Goal: Task Accomplishment & Management: Manage account settings

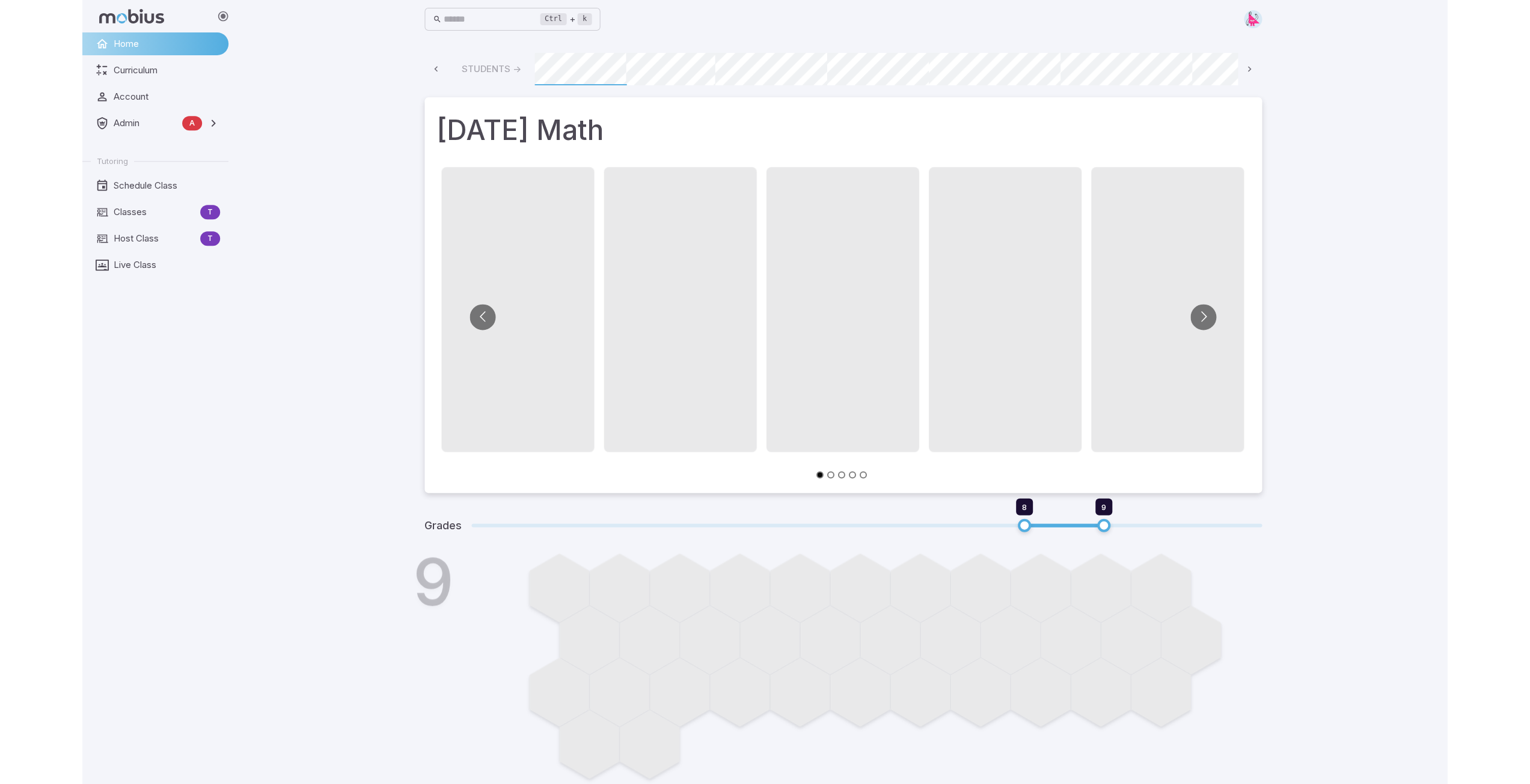
scroll to position [0, 646]
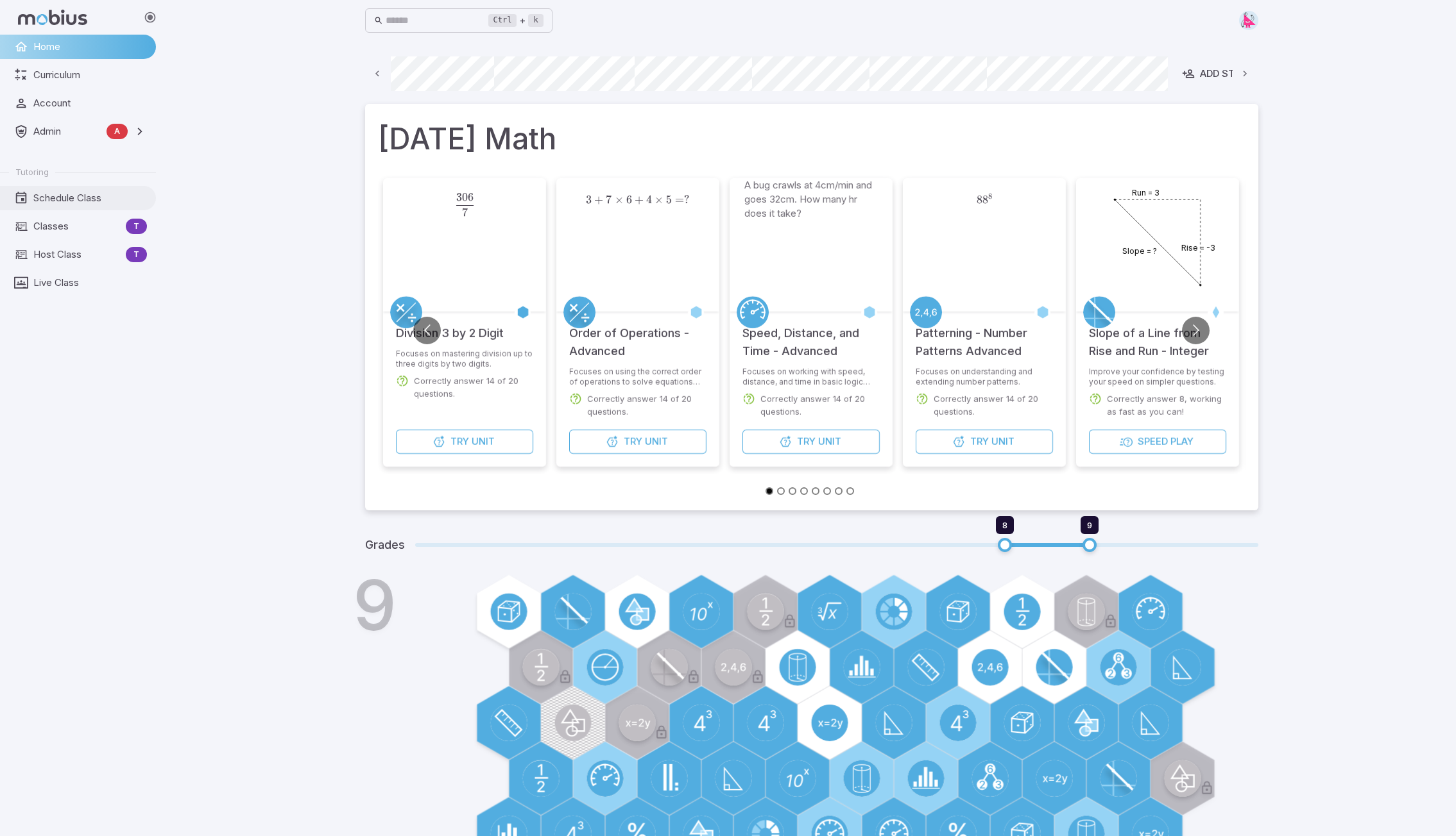
click at [42, 194] on span "Schedule Class" at bounding box center [89, 198] width 114 height 14
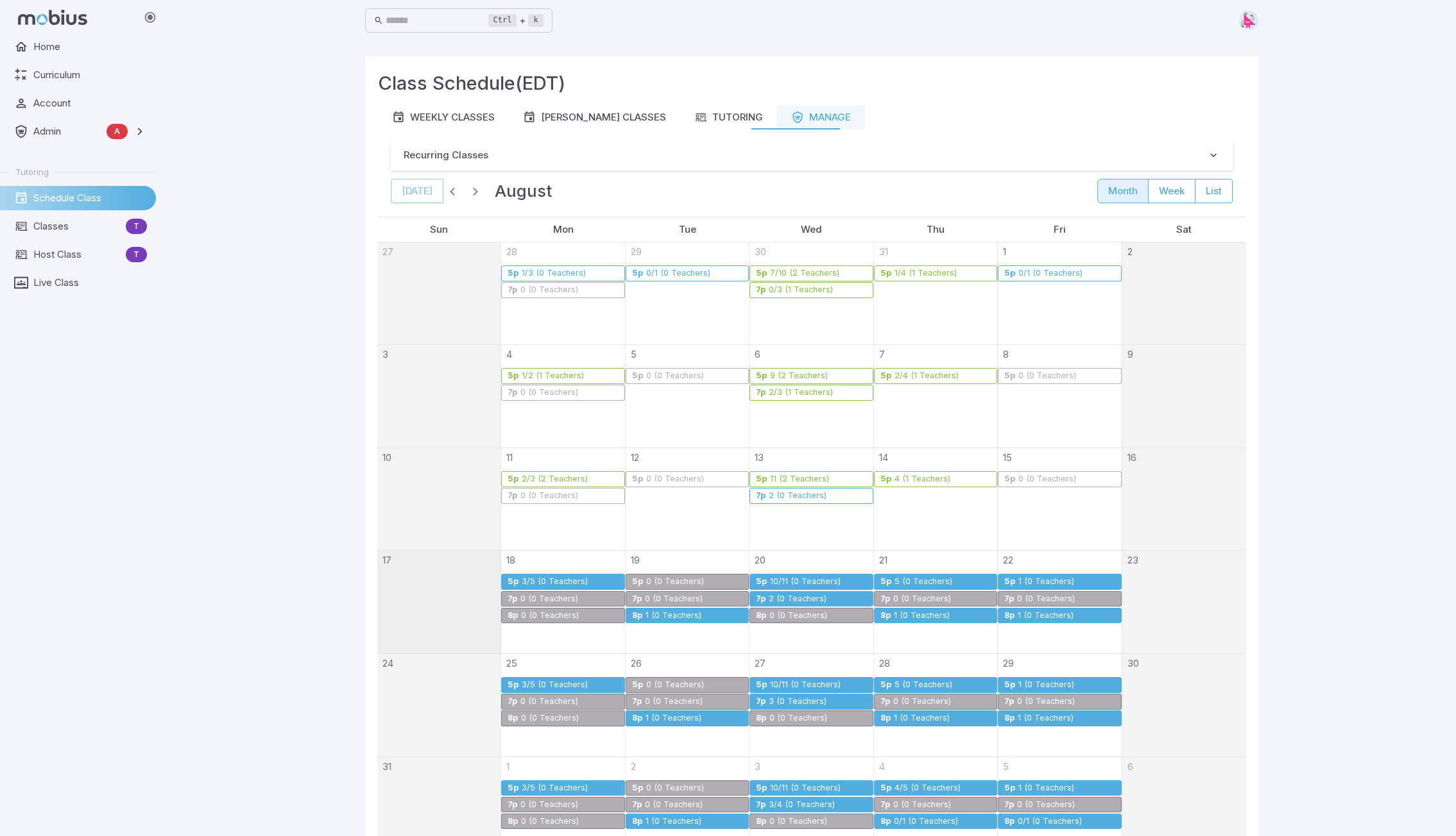
click at [578, 578] on div "3/5 (0 Teachers)" at bounding box center [555, 582] width 67 height 10
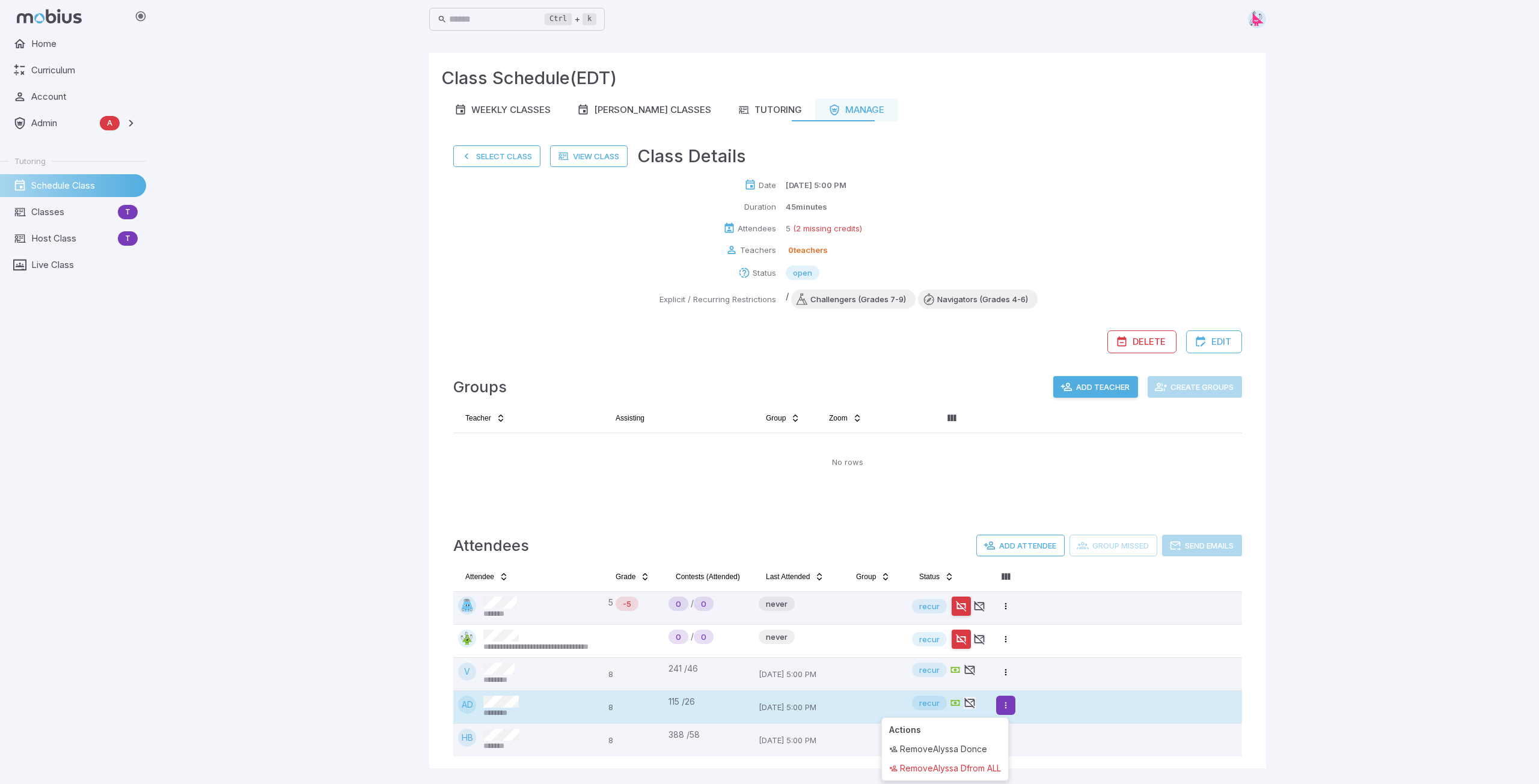
click at [1006, 705] on html "**********" at bounding box center [770, 392] width 1539 height 784
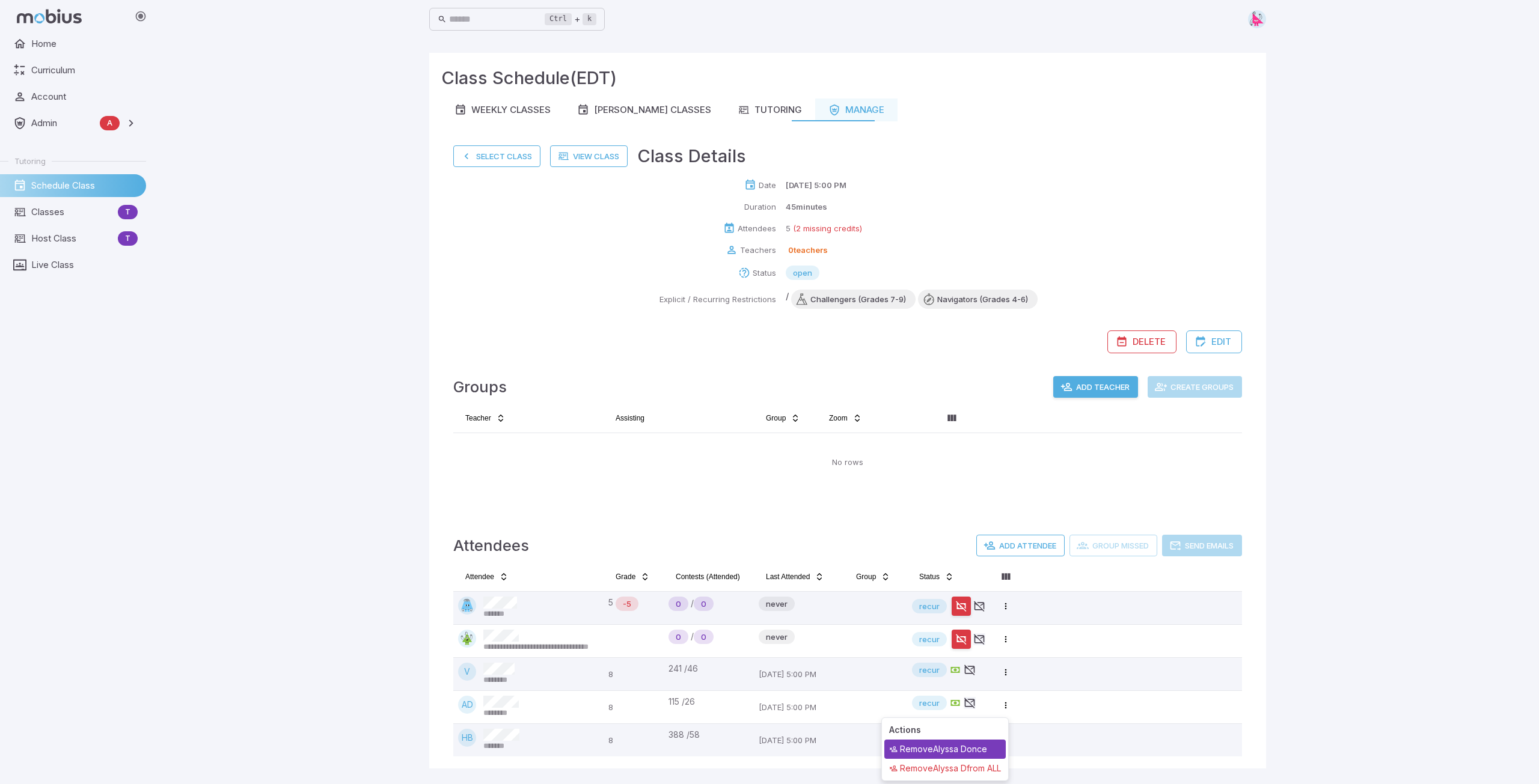
click at [974, 750] on div "Remove Alyssa D once" at bounding box center [945, 749] width 121 height 19
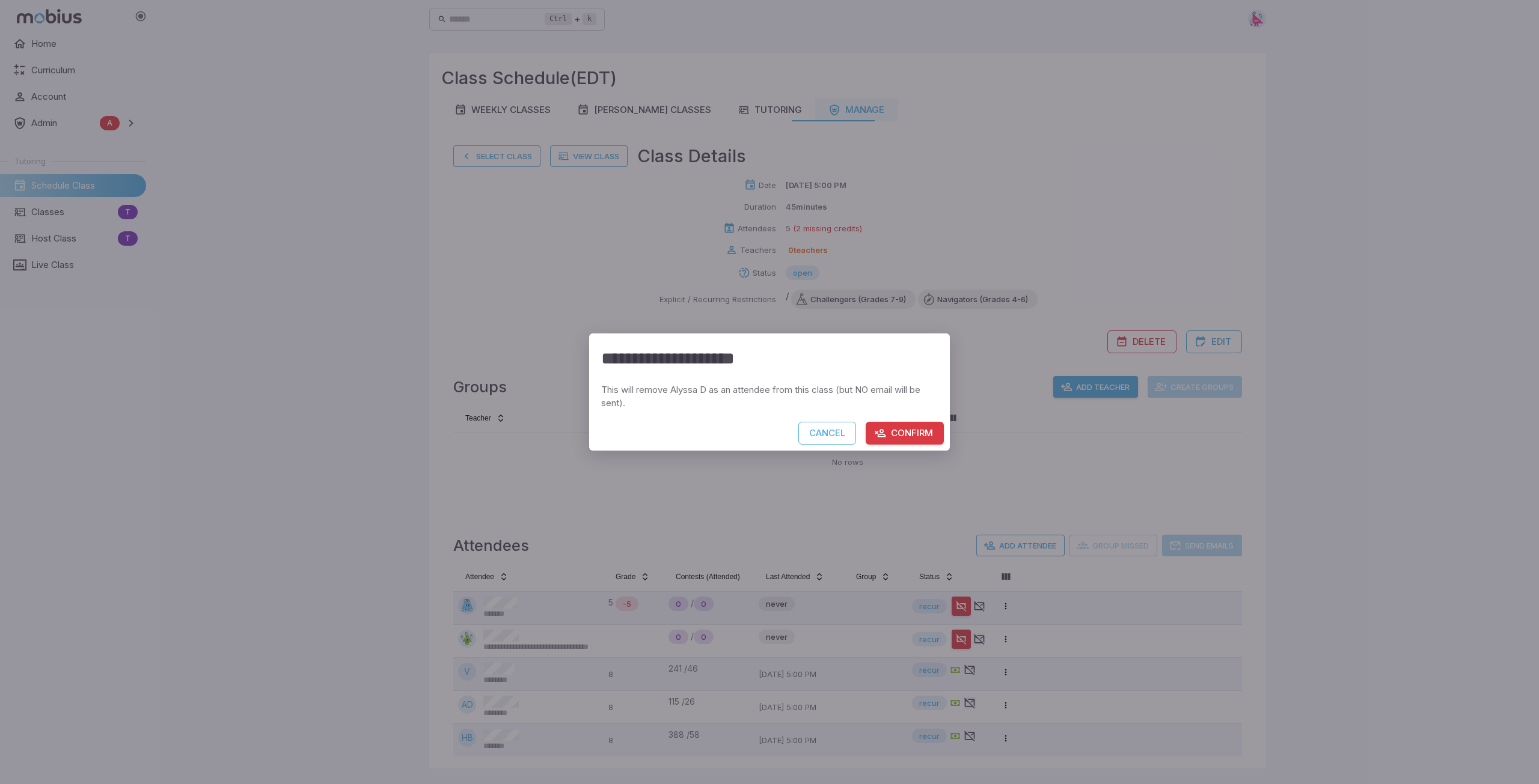
click at [902, 432] on button "Confirm" at bounding box center [904, 433] width 78 height 23
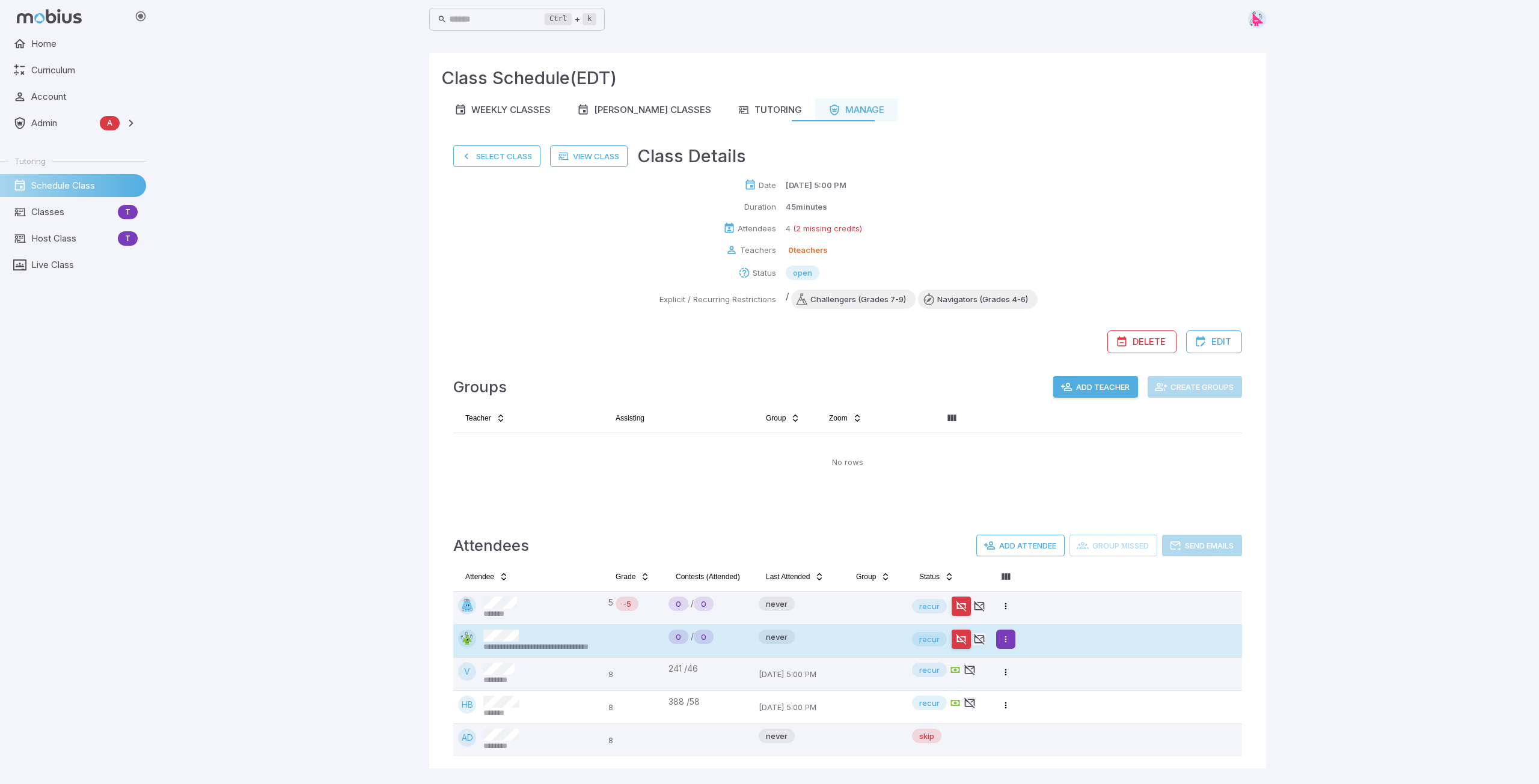
click at [1008, 643] on html "**********" at bounding box center [770, 392] width 1539 height 784
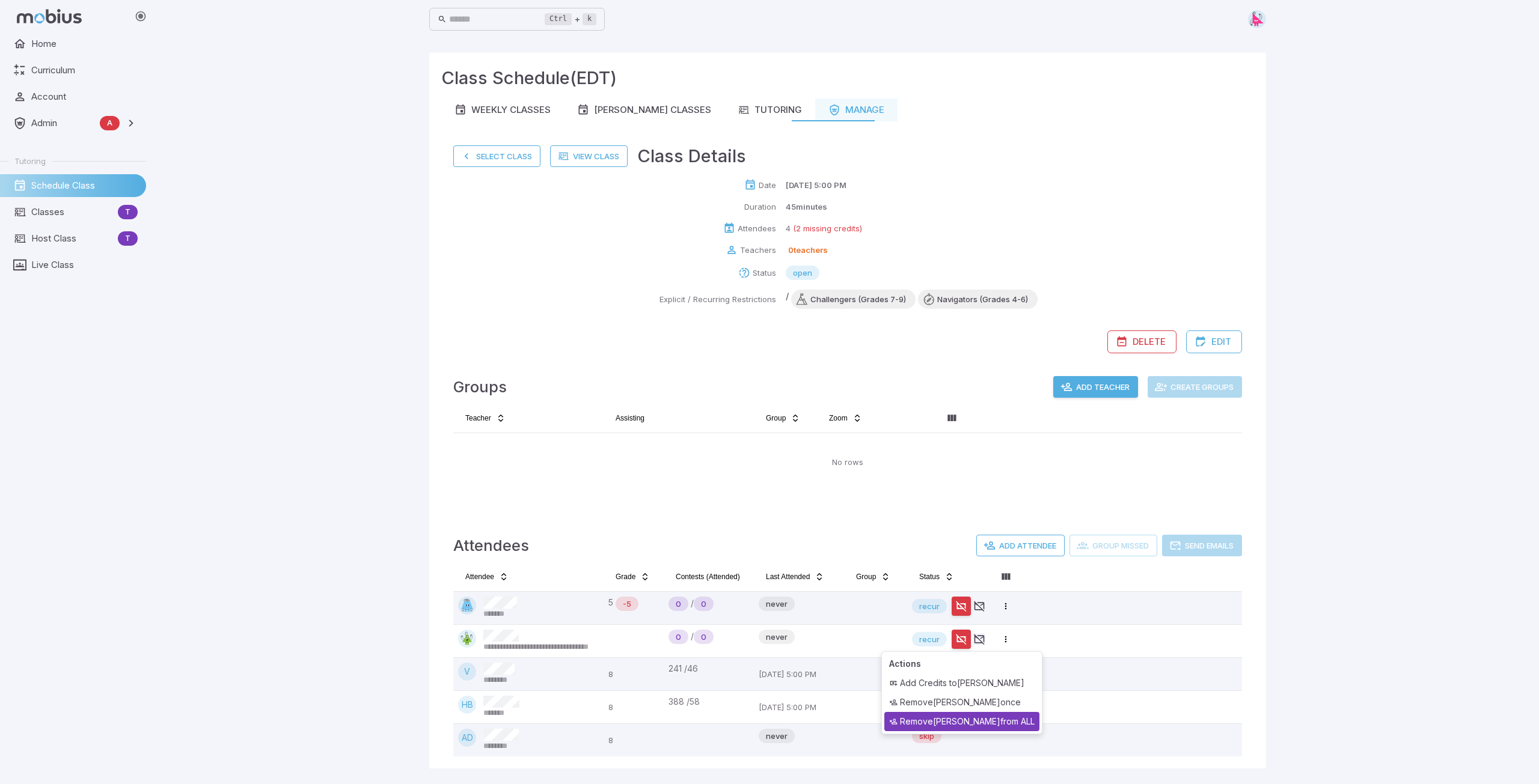
click at [965, 716] on div "Remove Matthew from ALL" at bounding box center [962, 721] width 155 height 19
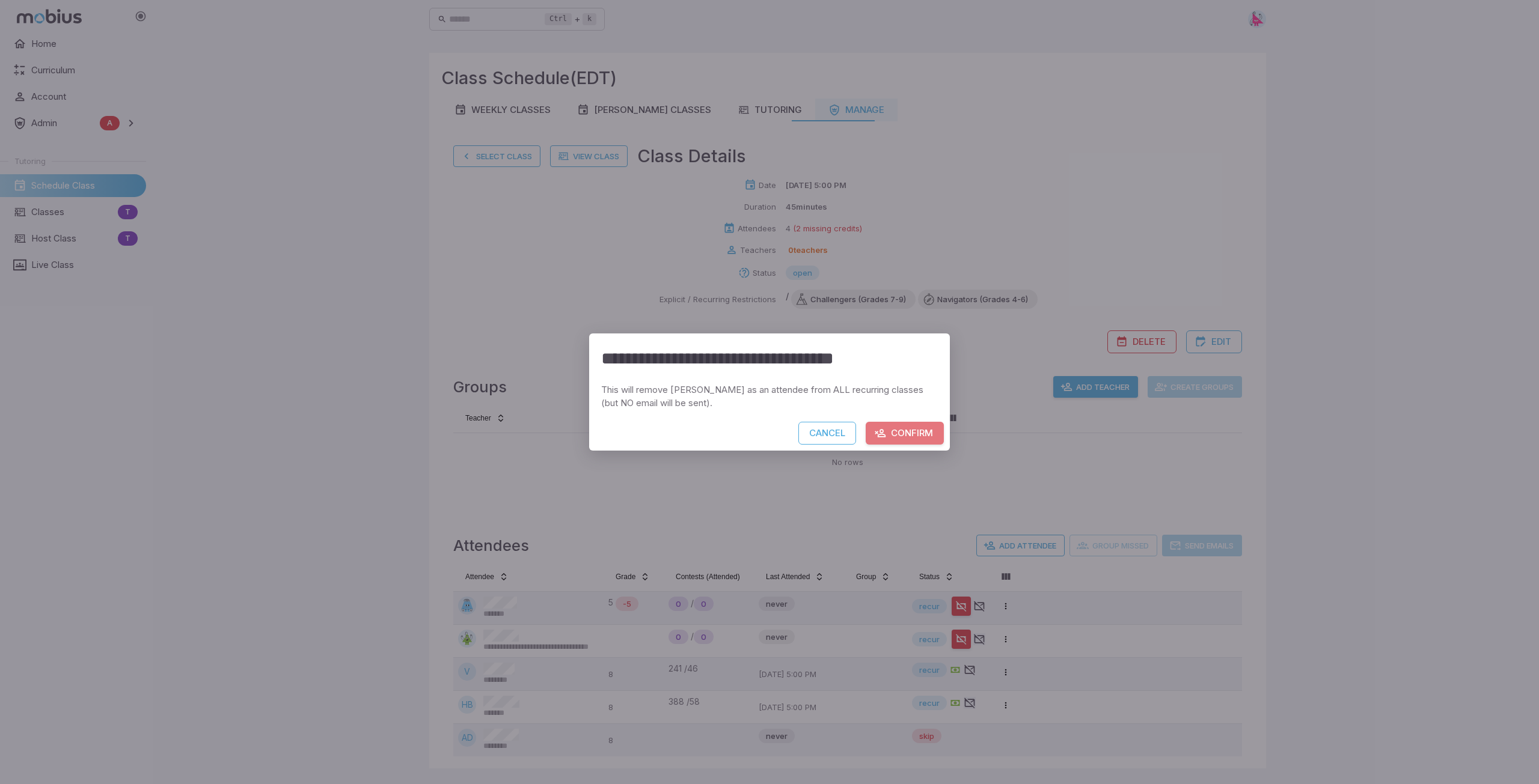
click at [911, 425] on button "Confirm" at bounding box center [904, 433] width 78 height 23
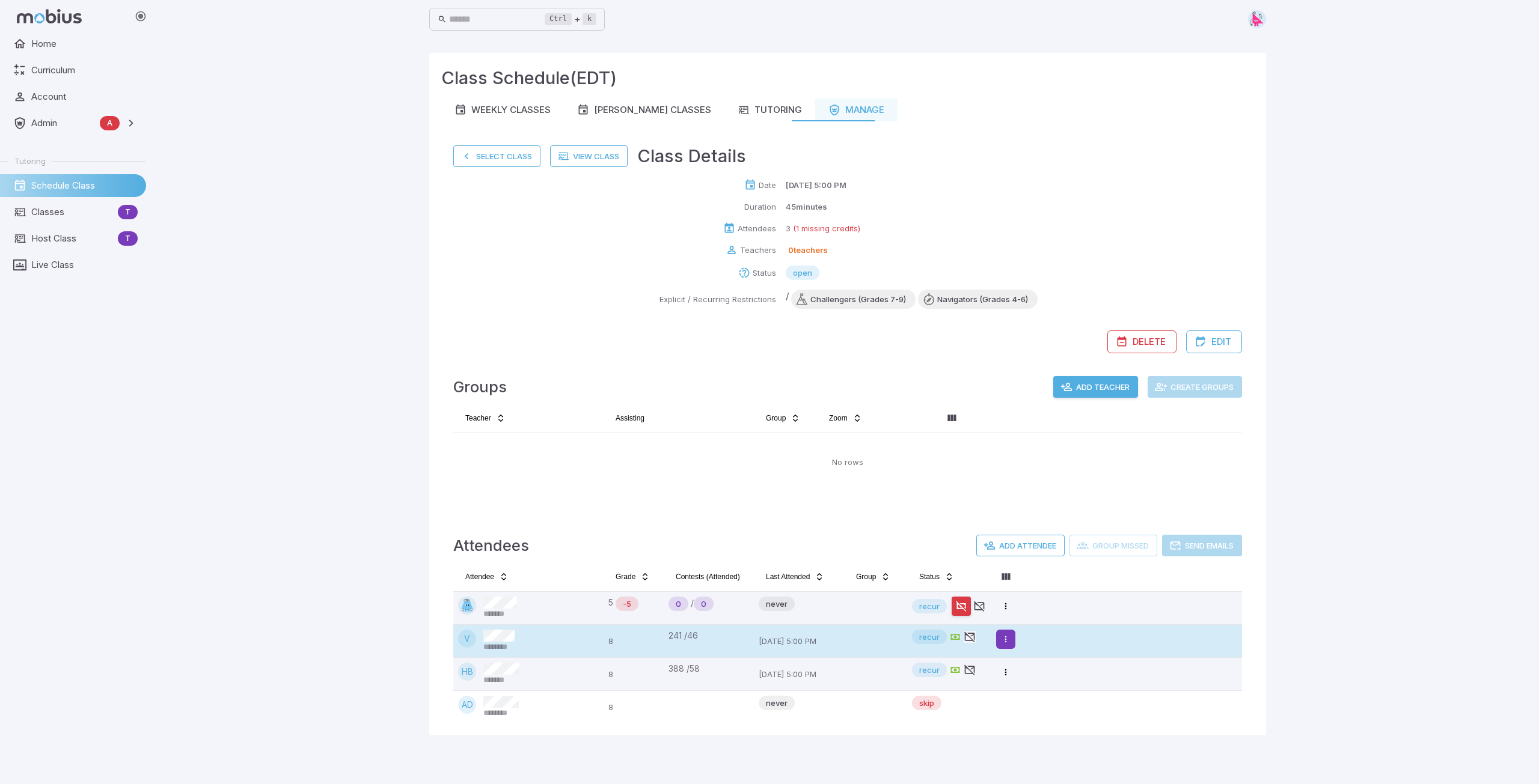
click at [1008, 641] on html "Home Curriculum Account Admin A Accounts Finance Testing Tutoring Schedule Clas…" at bounding box center [770, 392] width 1539 height 784
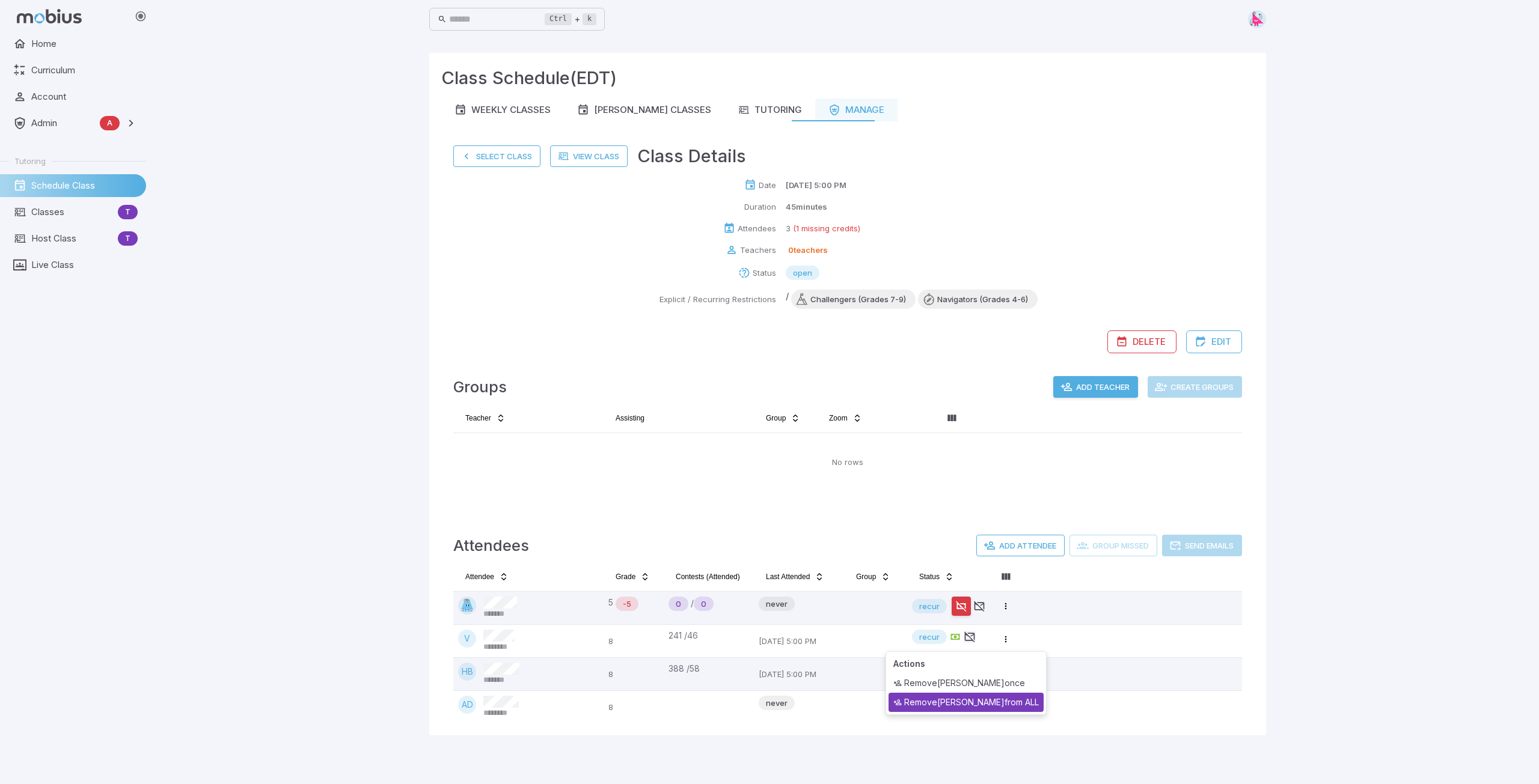
click at [980, 701] on div "Remove Venetta from ALL" at bounding box center [966, 703] width 155 height 19
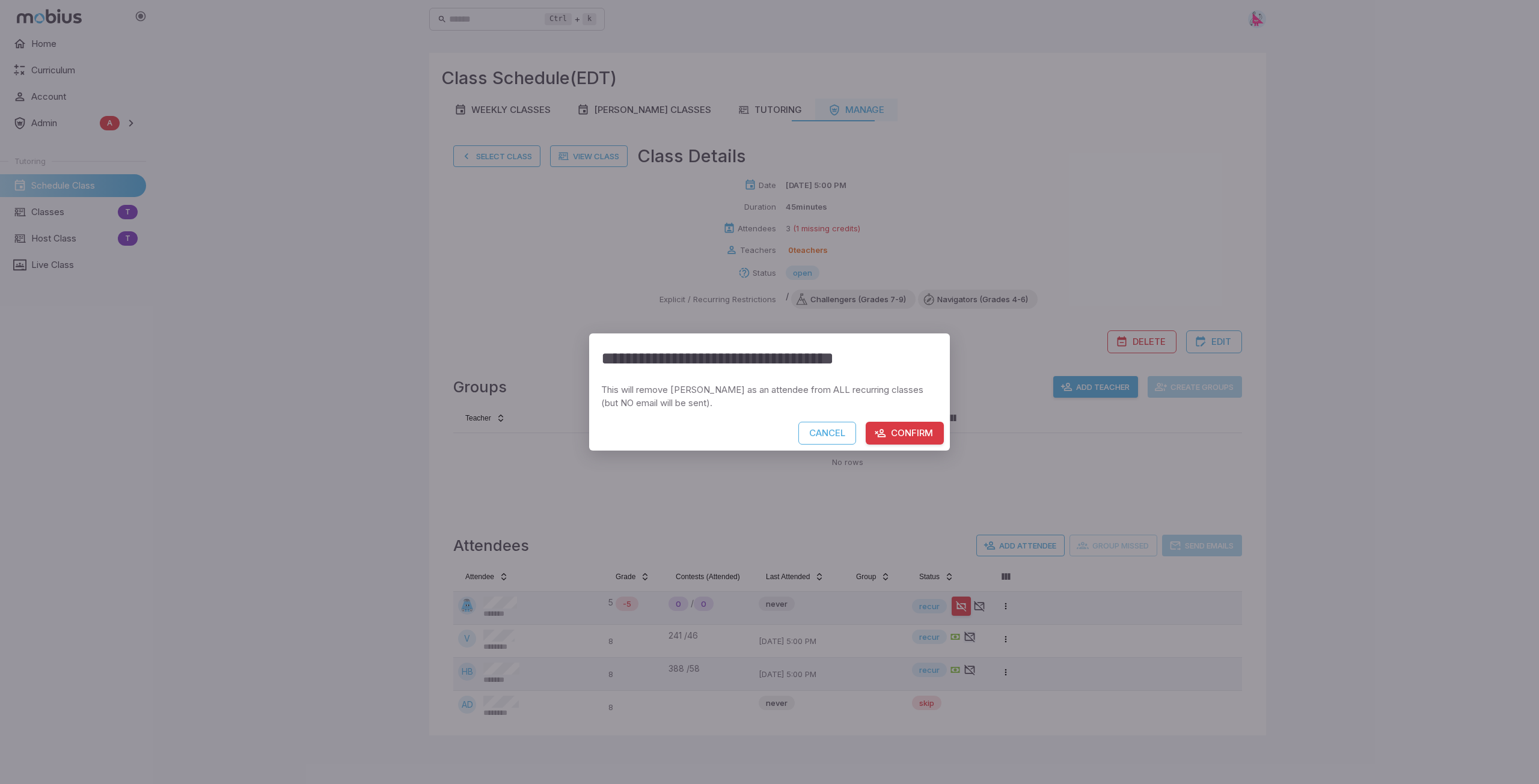
click at [930, 435] on button "Confirm" at bounding box center [904, 433] width 78 height 23
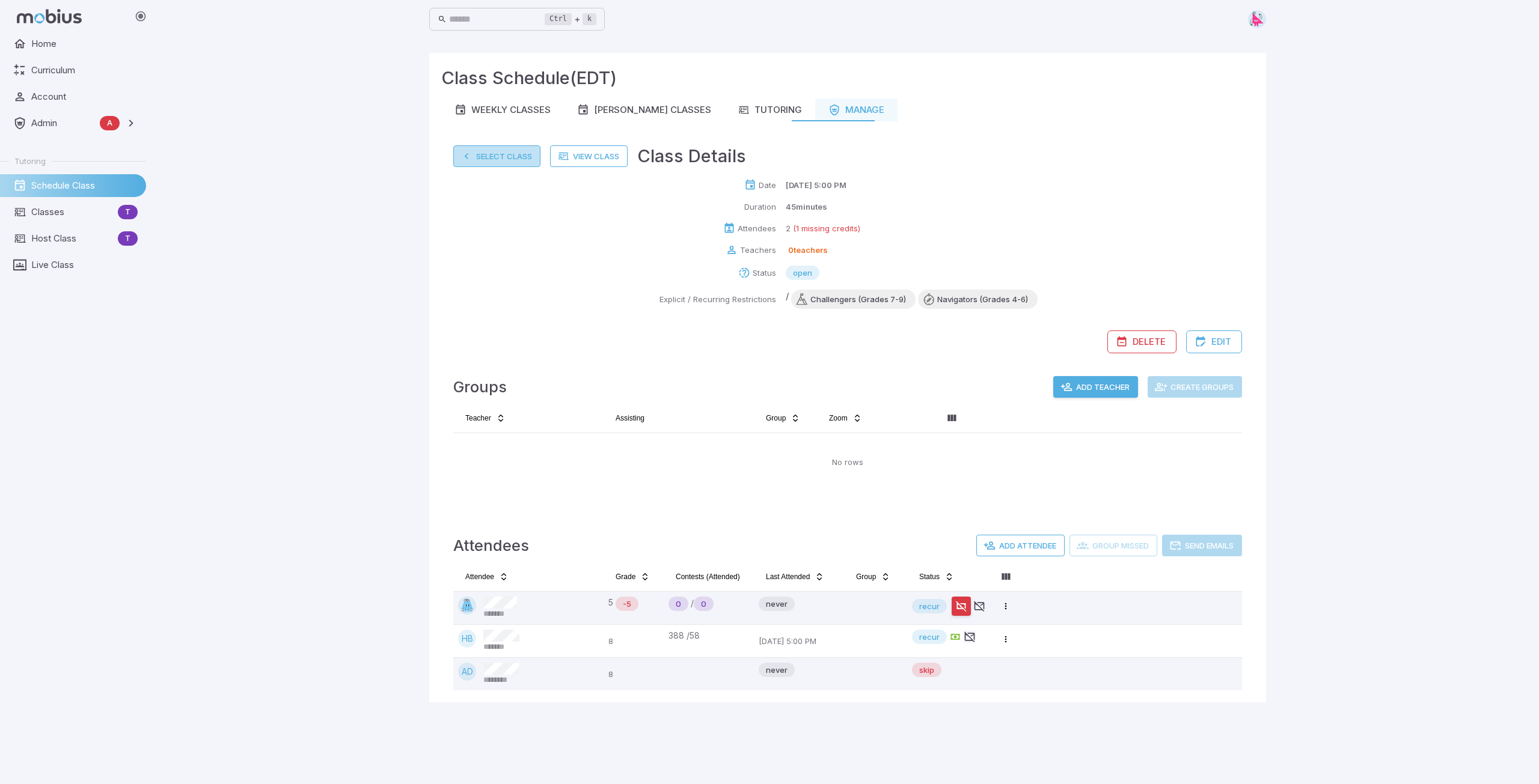
click at [501, 159] on button "Select Class" at bounding box center [497, 157] width 87 height 22
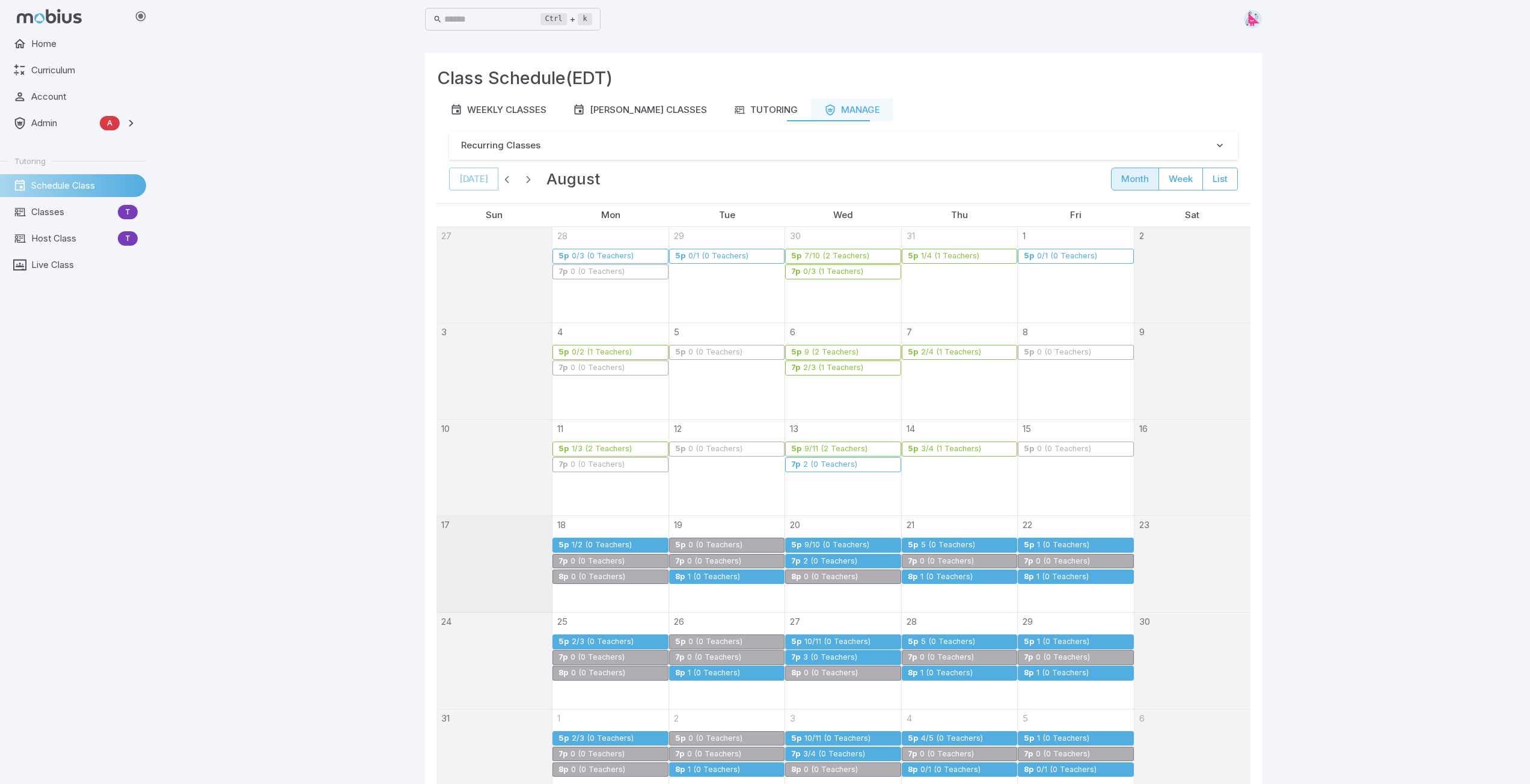
click at [702, 578] on div "1 (0 Teachers)" at bounding box center [713, 577] width 54 height 9
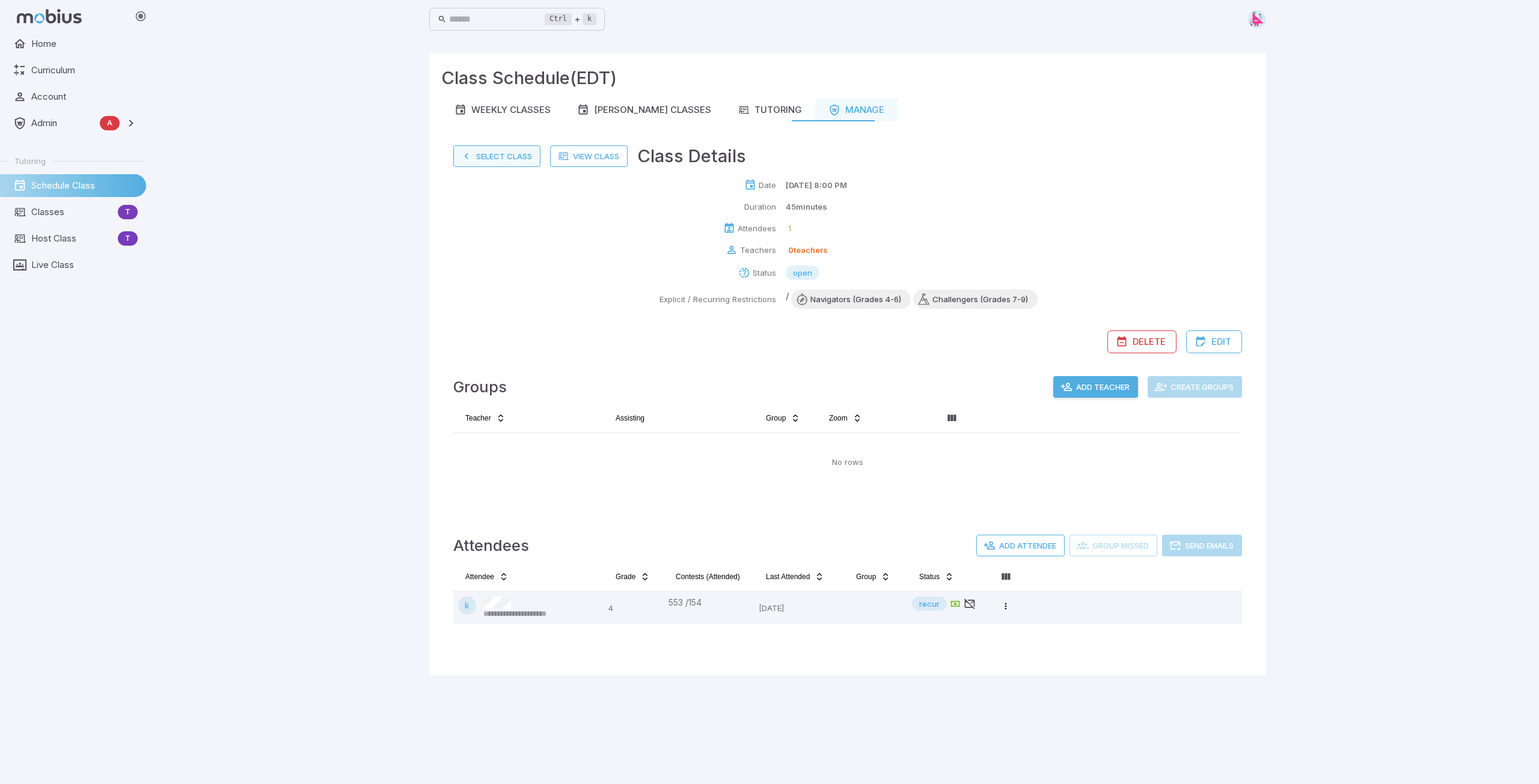
click at [500, 155] on button "Select Class" at bounding box center [497, 157] width 87 height 22
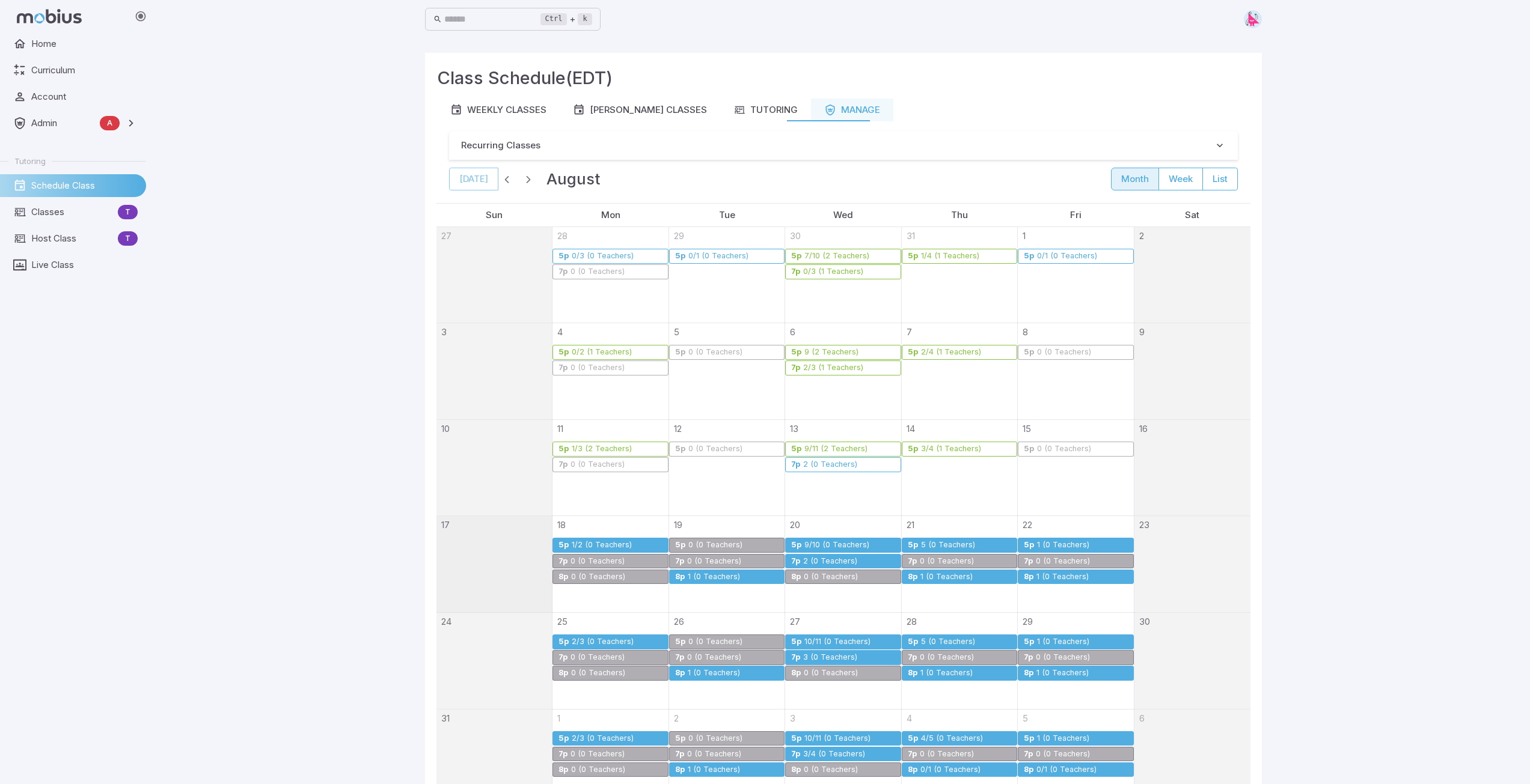
click at [711, 576] on div "1 (0 Teachers)" at bounding box center [713, 577] width 54 height 9
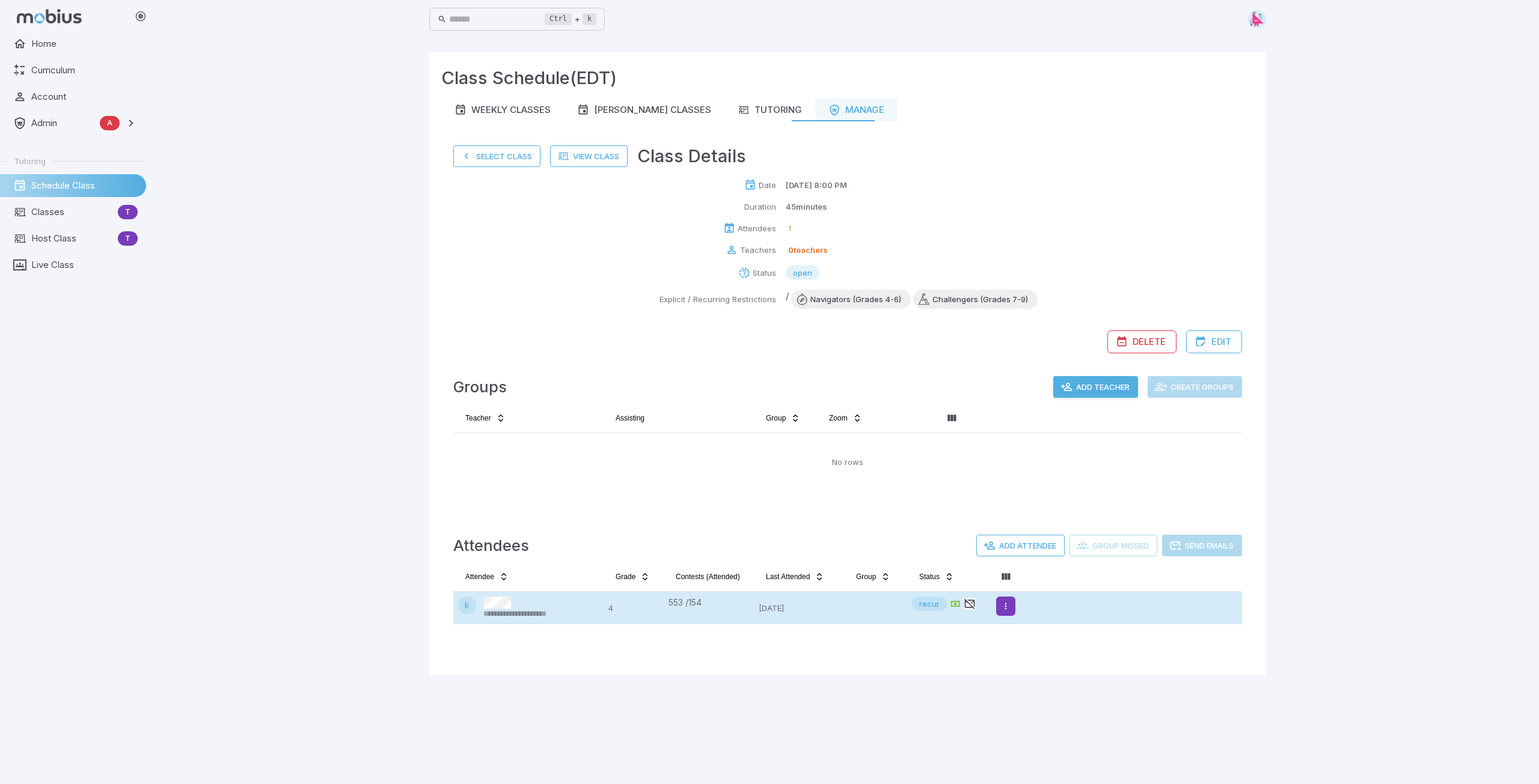
click at [1009, 605] on html "**********" at bounding box center [770, 392] width 1539 height 784
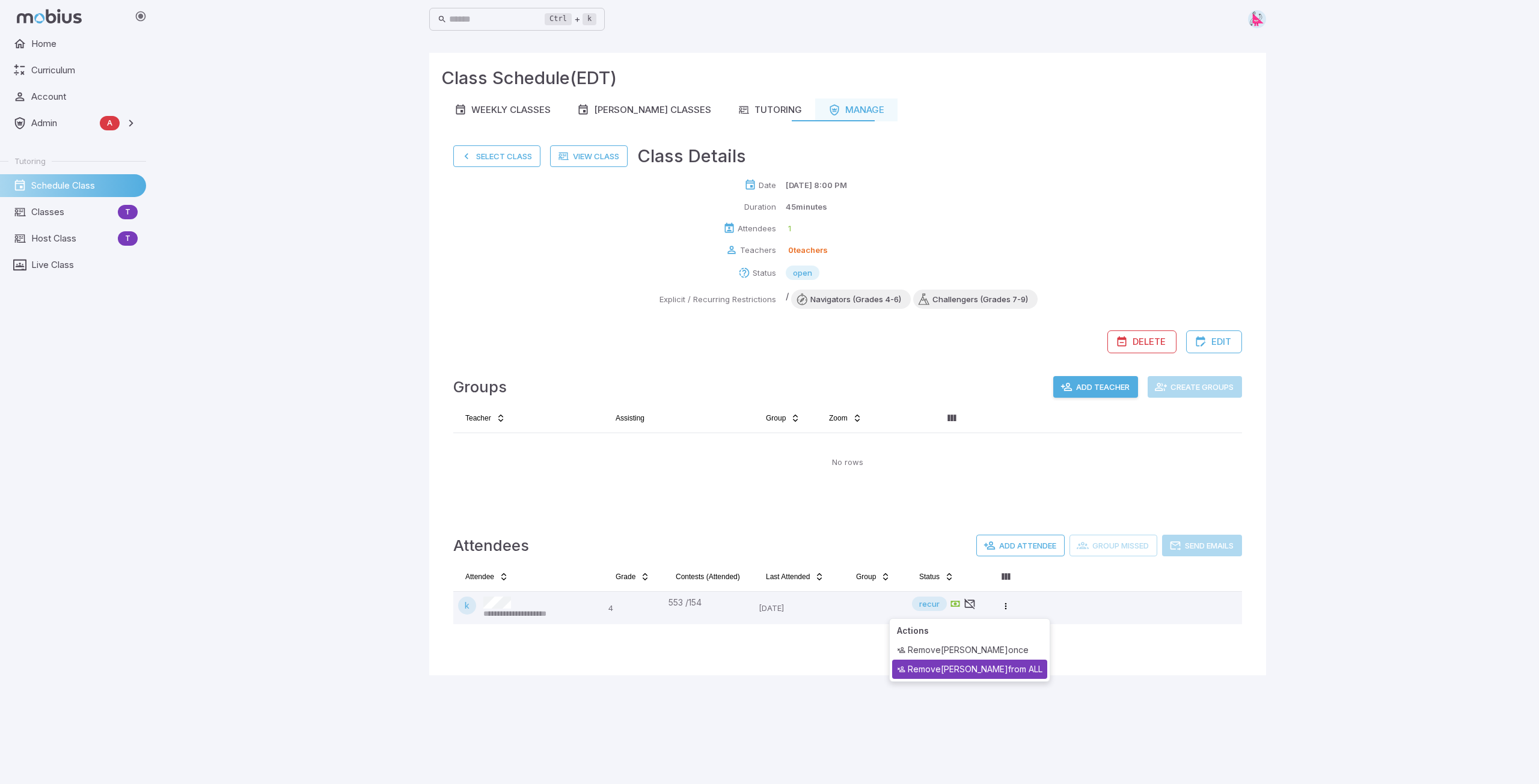
click at [969, 667] on div "Remove krystal from ALL" at bounding box center [969, 669] width 155 height 19
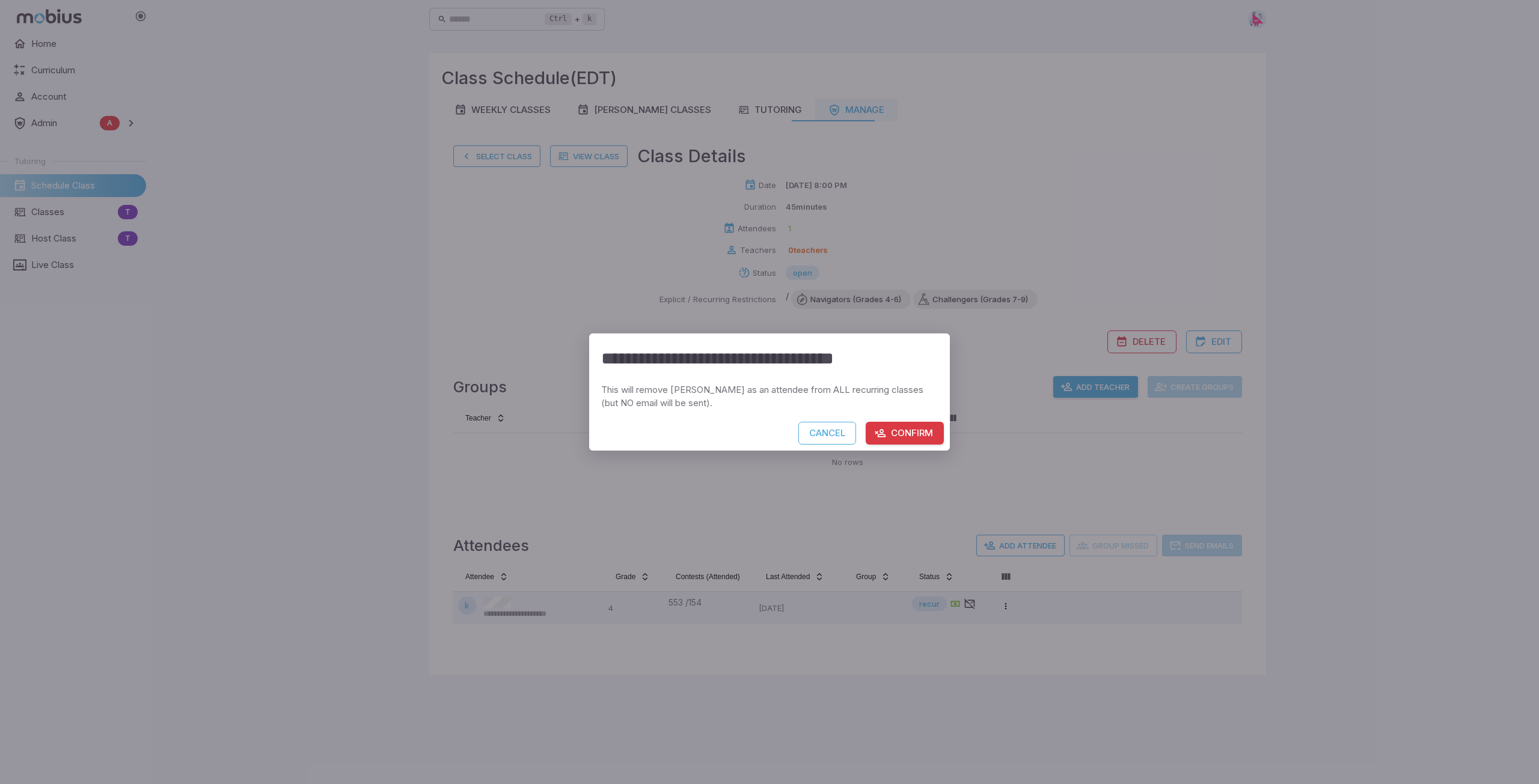
click at [923, 432] on button "Confirm" at bounding box center [904, 433] width 78 height 23
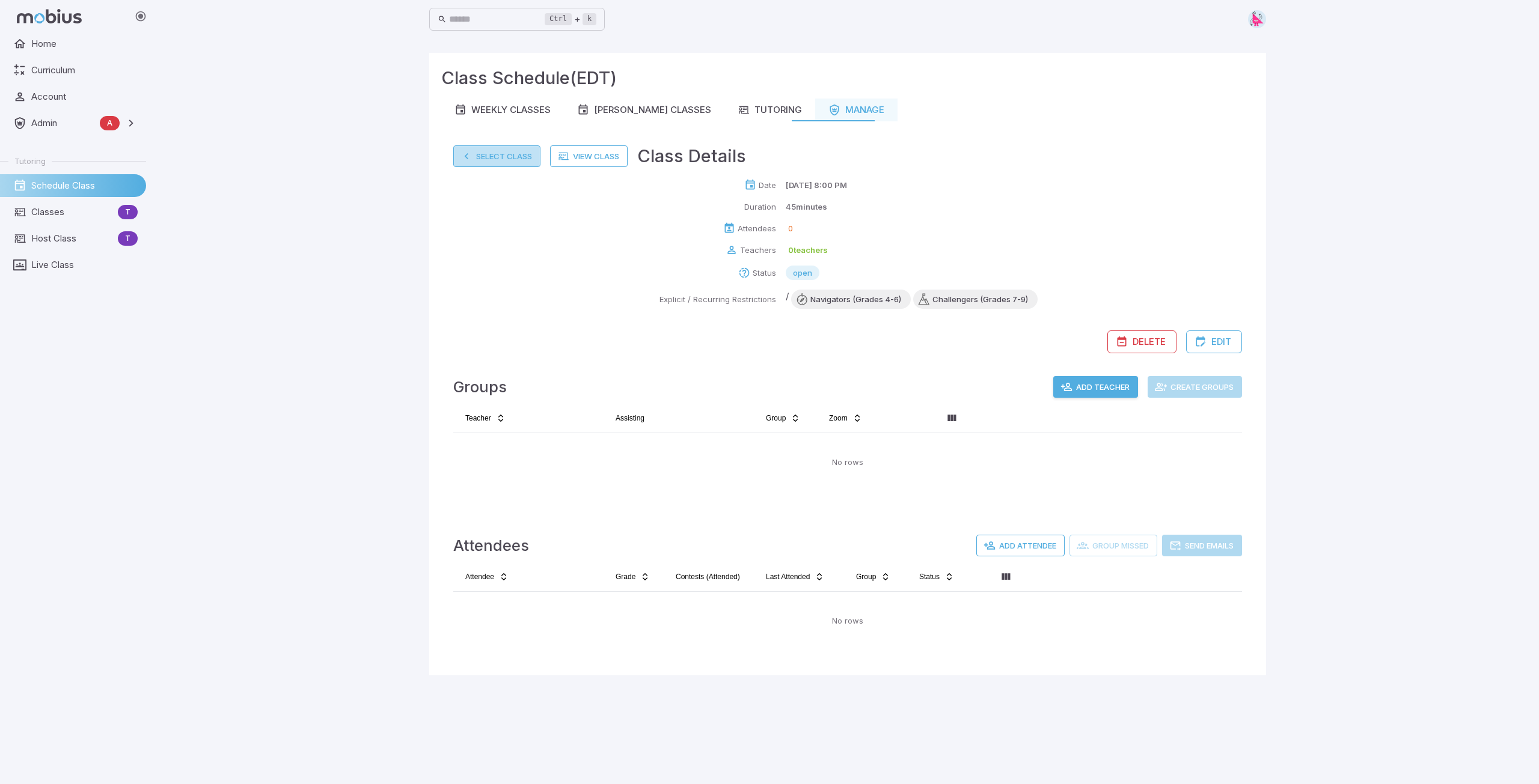
click at [493, 157] on button "Select Class" at bounding box center [497, 157] width 87 height 22
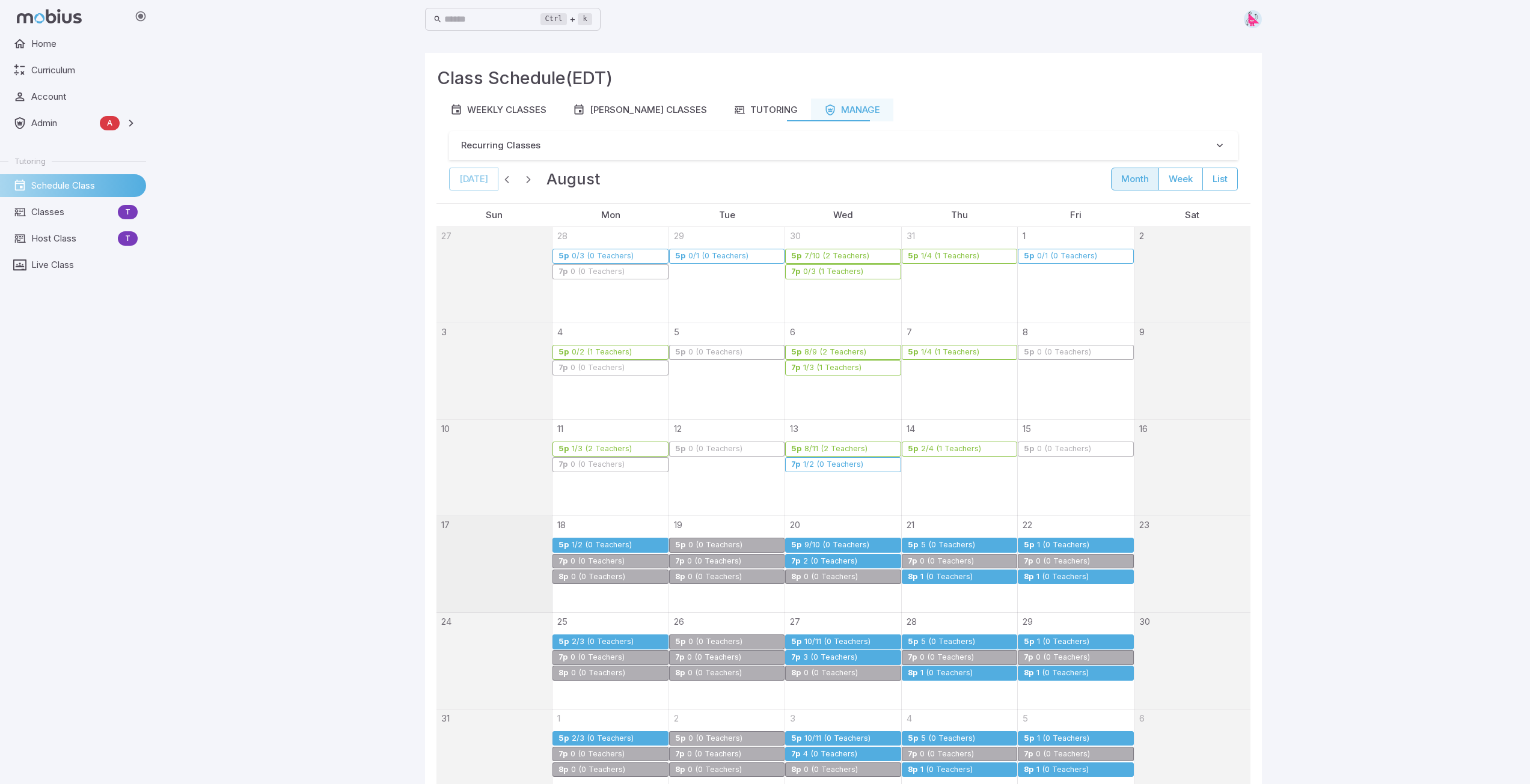
click at [830, 561] on div "2 (0 Teachers)" at bounding box center [830, 562] width 55 height 9
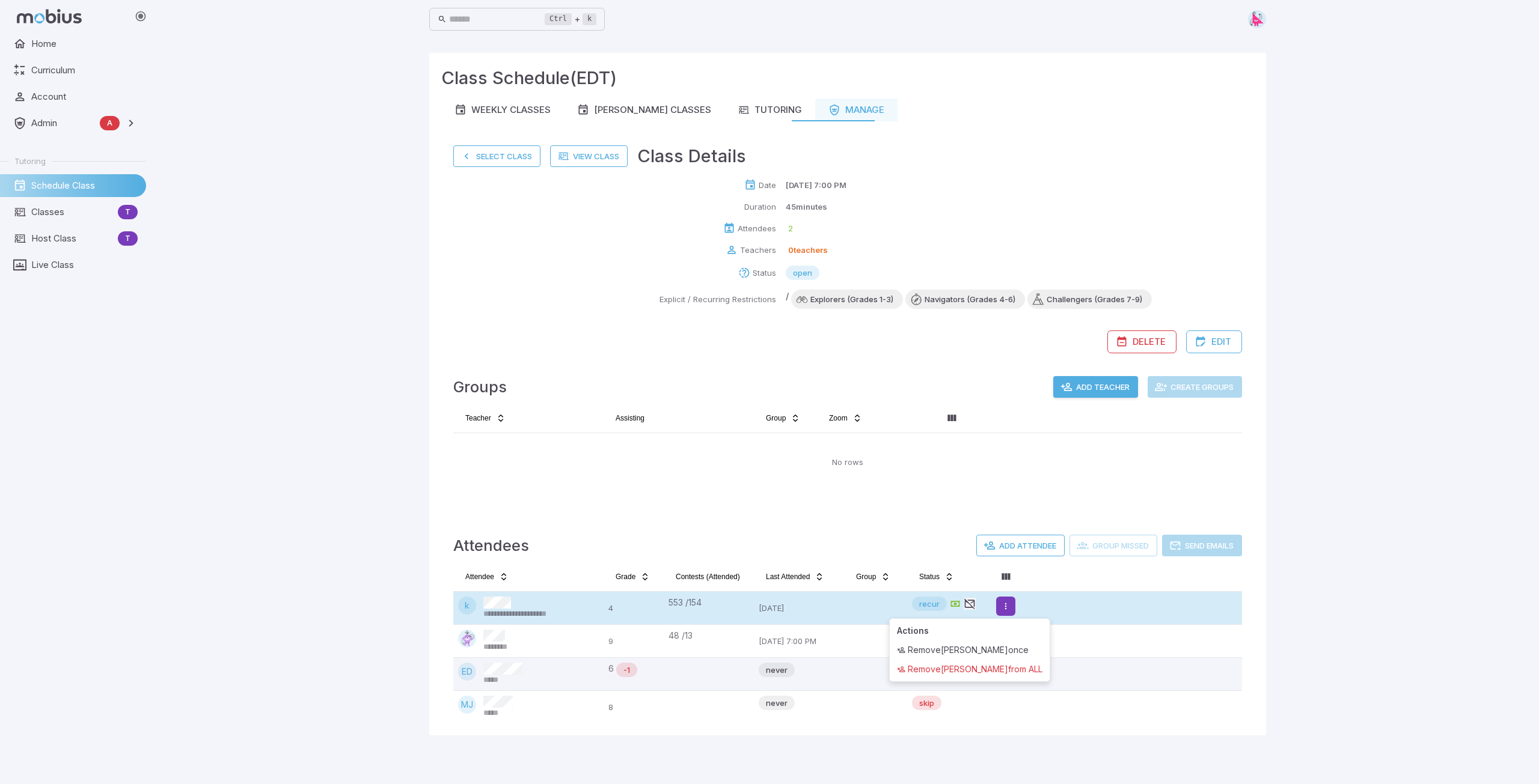
click at [1006, 605] on html "**********" at bounding box center [770, 392] width 1539 height 784
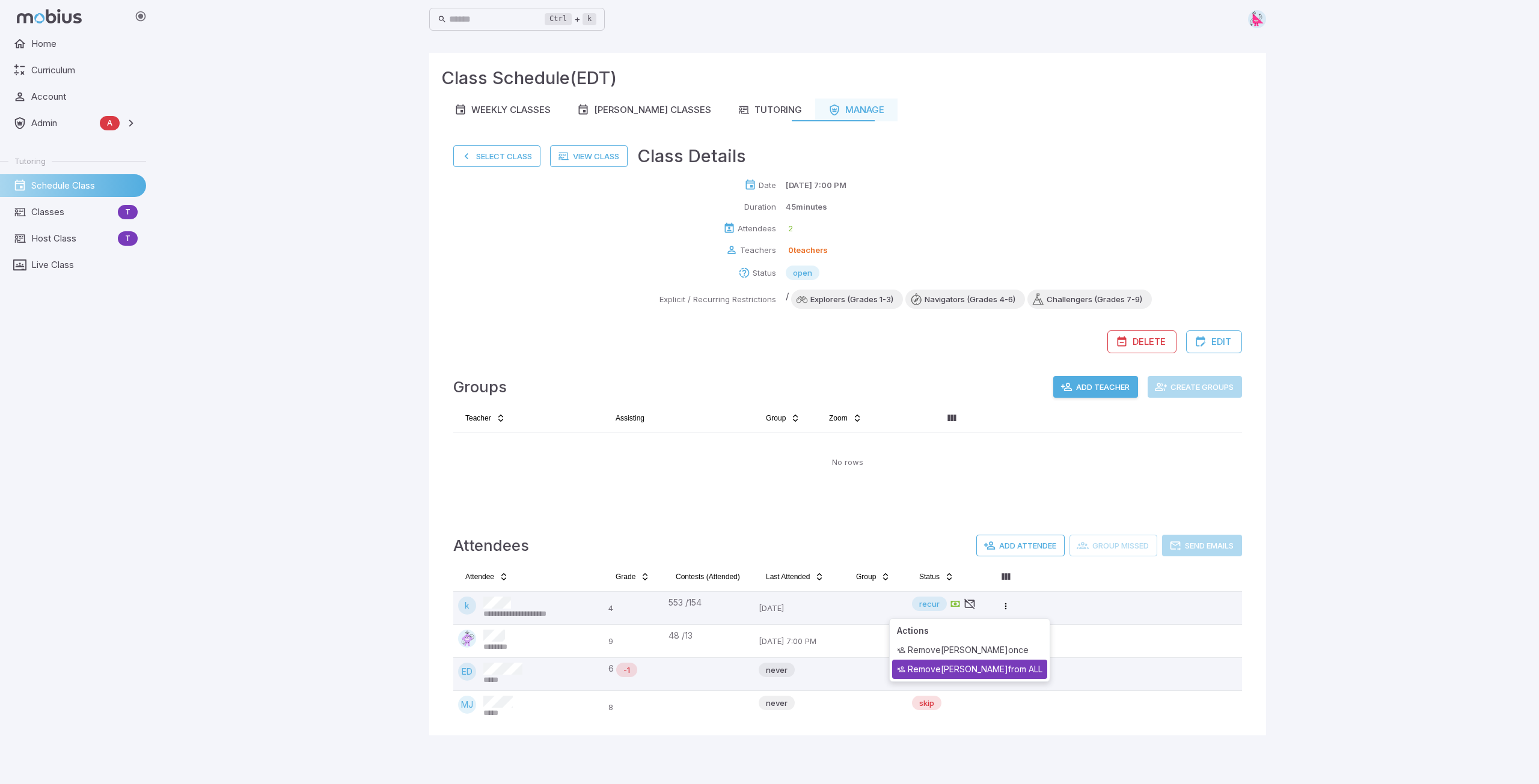
click at [993, 667] on div "Remove krystal from ALL" at bounding box center [969, 669] width 155 height 19
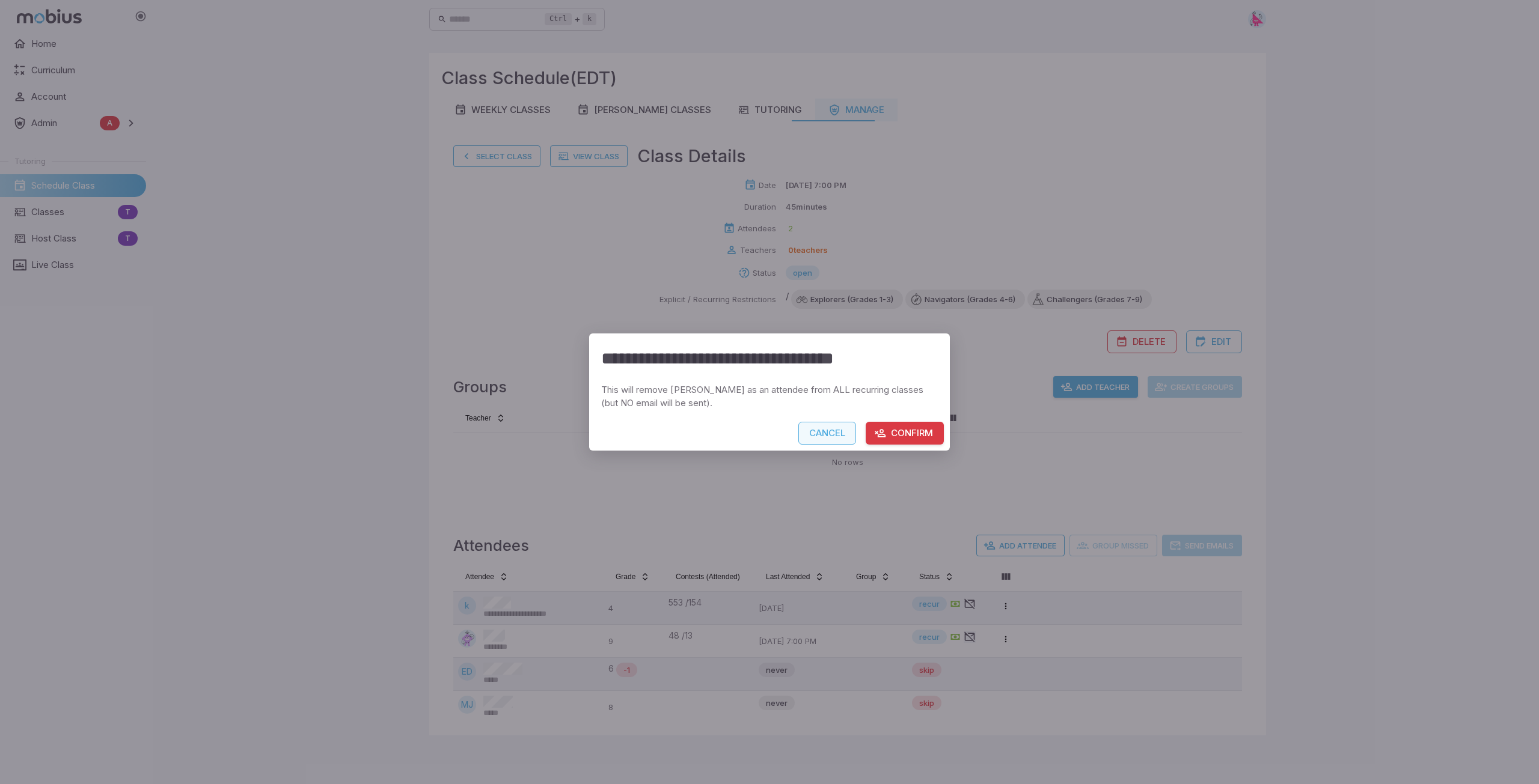
click at [840, 433] on button "Cancel" at bounding box center [827, 433] width 57 height 23
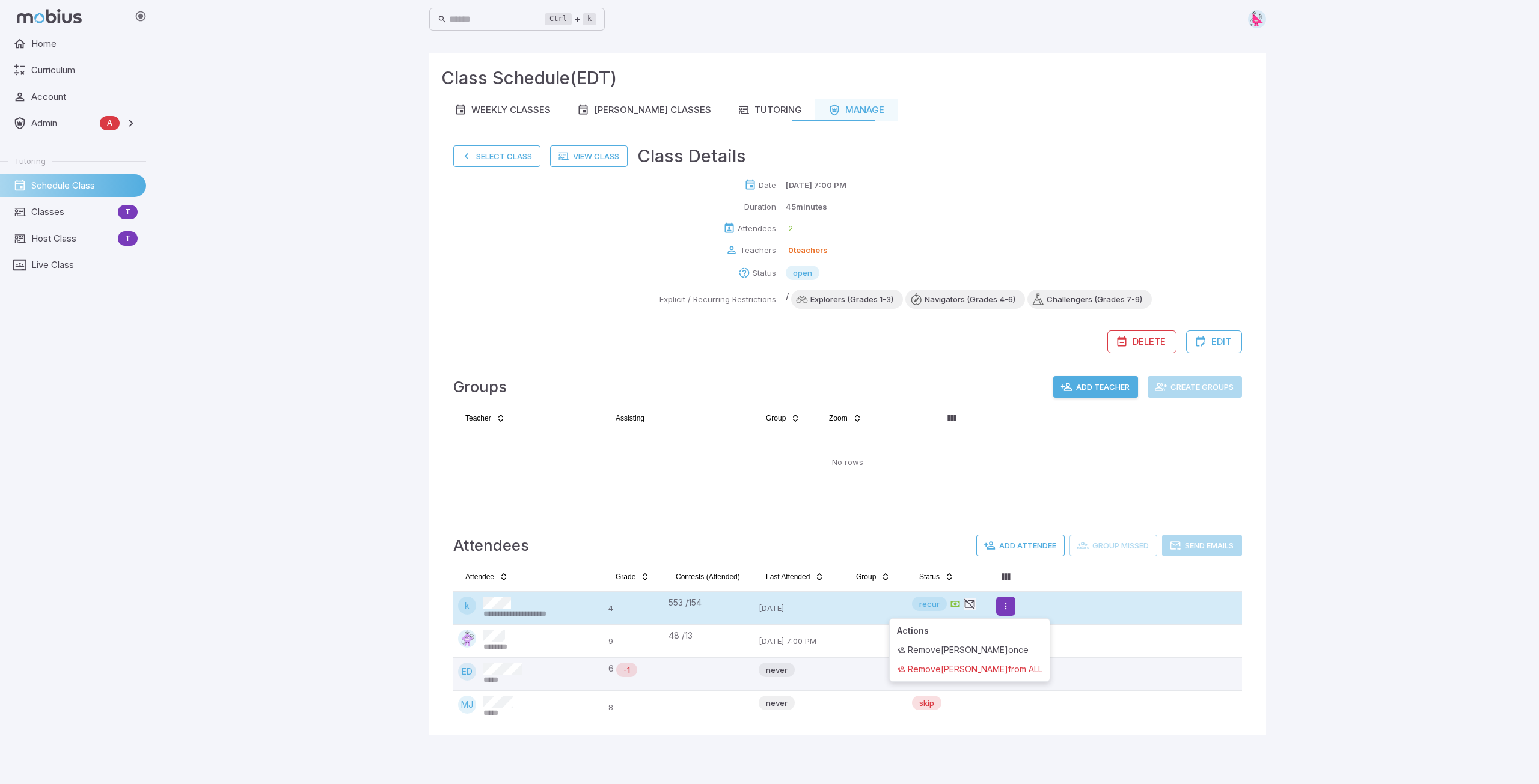
click at [1012, 607] on html "**********" at bounding box center [770, 392] width 1539 height 784
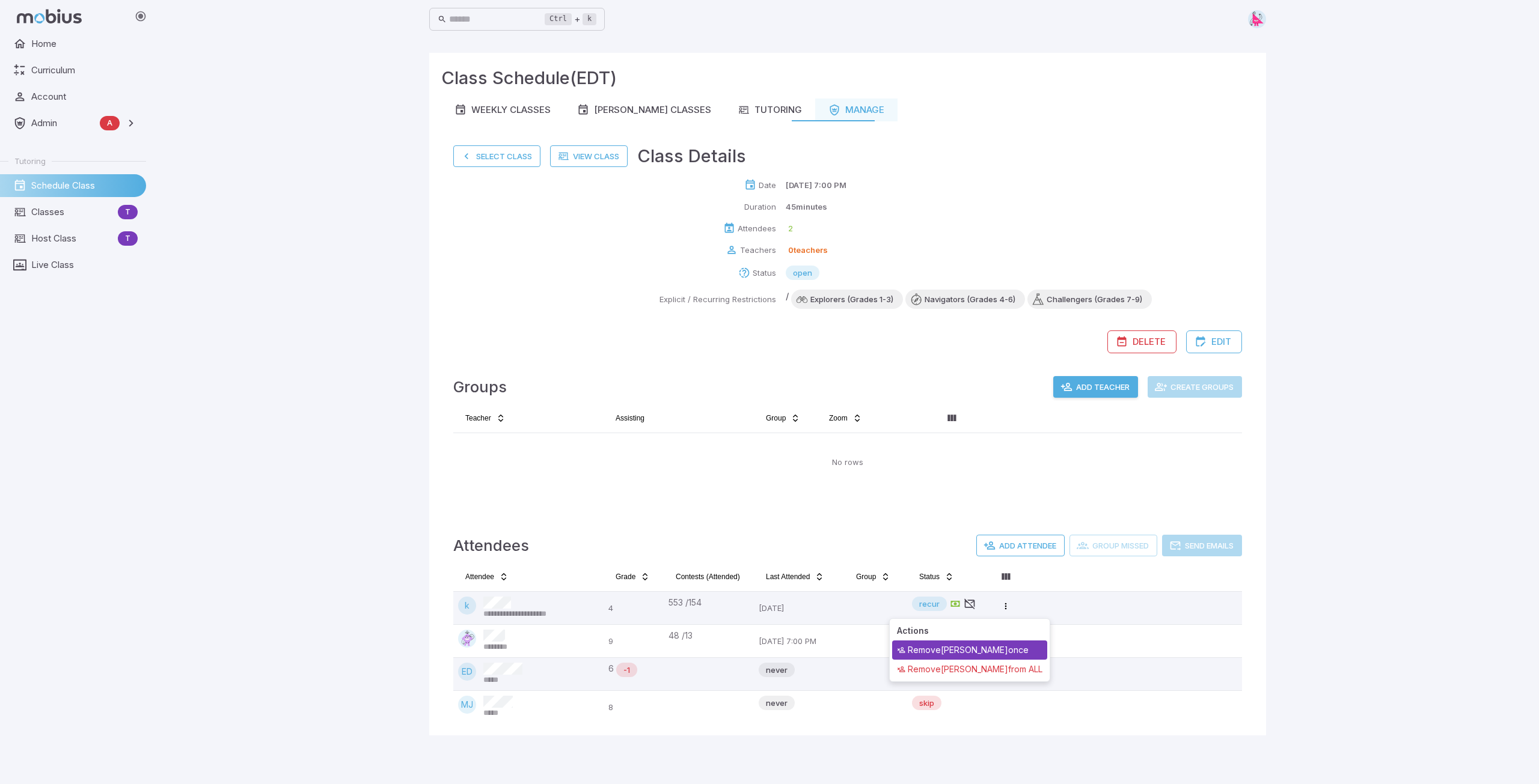
click at [973, 647] on div "Remove krystal once" at bounding box center [969, 650] width 155 height 19
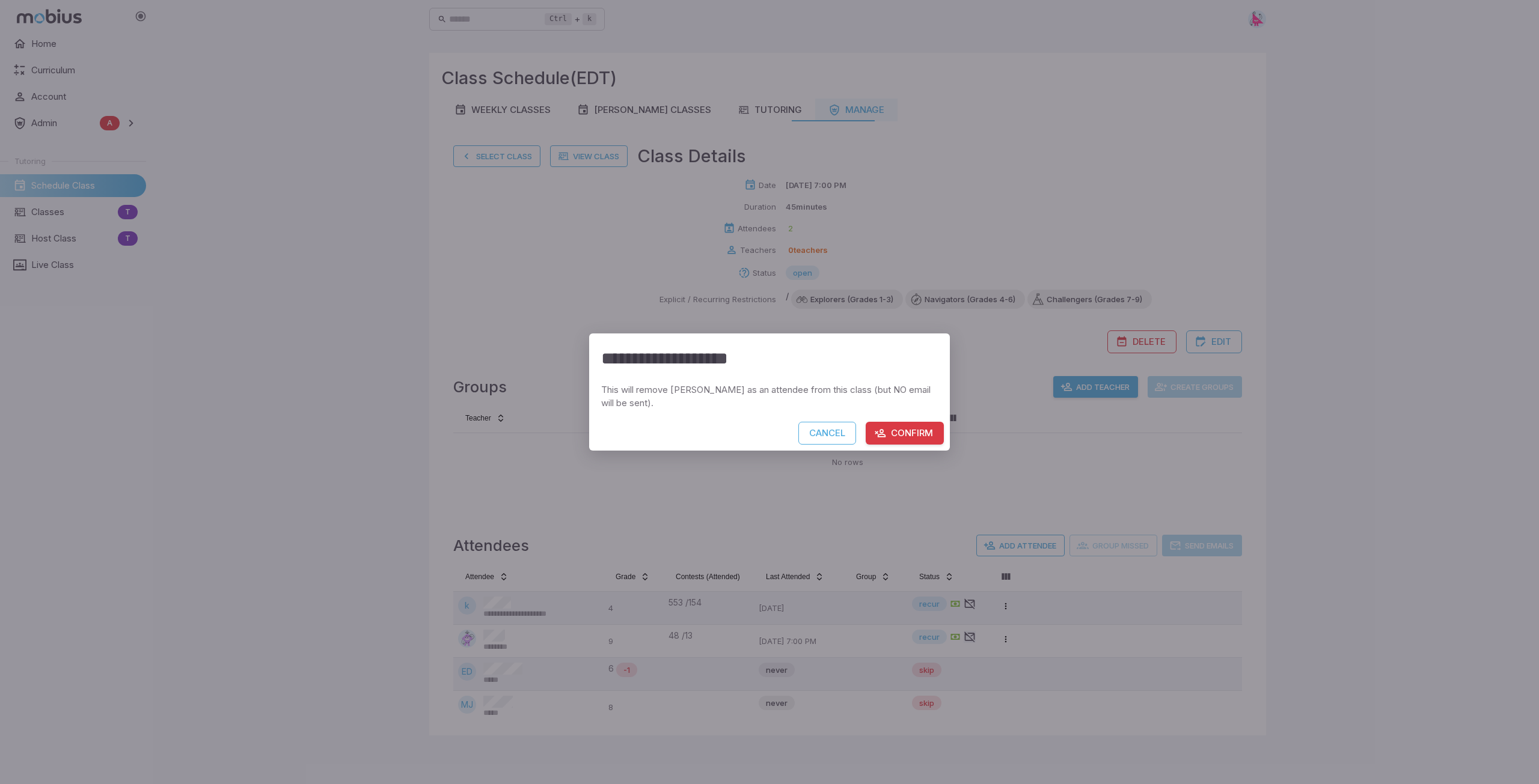
click at [906, 430] on button "Confirm" at bounding box center [904, 433] width 78 height 23
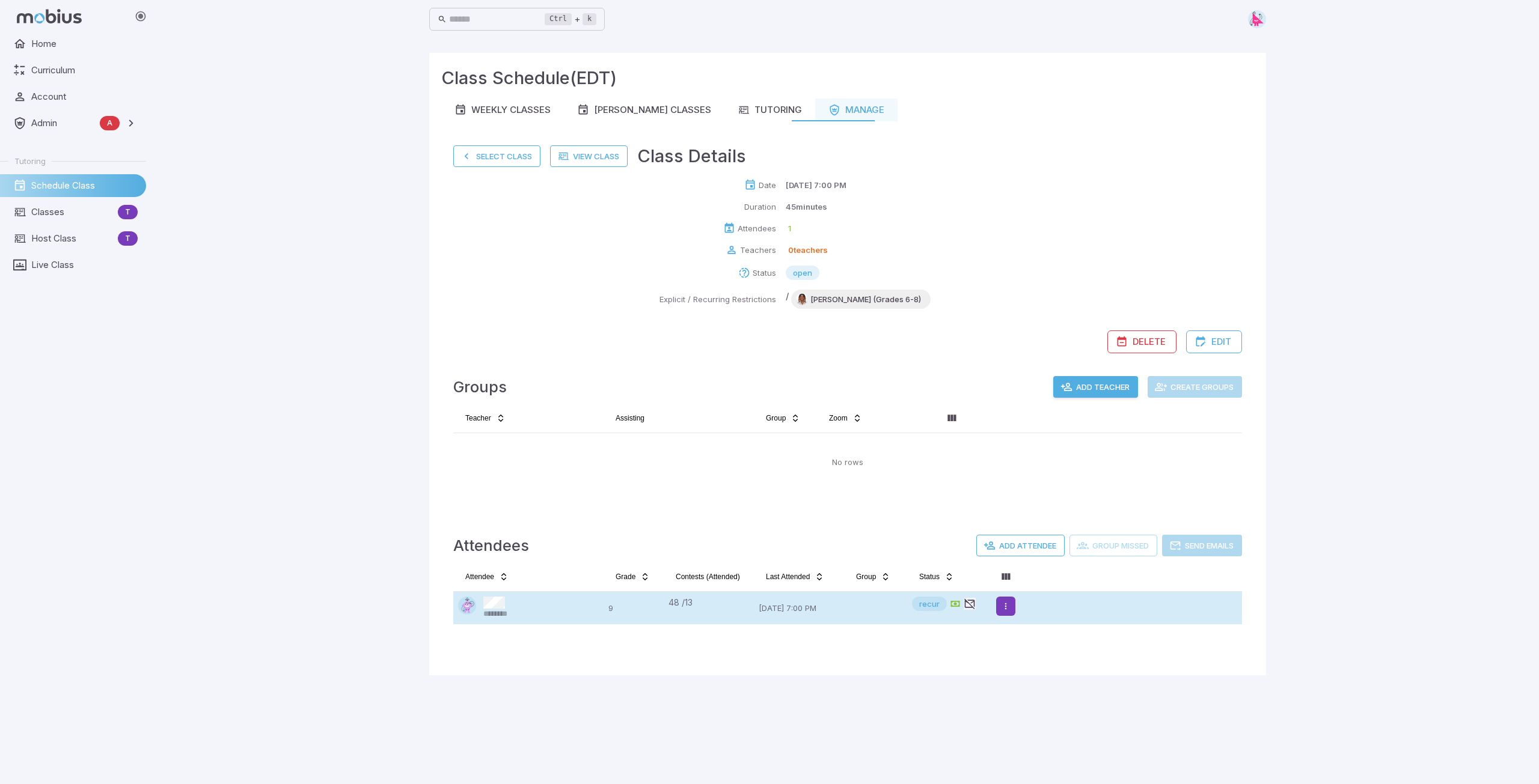
click at [1009, 605] on html "Home Curriculum Account Admin A Accounts Finance Testing Tutoring Schedule Clas…" at bounding box center [770, 392] width 1539 height 784
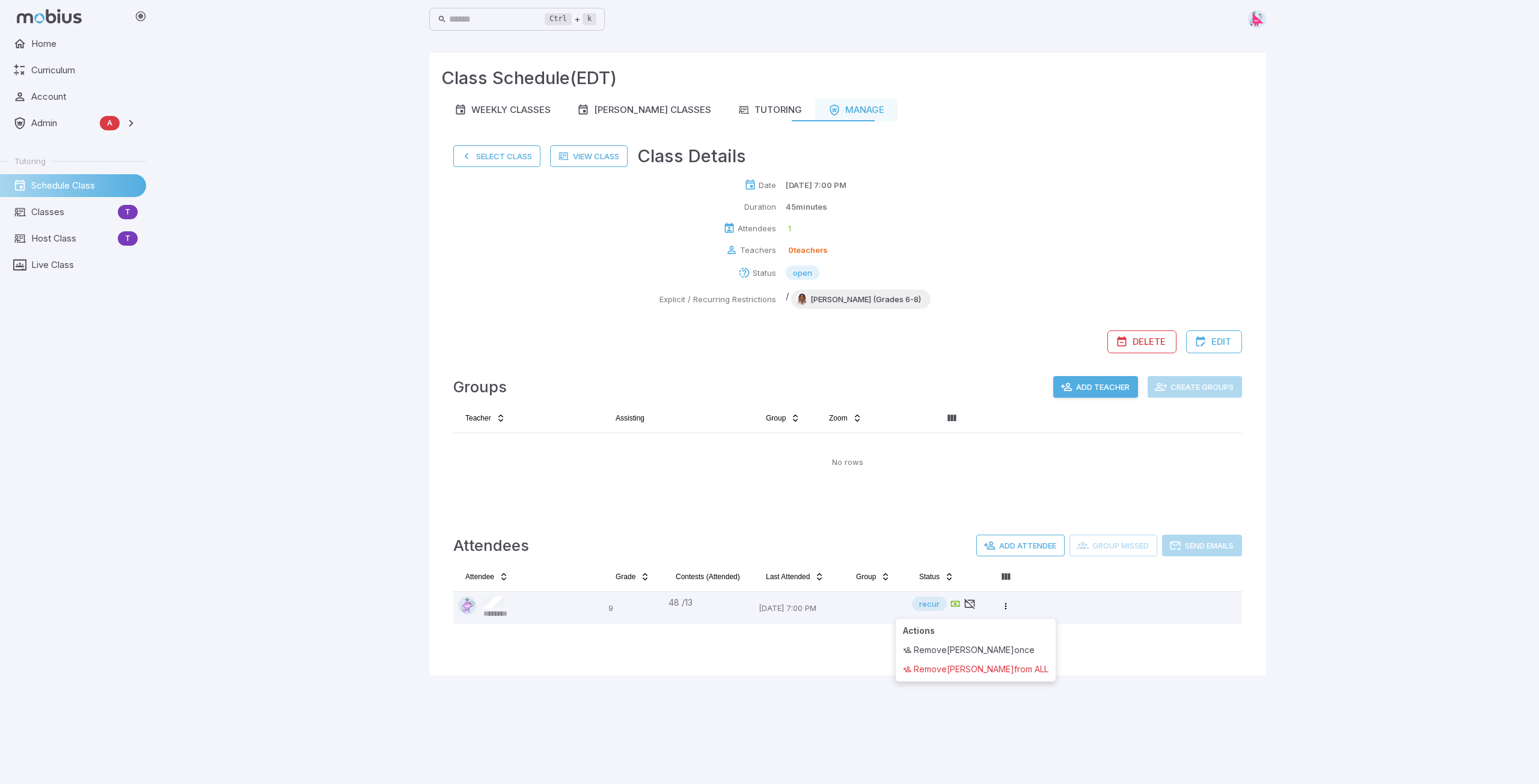
click at [1373, 554] on html "Home Curriculum Account Admin A Accounts Finance Testing Tutoring Schedule Clas…" at bounding box center [770, 392] width 1539 height 784
click at [507, 158] on button "Select Class" at bounding box center [497, 157] width 87 height 22
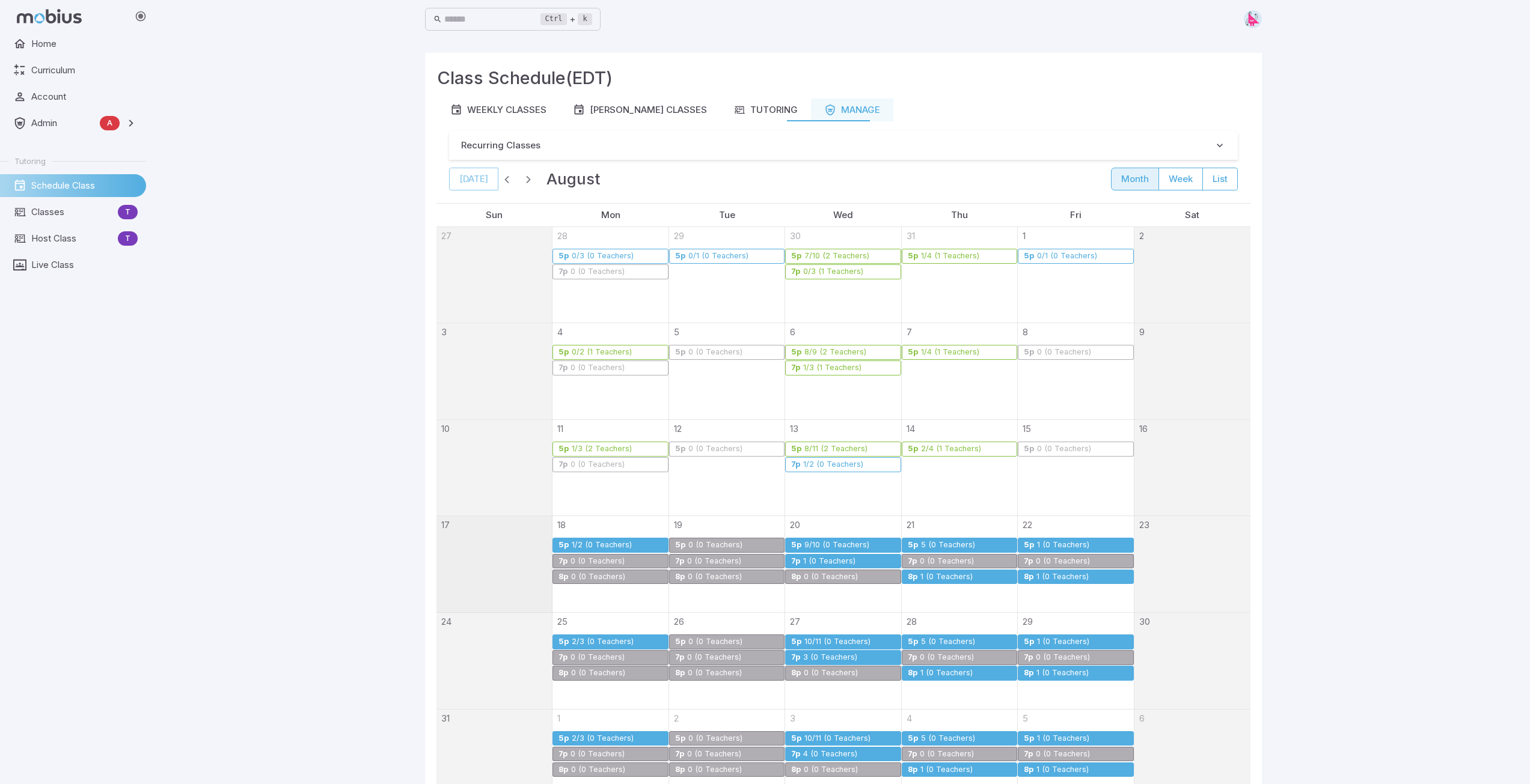
click at [947, 544] on div "5 (0 Teachers)" at bounding box center [948, 545] width 55 height 9
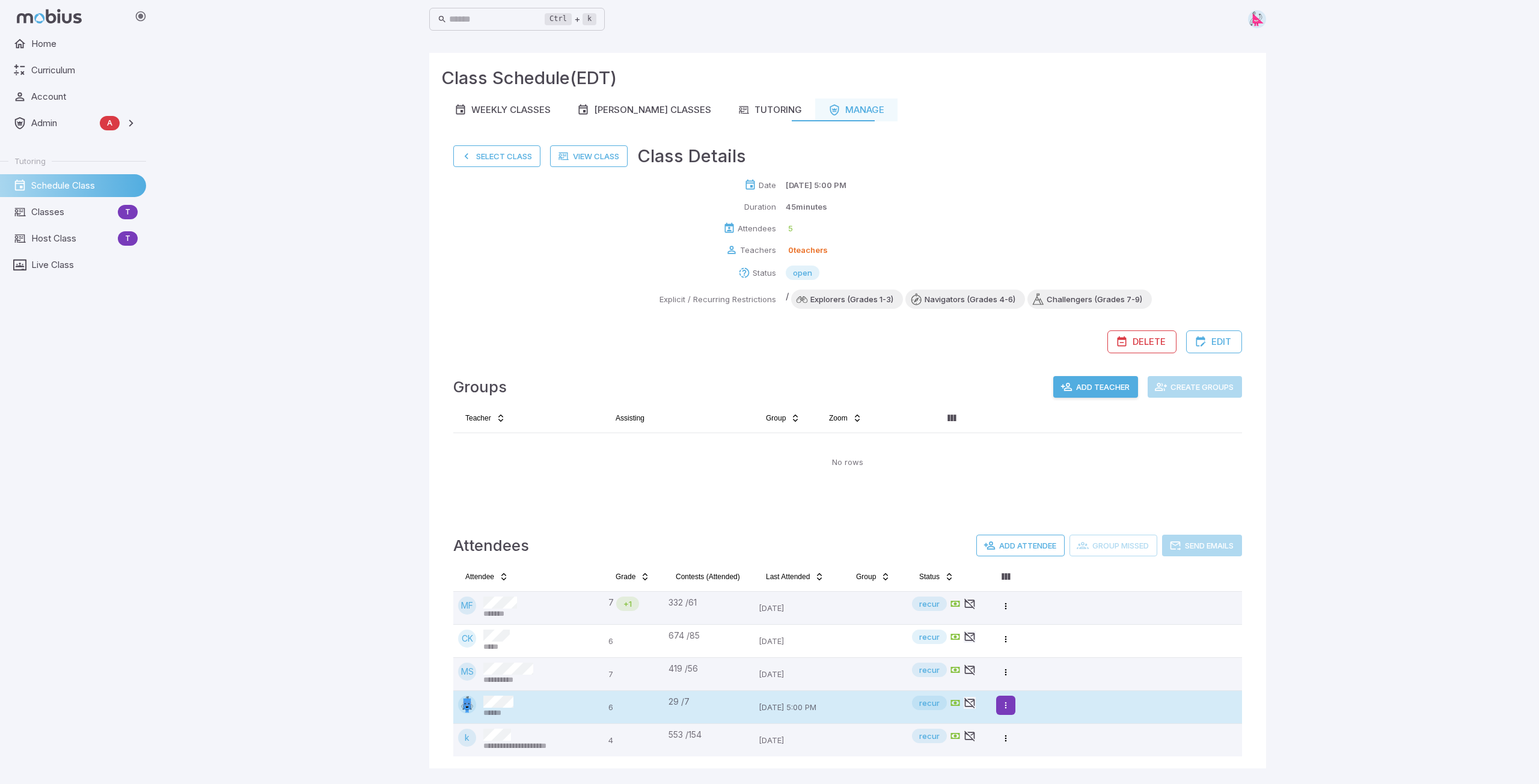
click at [1003, 709] on html "**********" at bounding box center [770, 392] width 1539 height 784
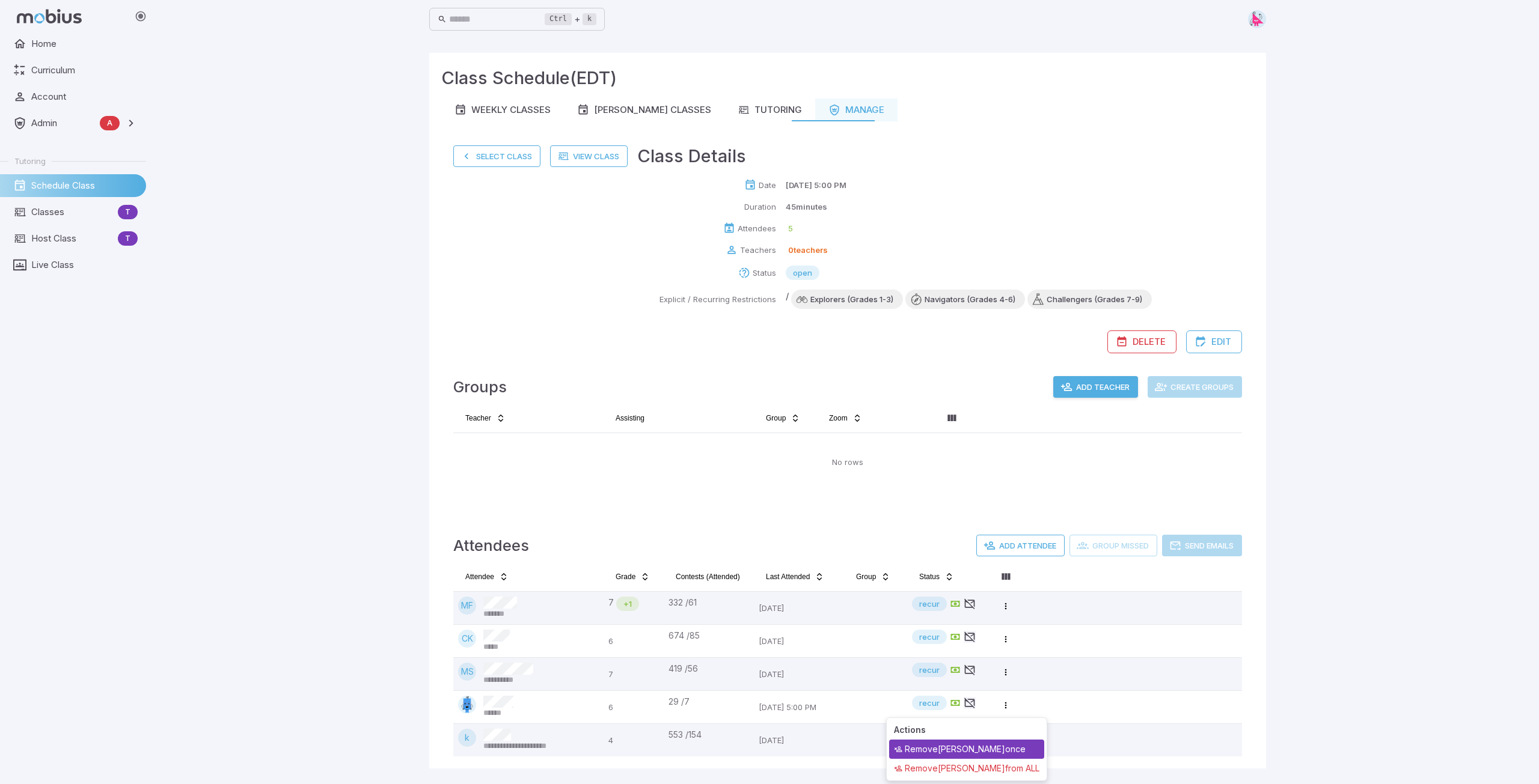
click at [982, 750] on div "Remove Noah D once" at bounding box center [966, 749] width 155 height 19
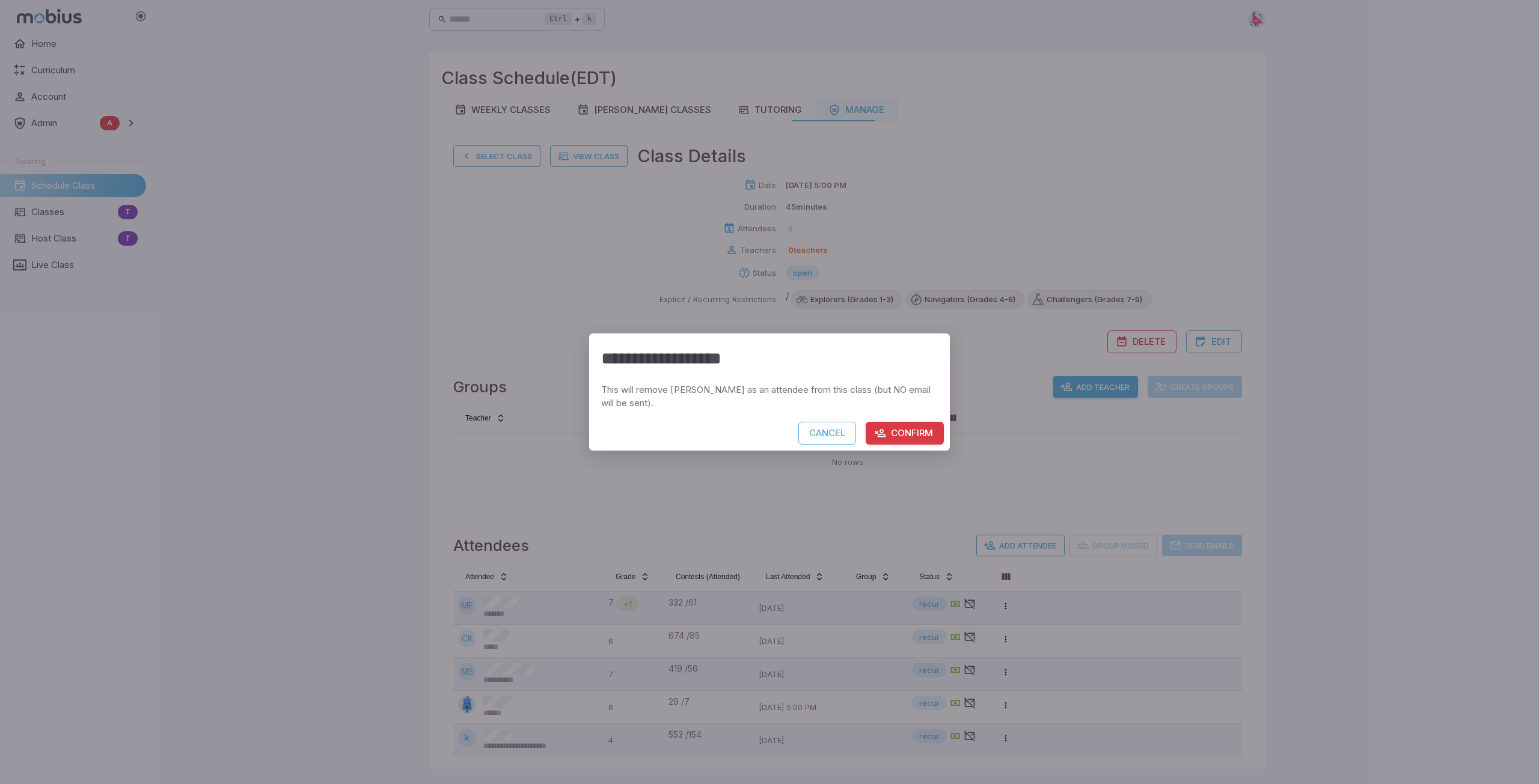
click at [906, 432] on button "Confirm" at bounding box center [904, 433] width 78 height 23
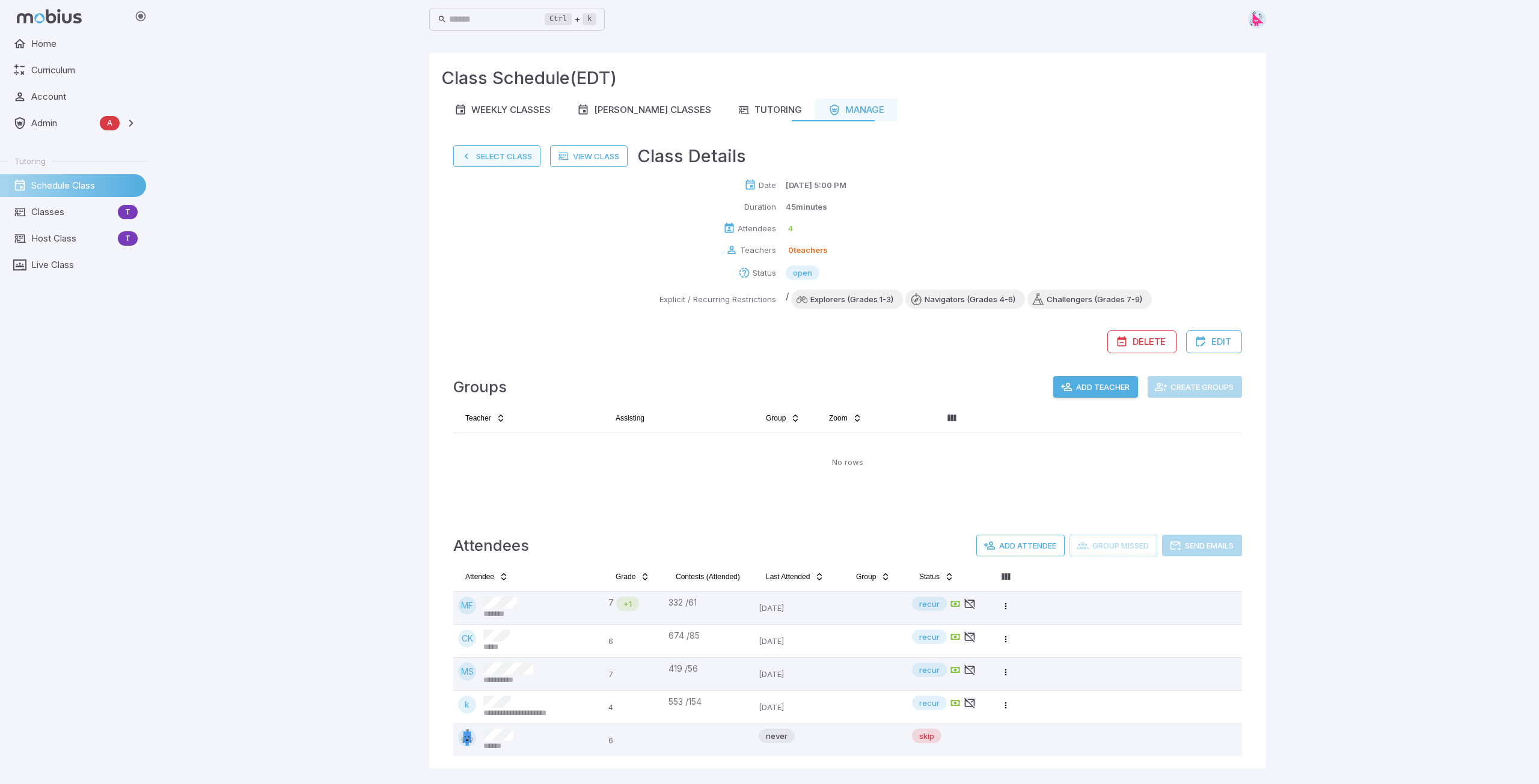
click at [496, 153] on button "Select Class" at bounding box center [497, 157] width 87 height 22
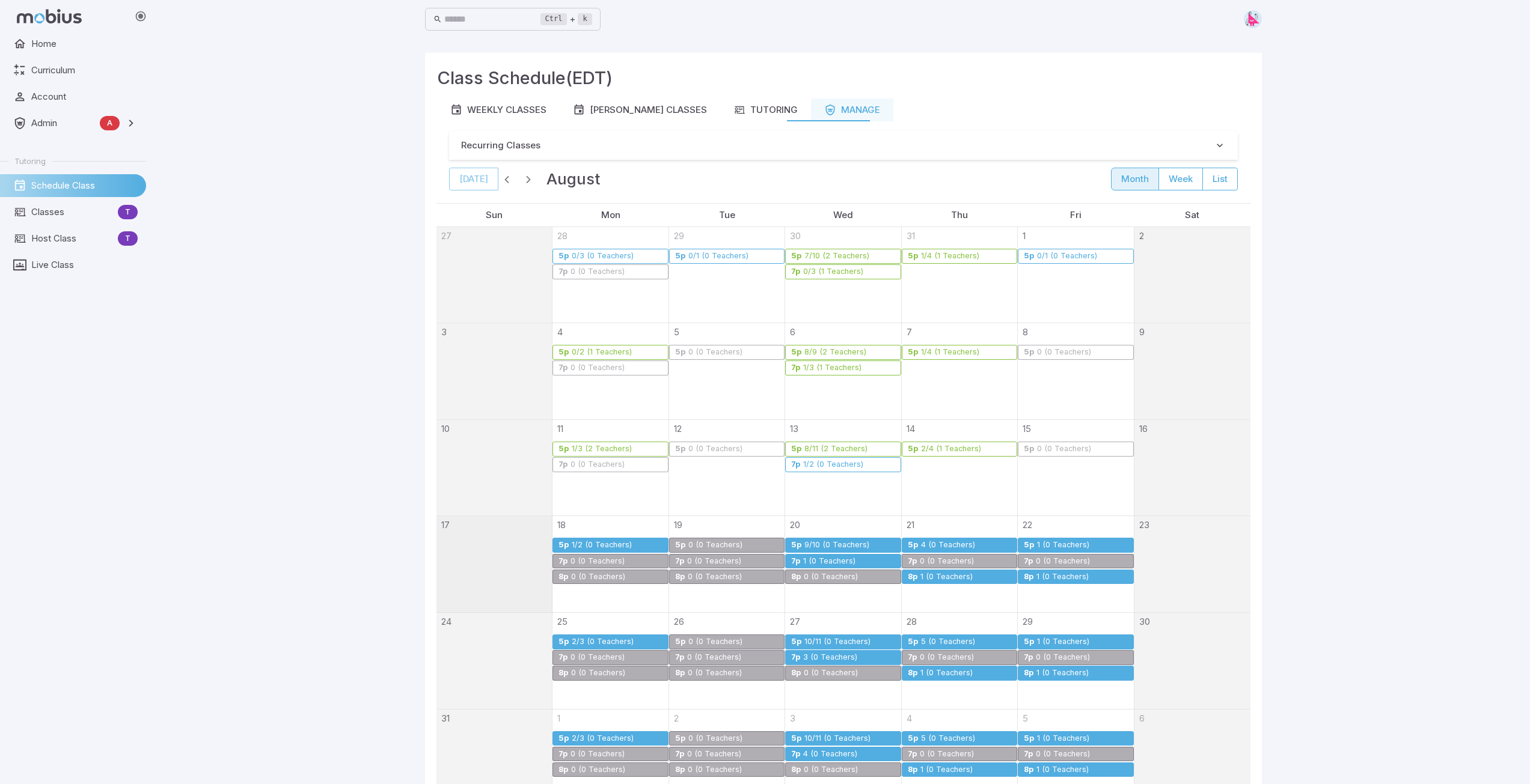
click at [948, 577] on div "1 (0 Teachers)" at bounding box center [946, 577] width 54 height 9
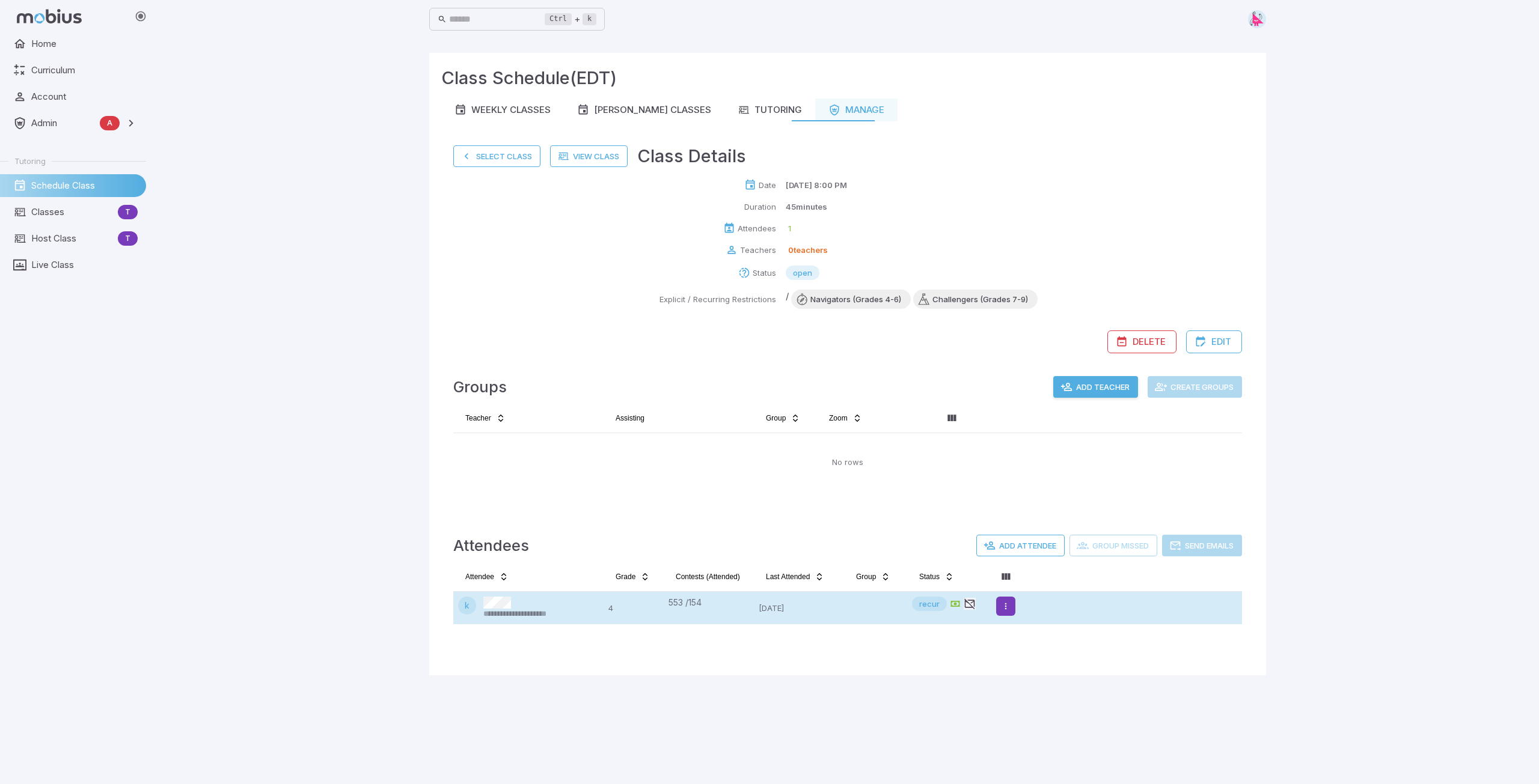
click at [1004, 607] on html "**********" at bounding box center [770, 392] width 1539 height 784
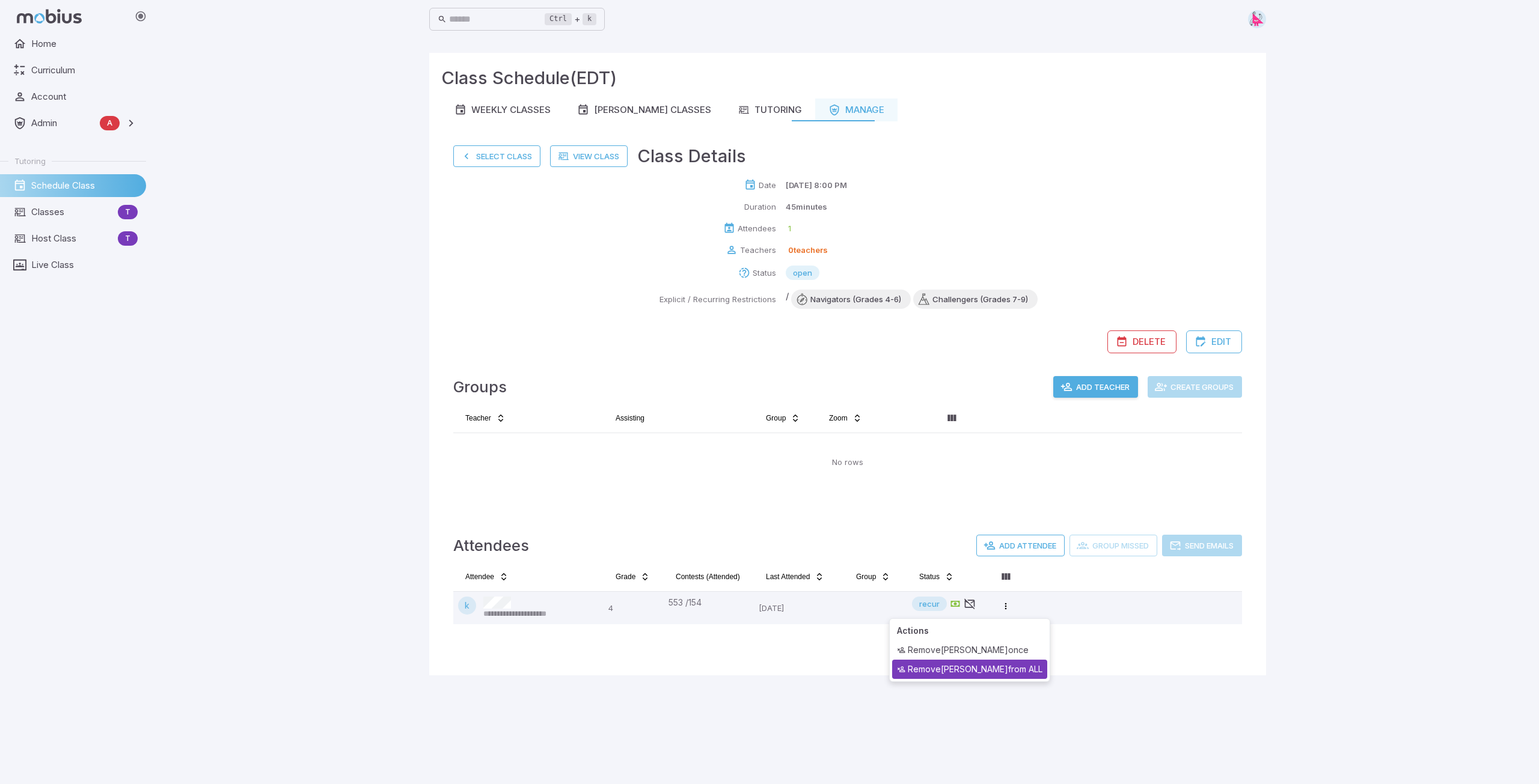
click at [987, 670] on div "Remove krystal from ALL" at bounding box center [969, 669] width 155 height 19
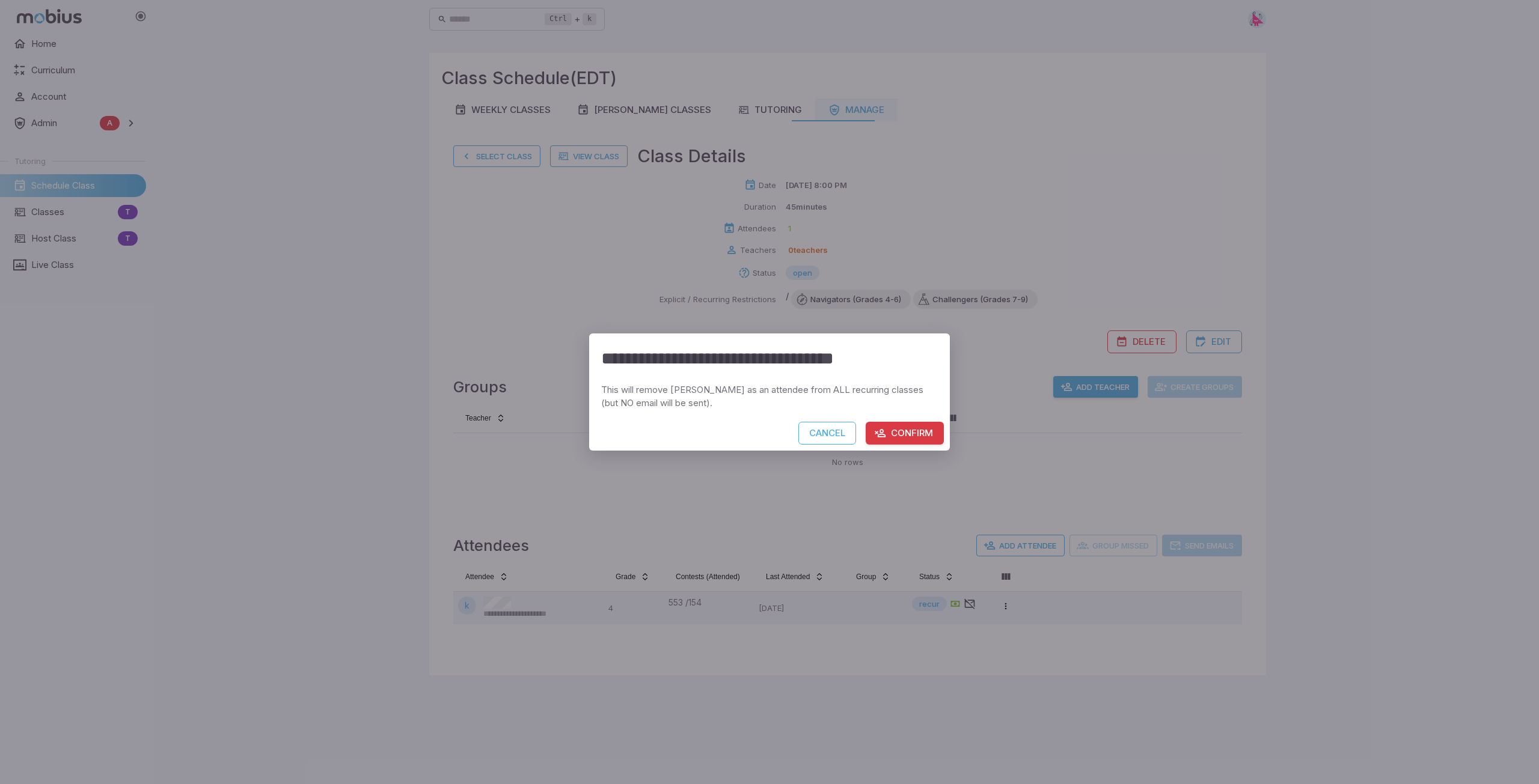
click at [899, 435] on button "Confirm" at bounding box center [904, 433] width 78 height 23
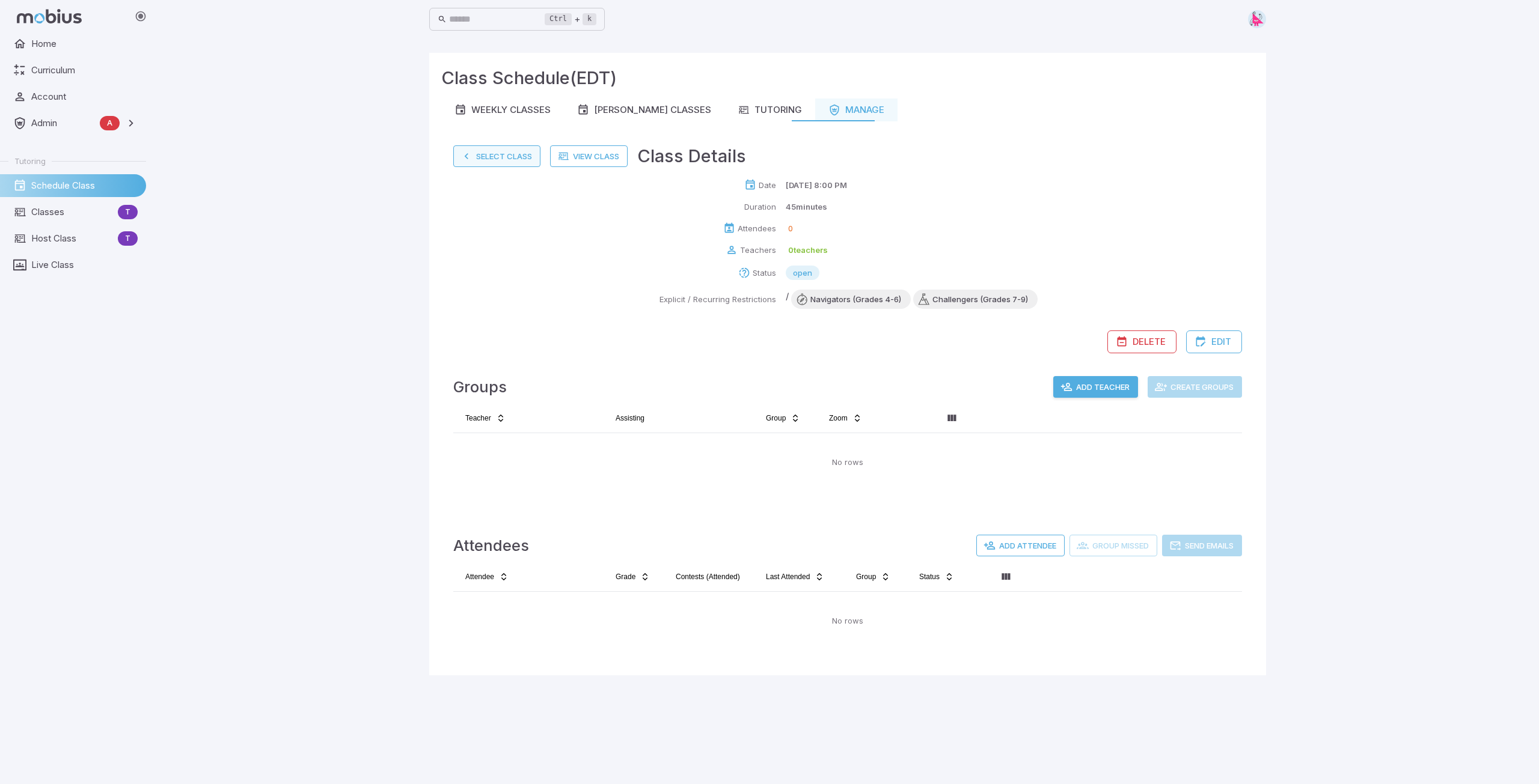
click at [492, 160] on button "Select Class" at bounding box center [497, 157] width 87 height 22
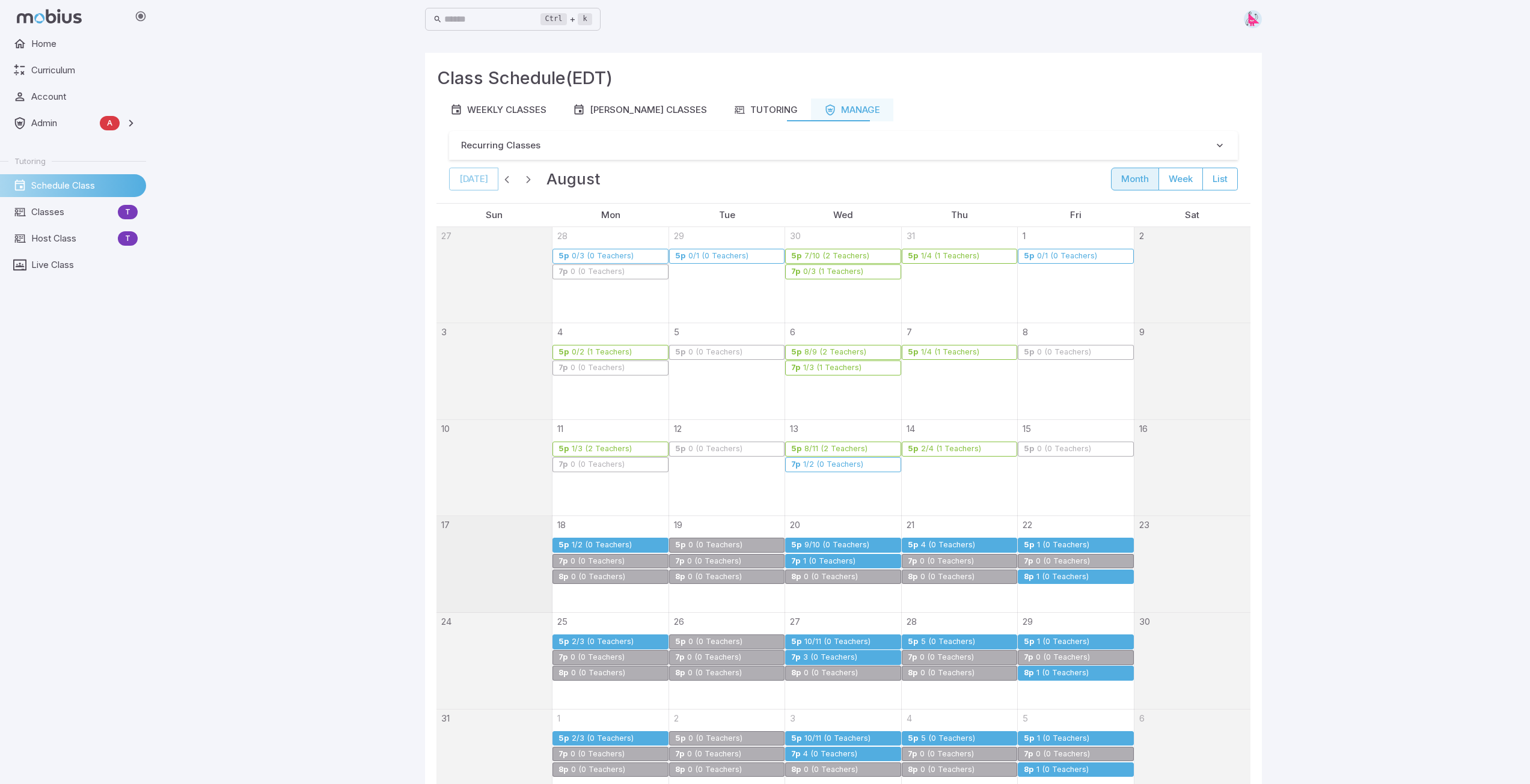
click at [1064, 574] on div "1 (0 Teachers)" at bounding box center [1062, 577] width 54 height 9
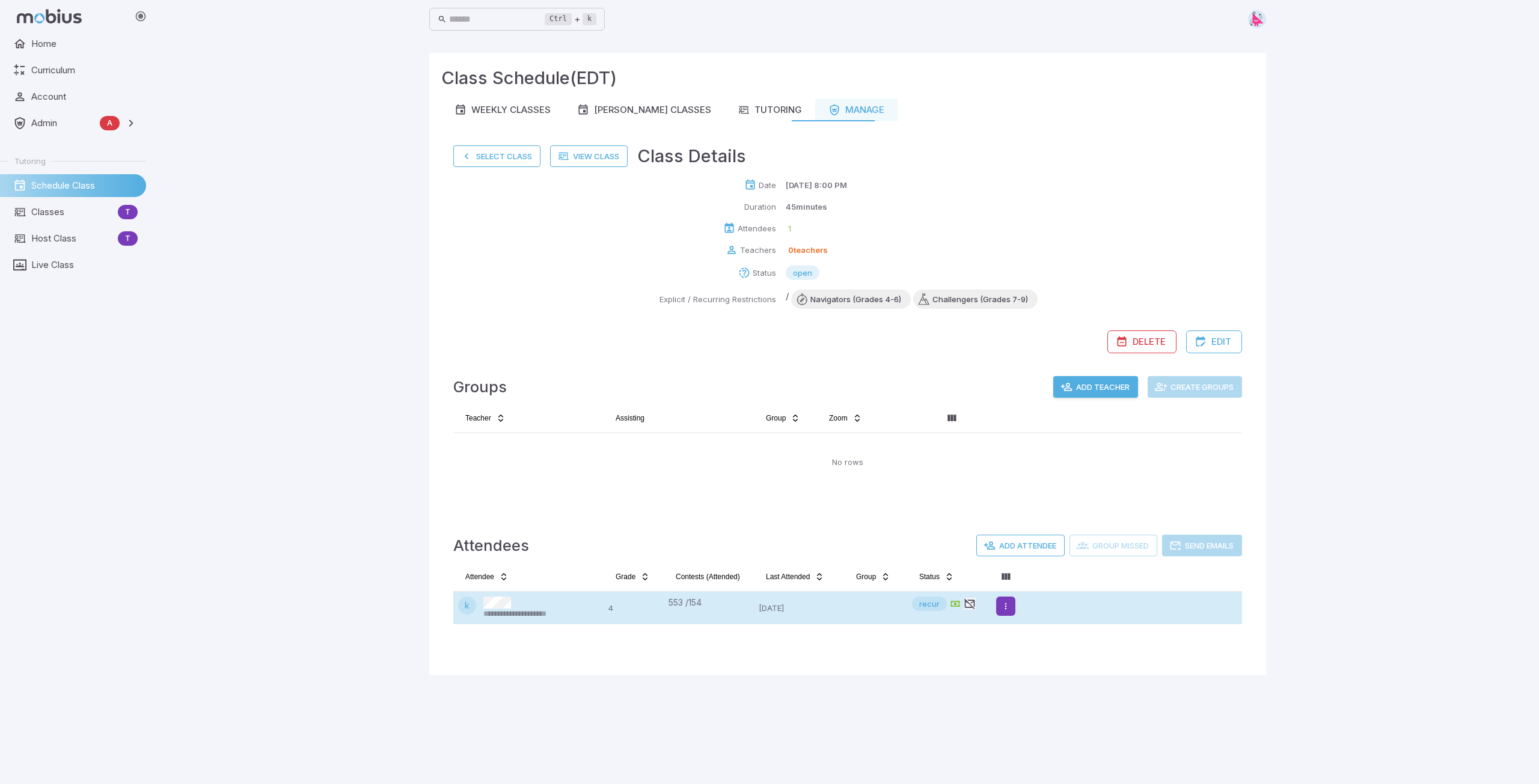
click at [1004, 614] on html "**********" at bounding box center [770, 392] width 1539 height 784
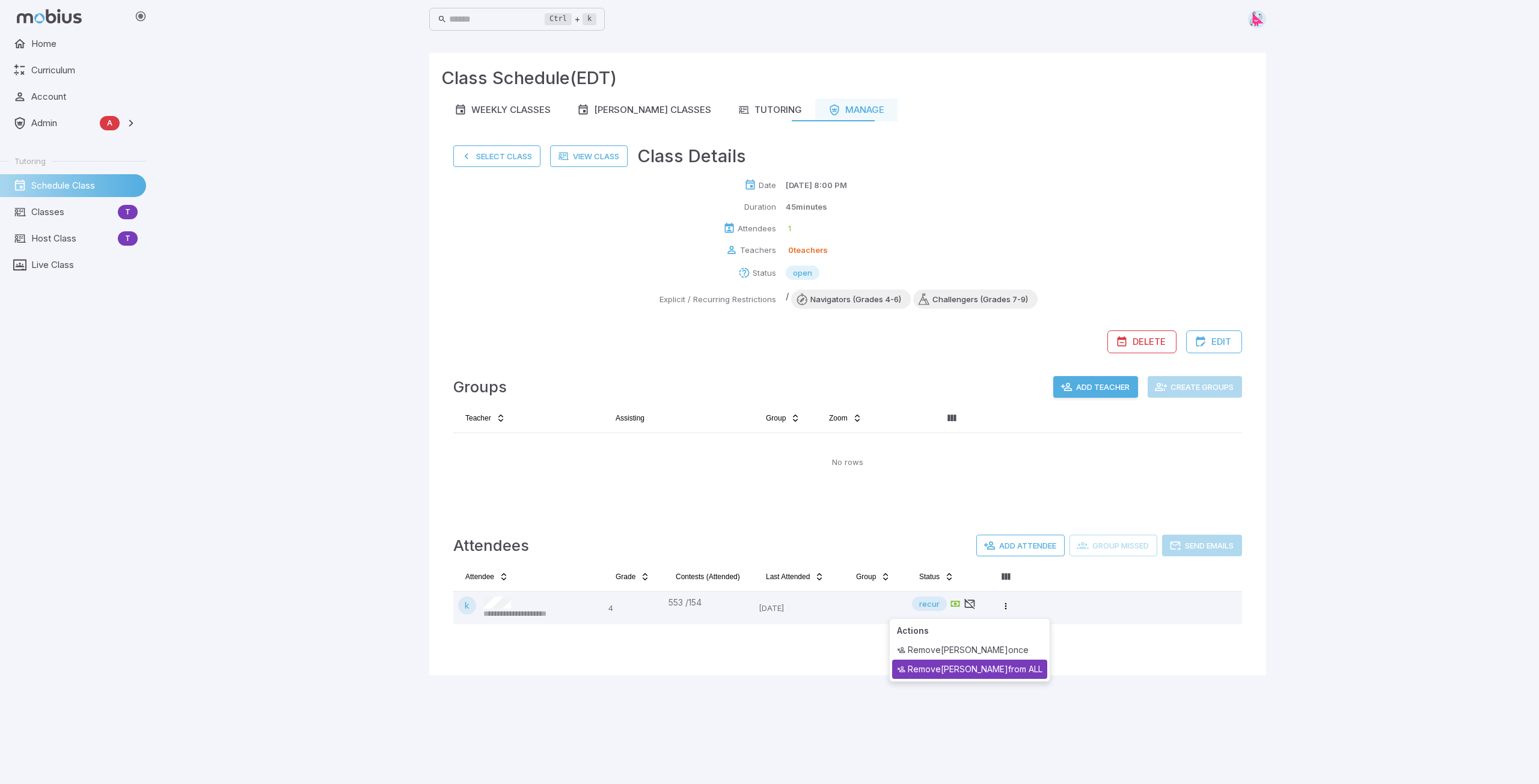
click at [991, 669] on div "Remove krystal from ALL" at bounding box center [969, 669] width 155 height 19
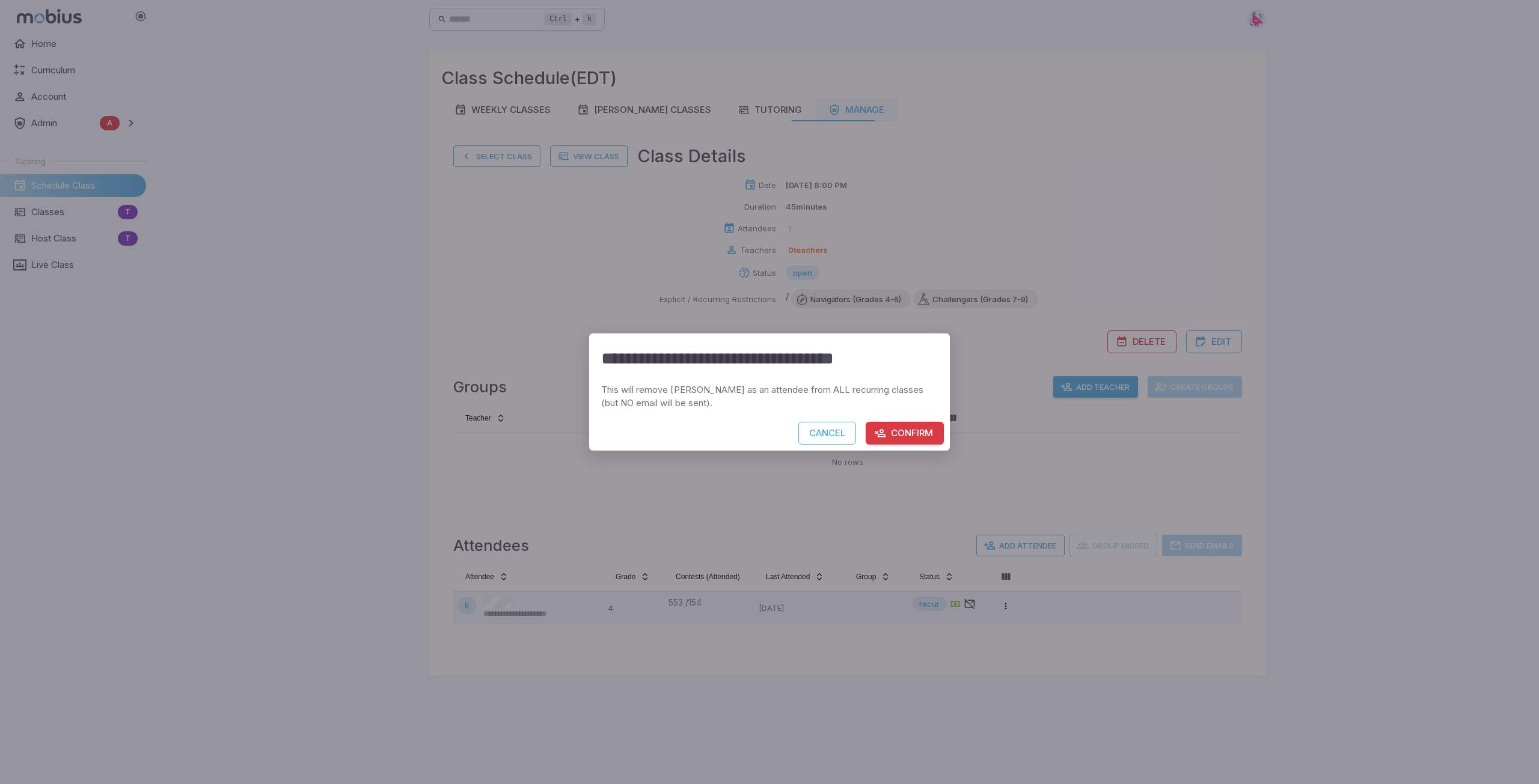
click at [902, 434] on button "Confirm" at bounding box center [904, 433] width 78 height 23
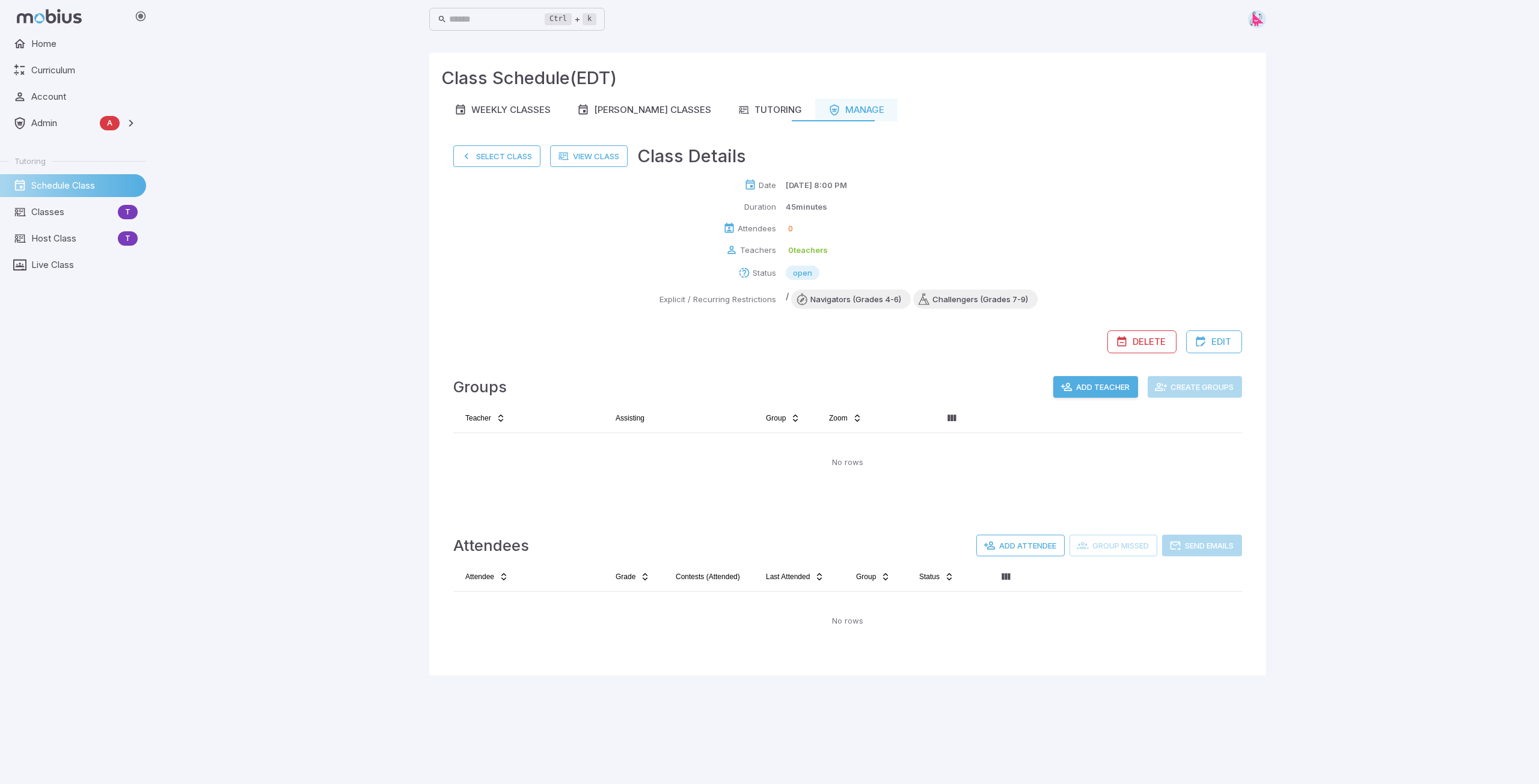
click at [503, 159] on button "Select Class" at bounding box center [497, 157] width 87 height 22
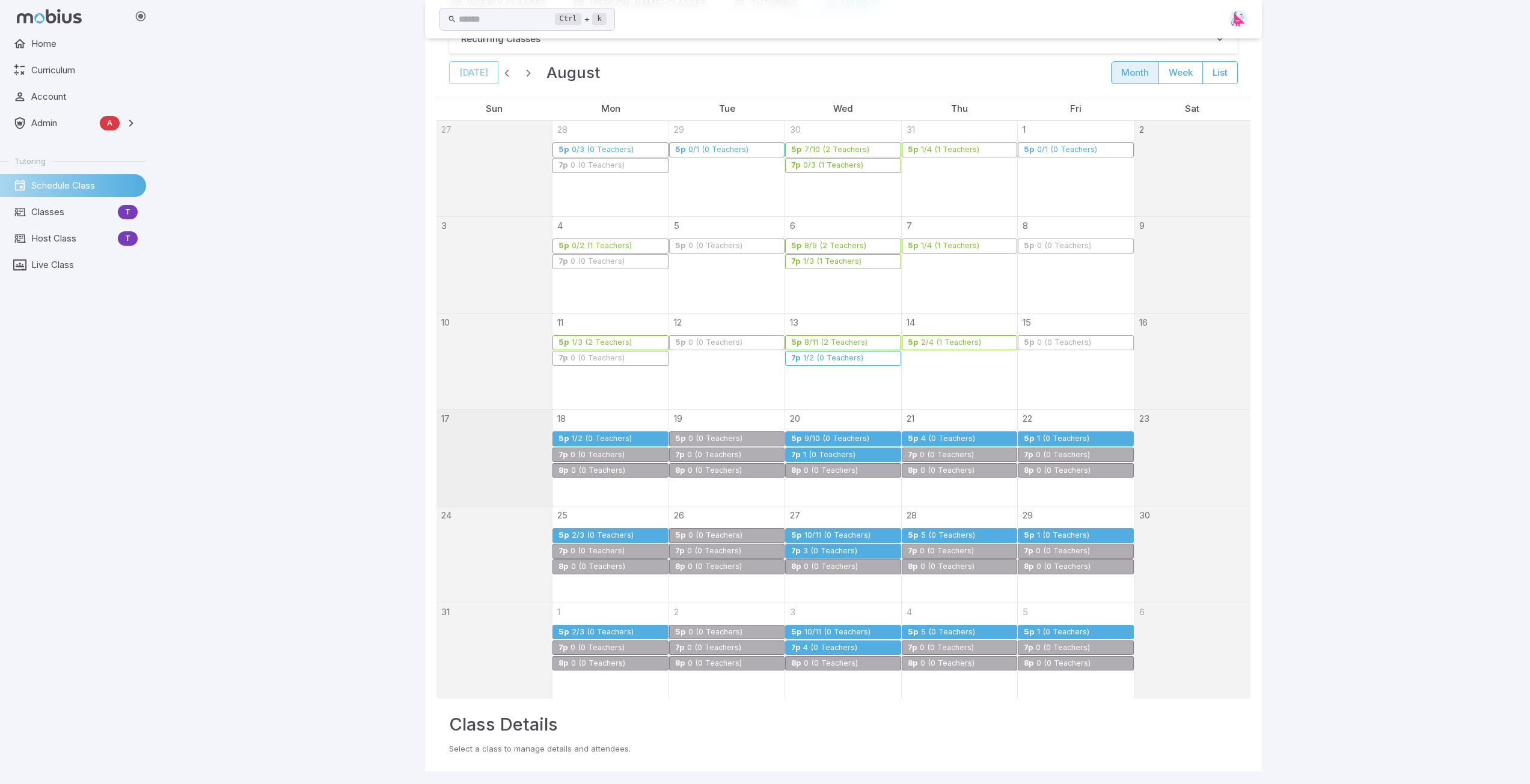
scroll to position [108, 0]
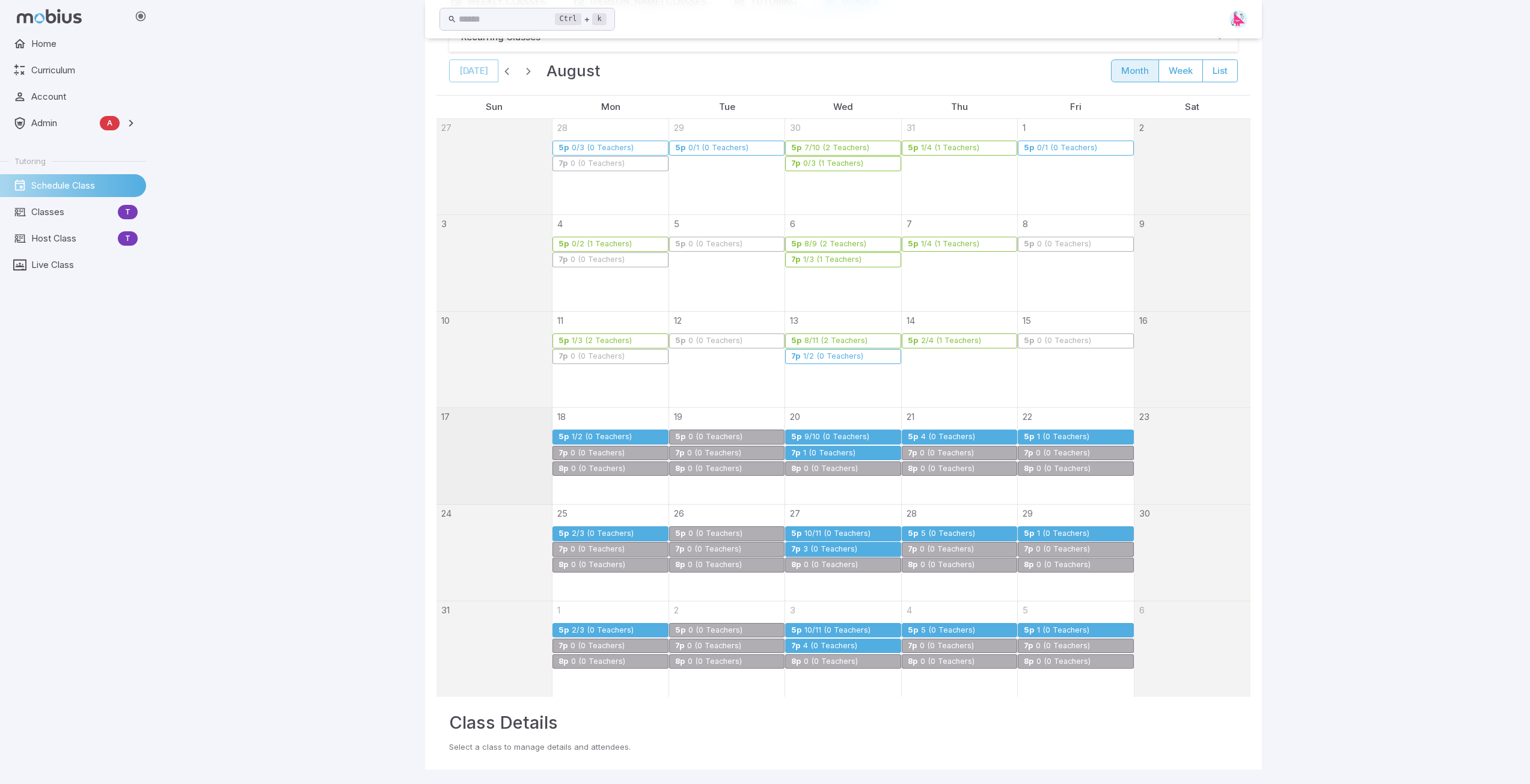
click at [837, 642] on div "4 (0 Teachers)" at bounding box center [830, 646] width 55 height 9
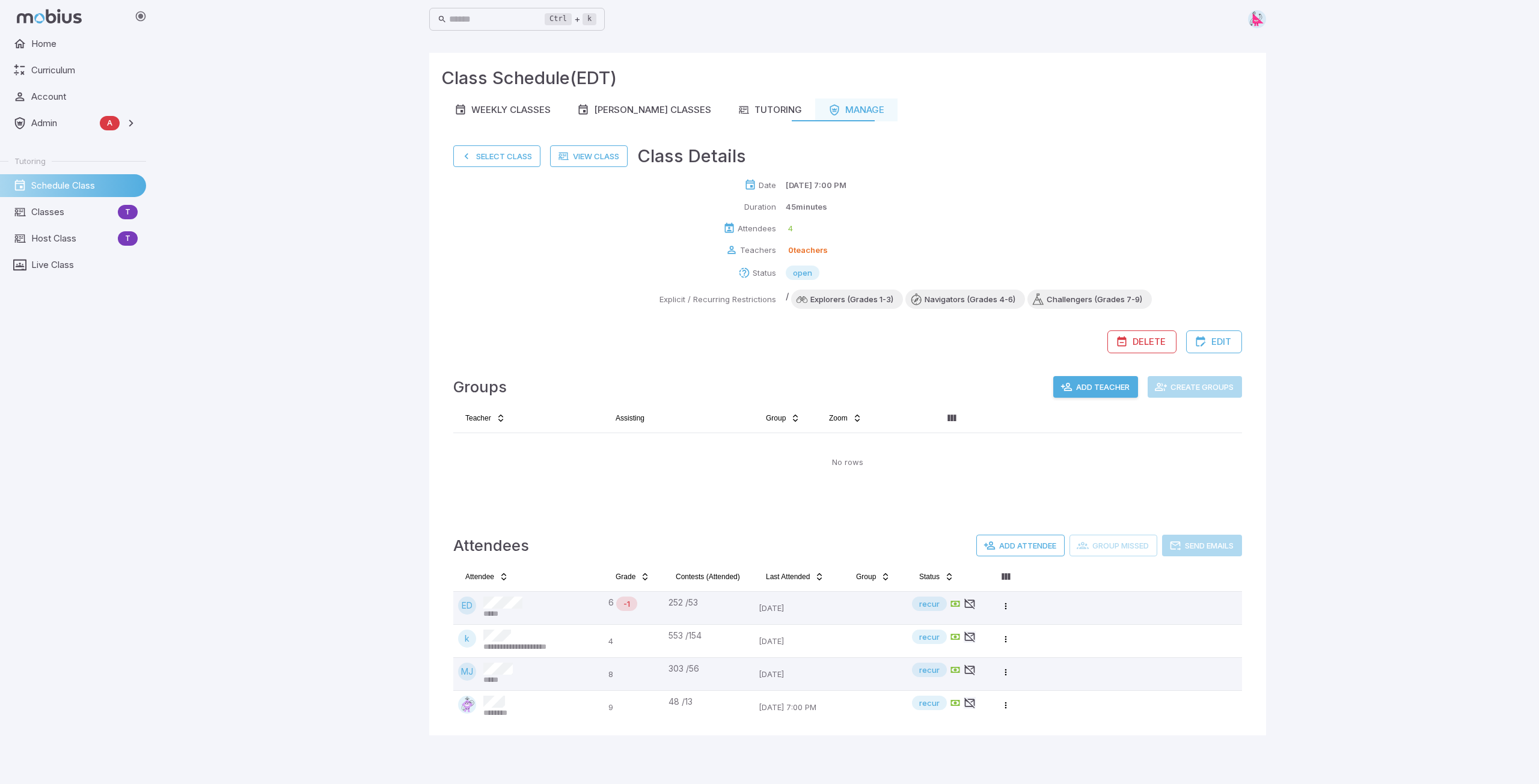
click at [490, 163] on button "Select Class" at bounding box center [497, 157] width 87 height 22
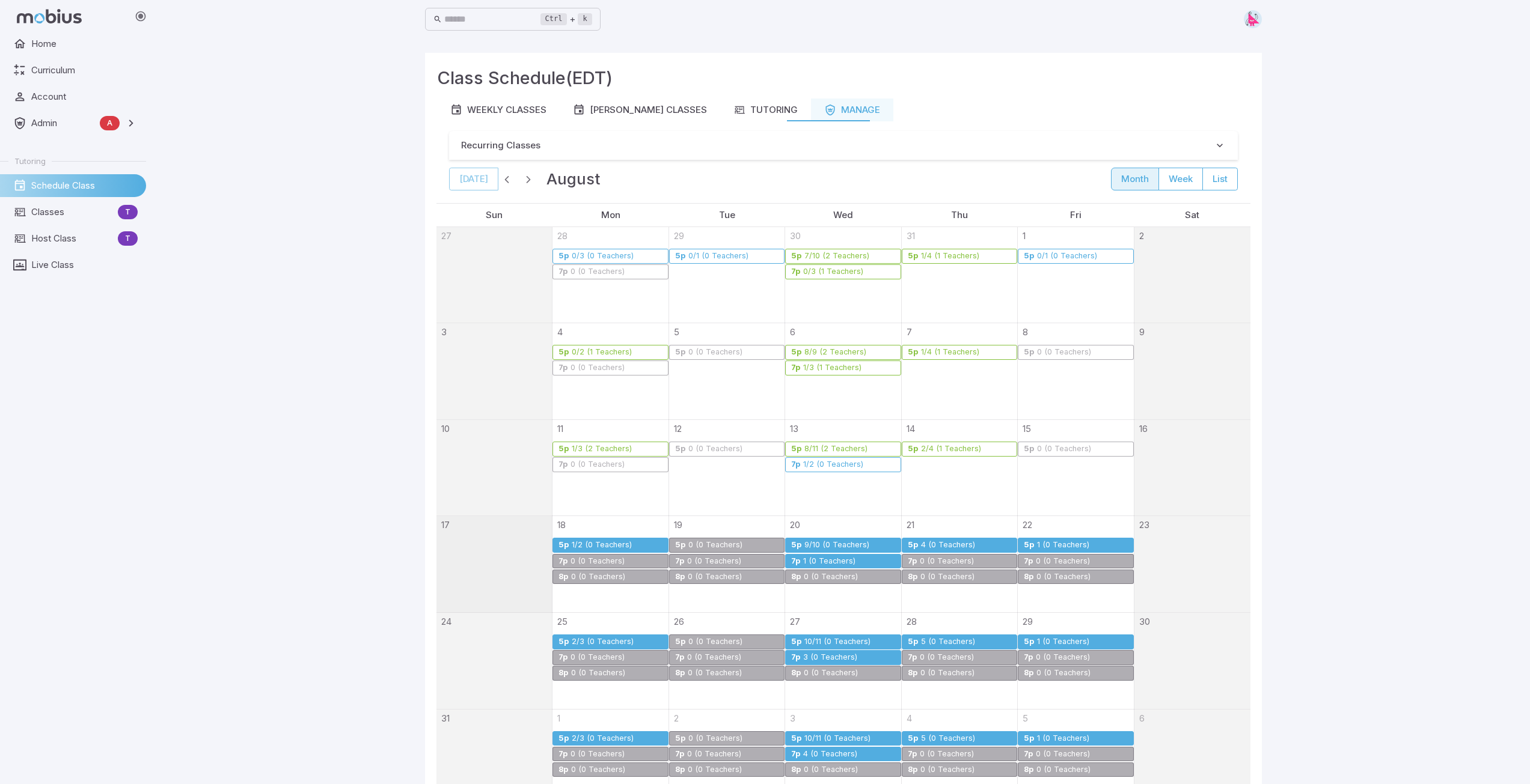
click at [835, 544] on div "9/10 (0 Teachers)" at bounding box center [837, 545] width 66 height 9
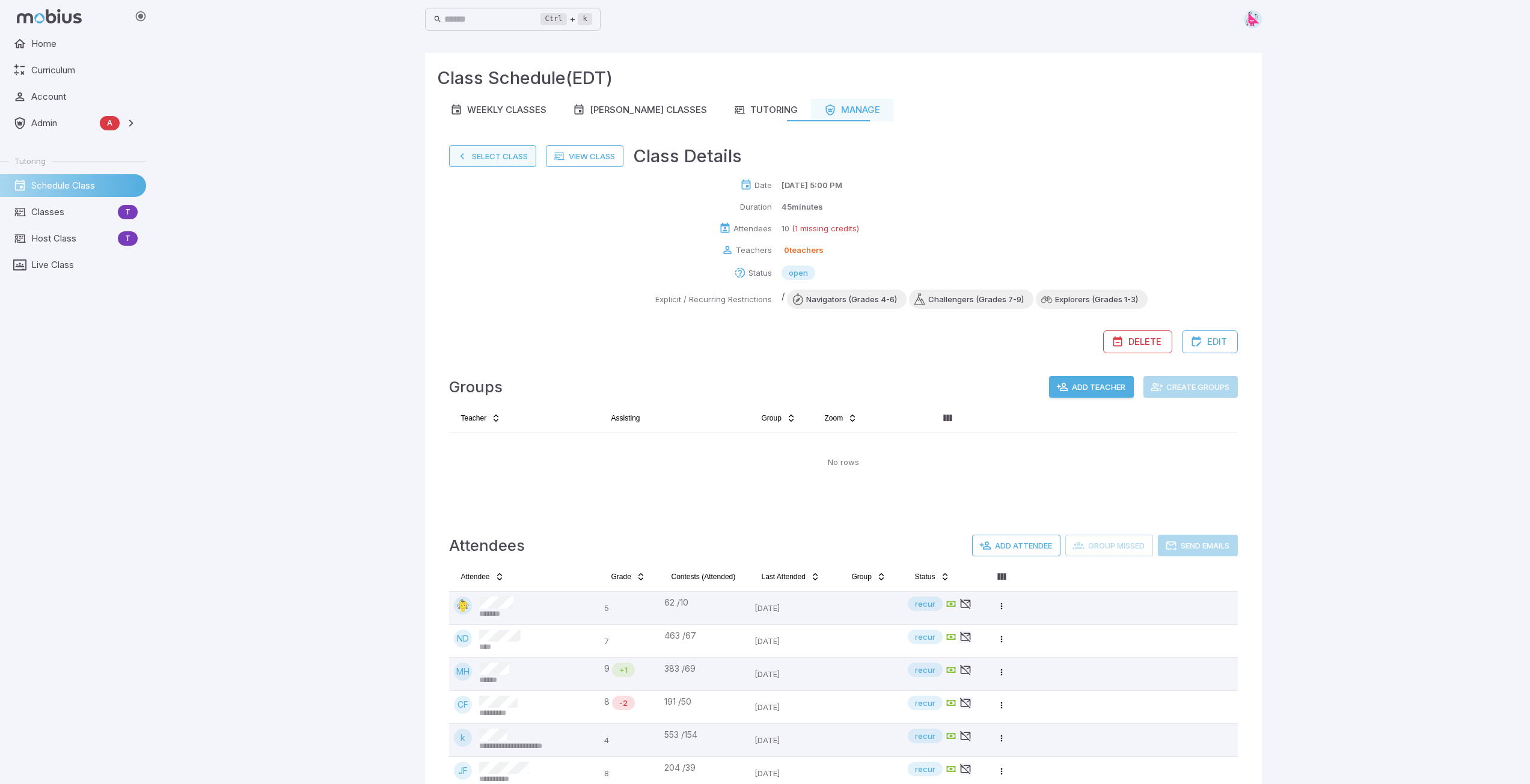
click at [495, 161] on button "Select Class" at bounding box center [492, 157] width 87 height 22
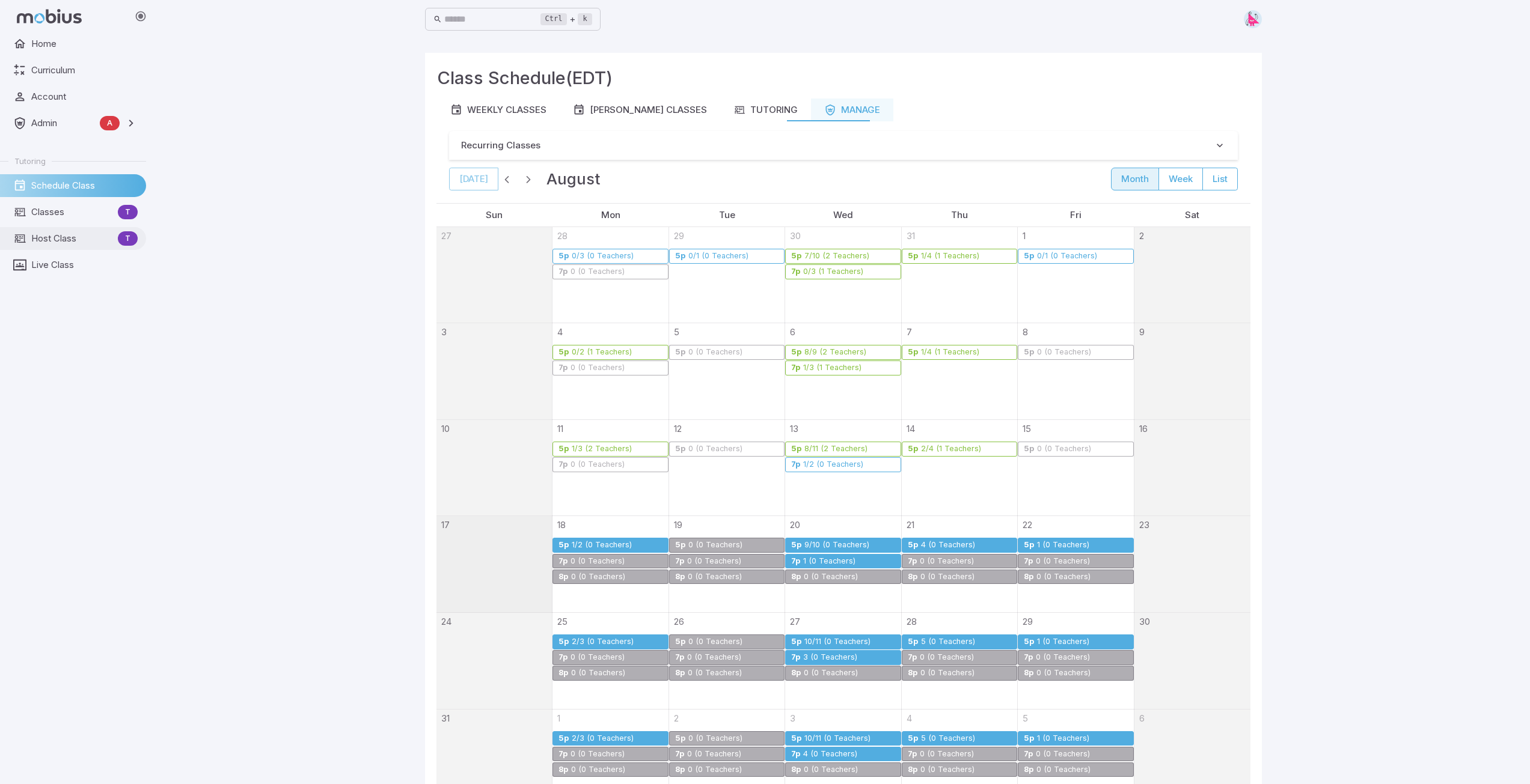
click at [48, 243] on span "Host Class" at bounding box center [72, 239] width 82 height 14
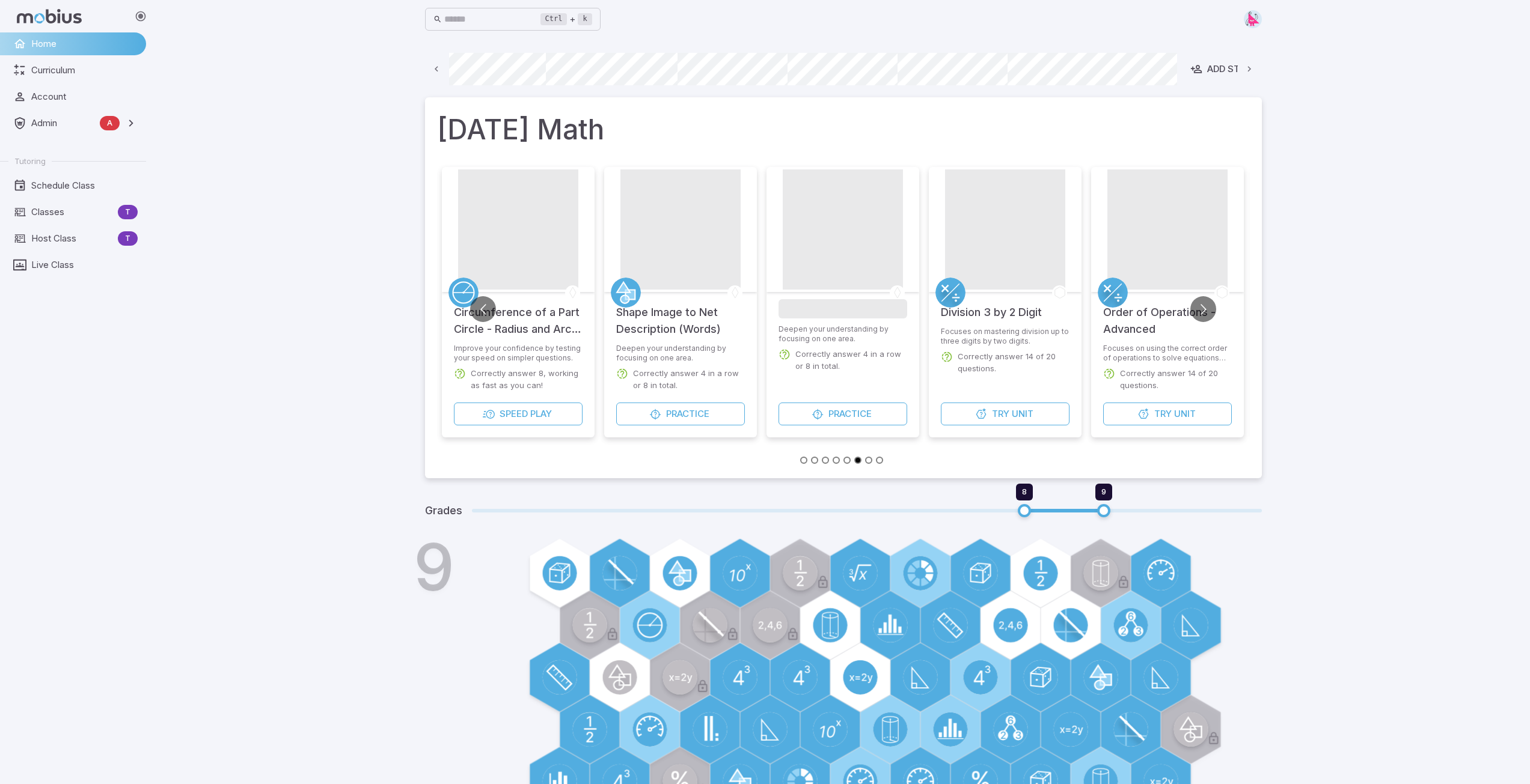
scroll to position [0, 646]
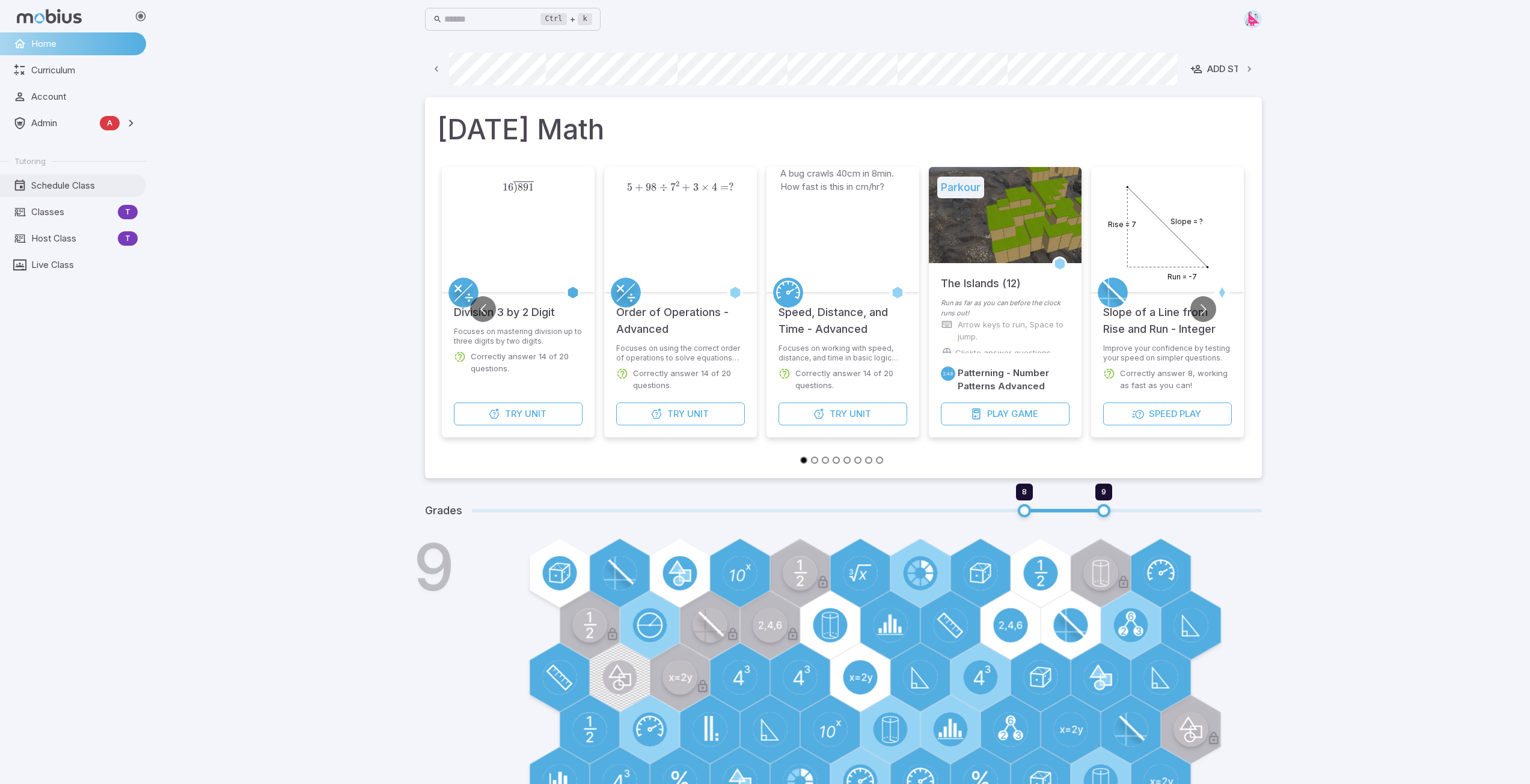
click at [57, 186] on span "Schedule Class" at bounding box center [84, 186] width 106 height 14
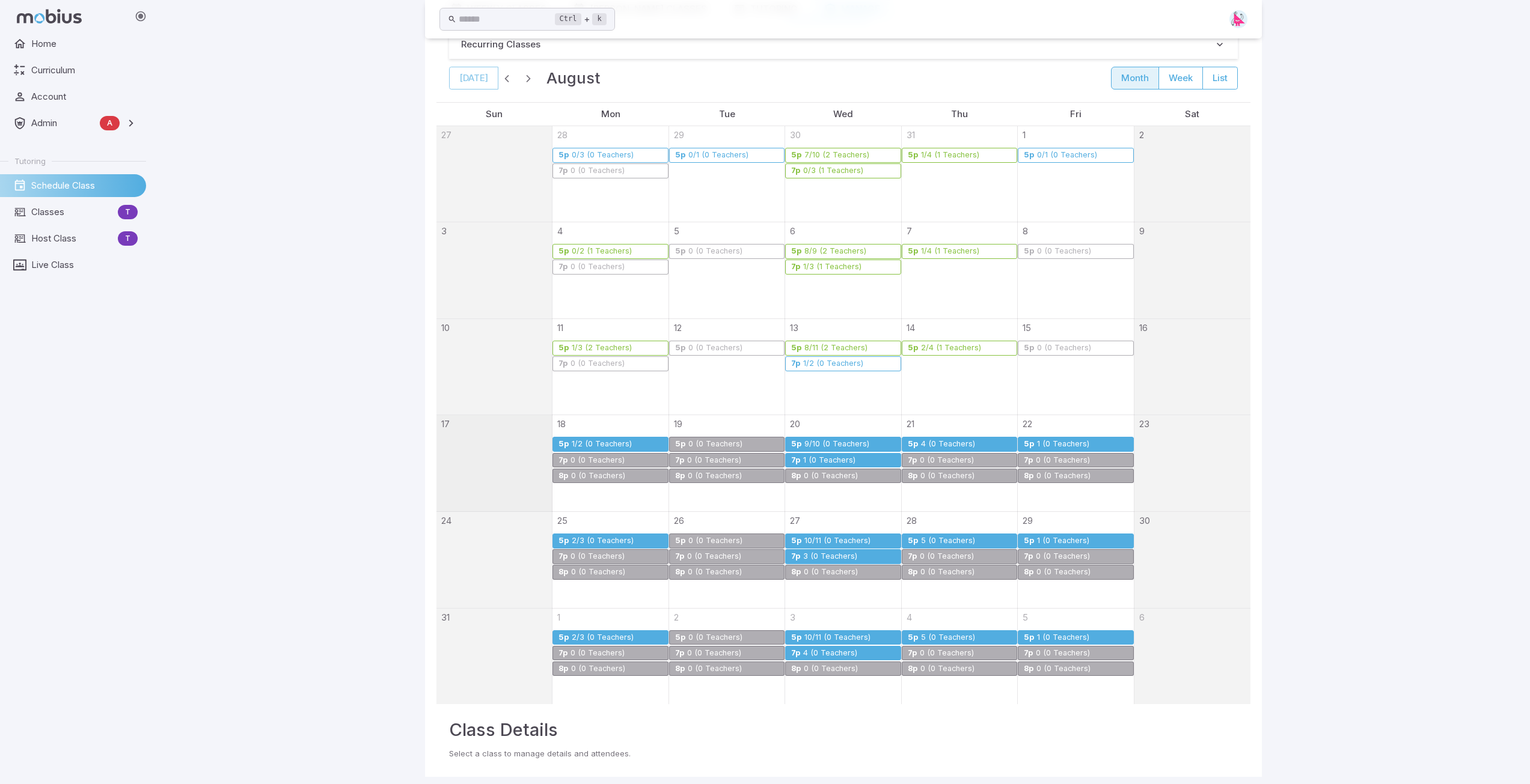
scroll to position [108, 0]
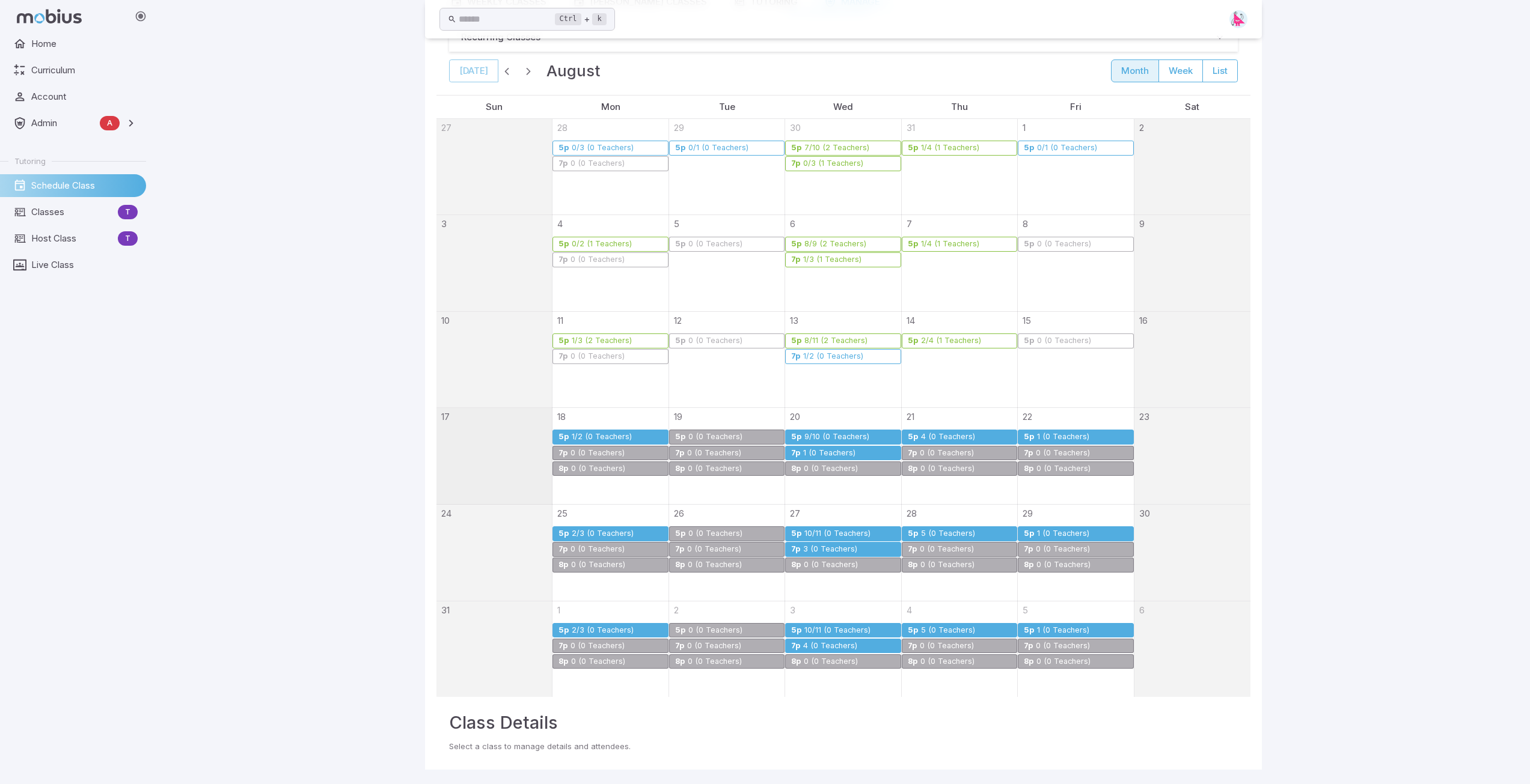
click at [824, 451] on div "1 (0 Teachers)" at bounding box center [829, 453] width 54 height 9
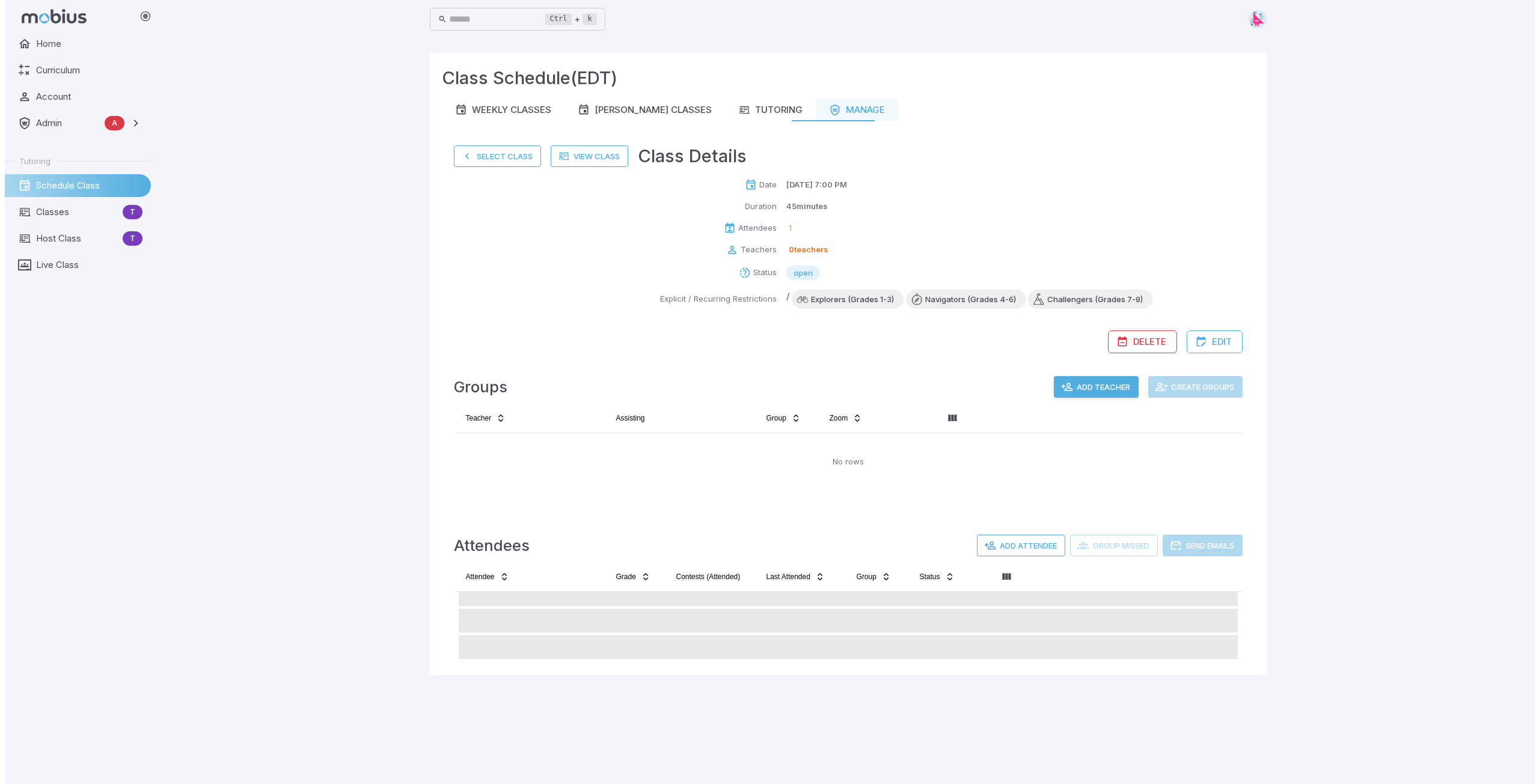
scroll to position [0, 0]
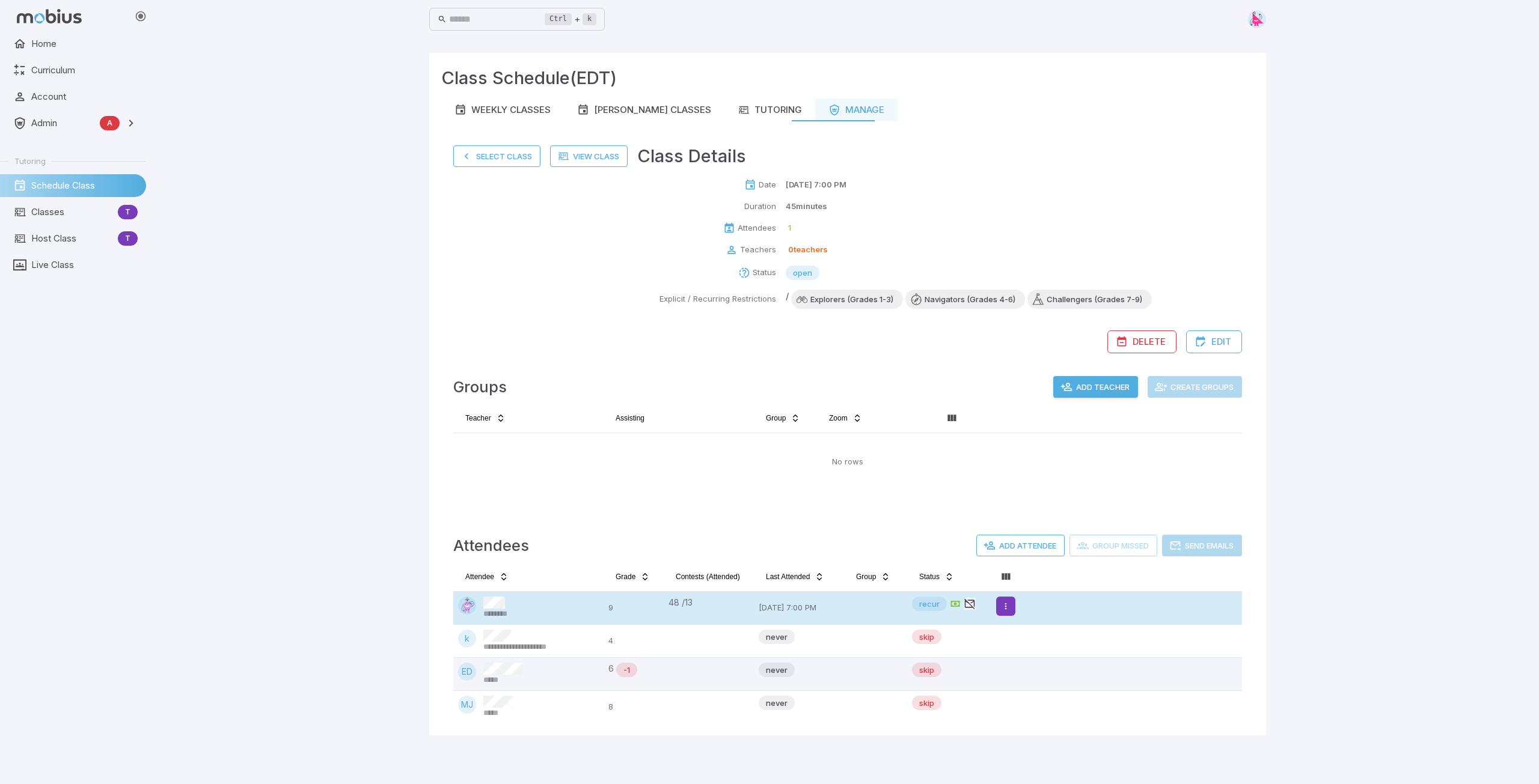
click at [1009, 607] on html "**********" at bounding box center [770, 392] width 1539 height 784
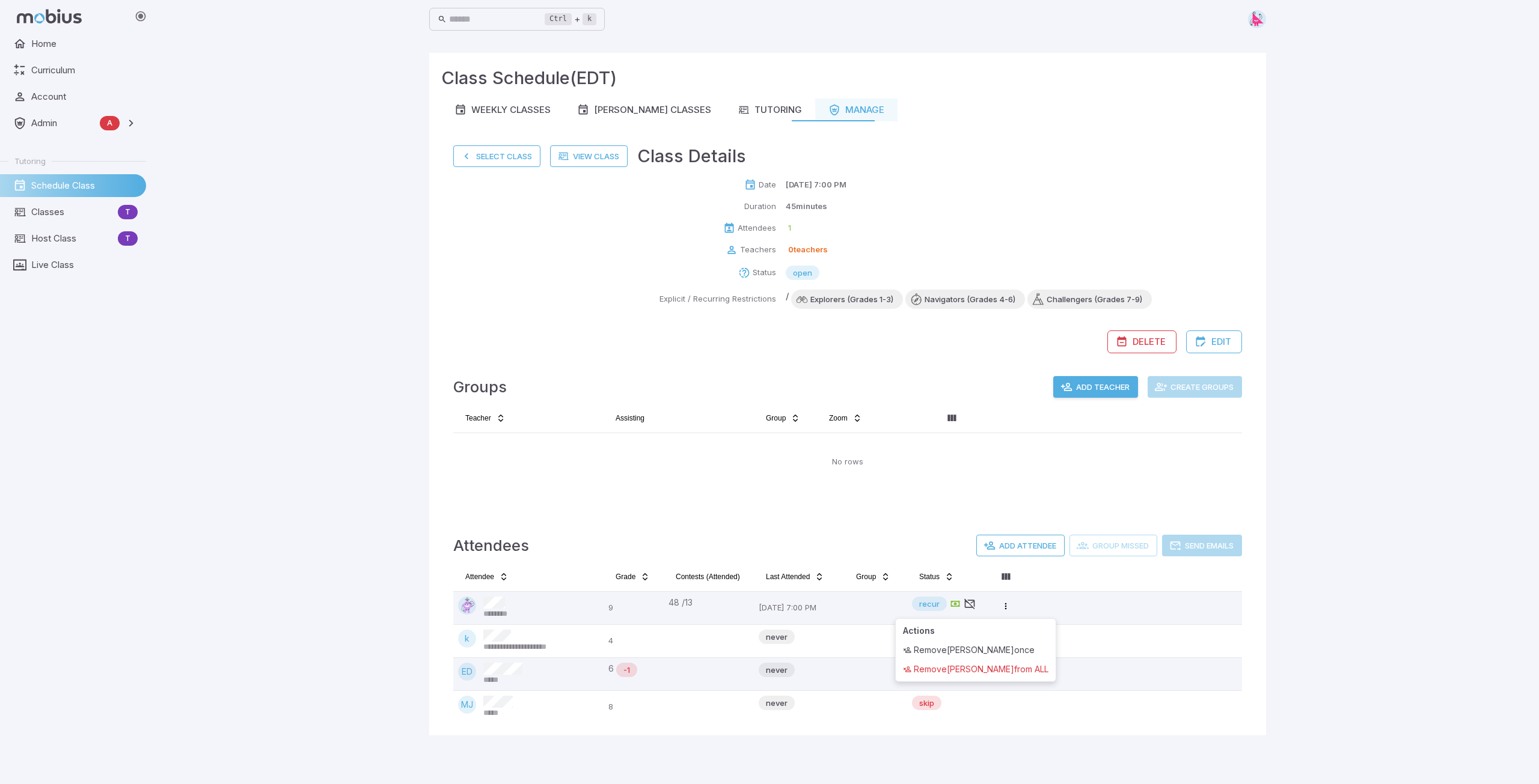
click at [1324, 585] on html "**********" at bounding box center [770, 392] width 1539 height 784
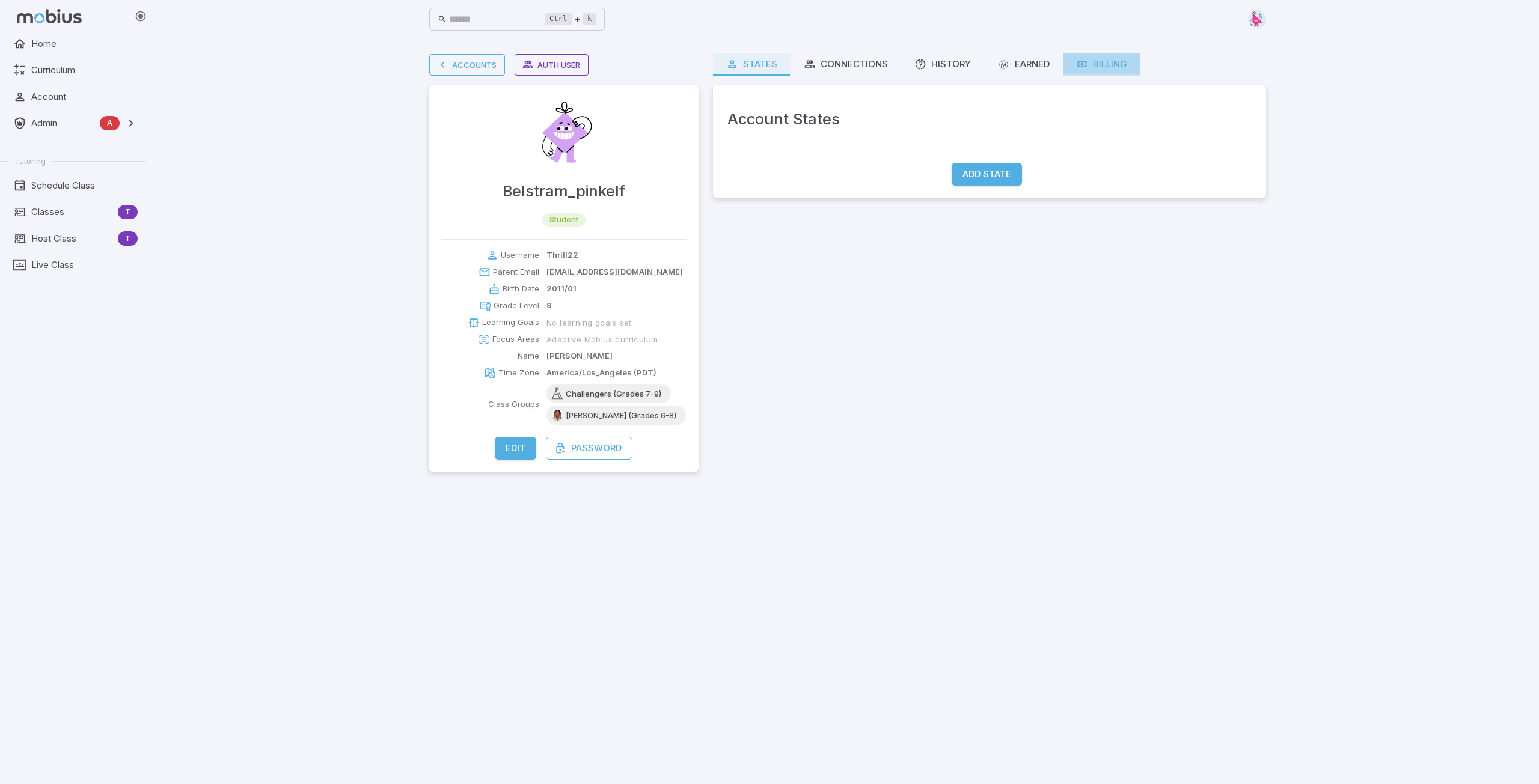
click at [1091, 68] on div "Billing" at bounding box center [1101, 64] width 51 height 14
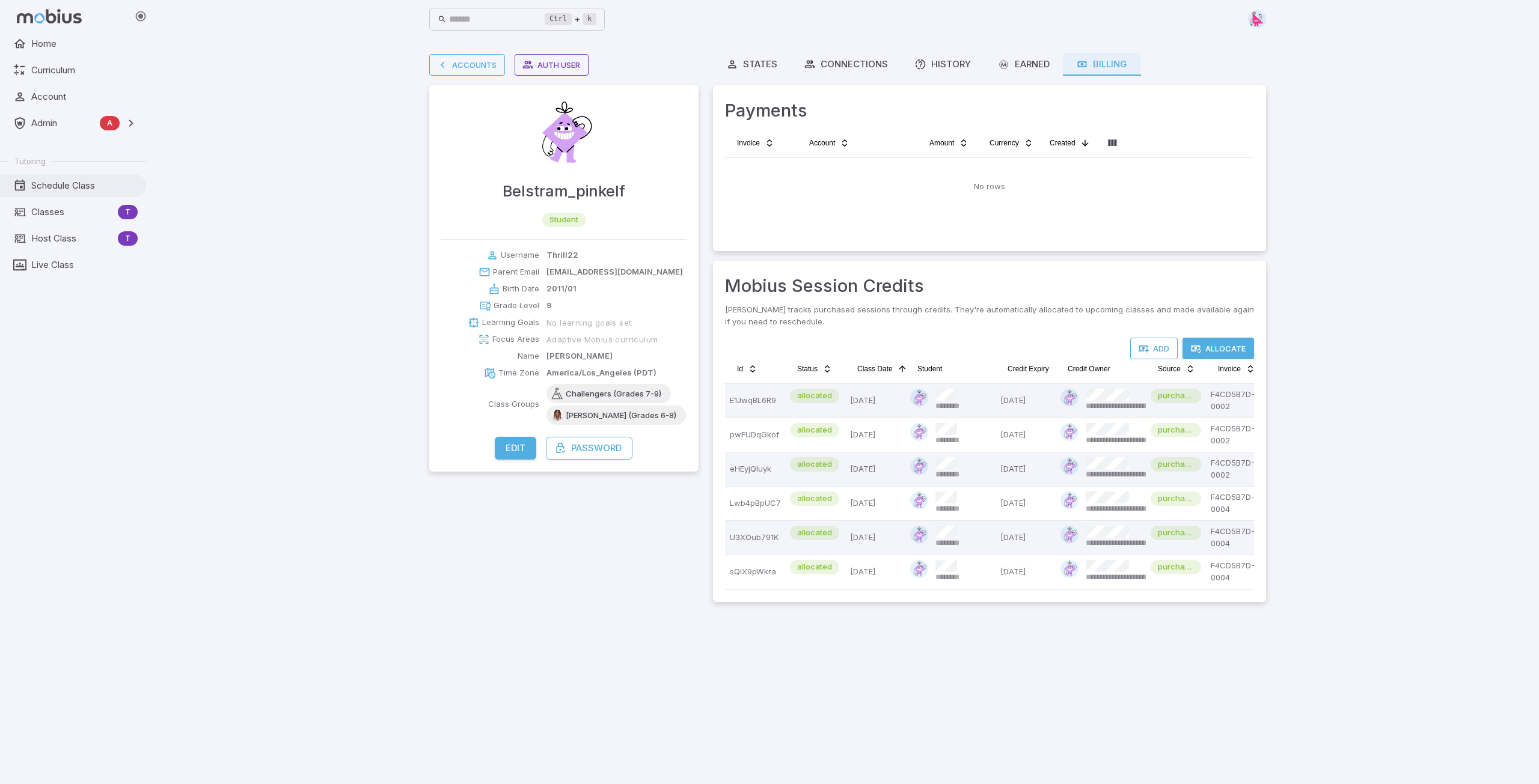
click at [60, 186] on span "Schedule Class" at bounding box center [84, 186] width 106 height 14
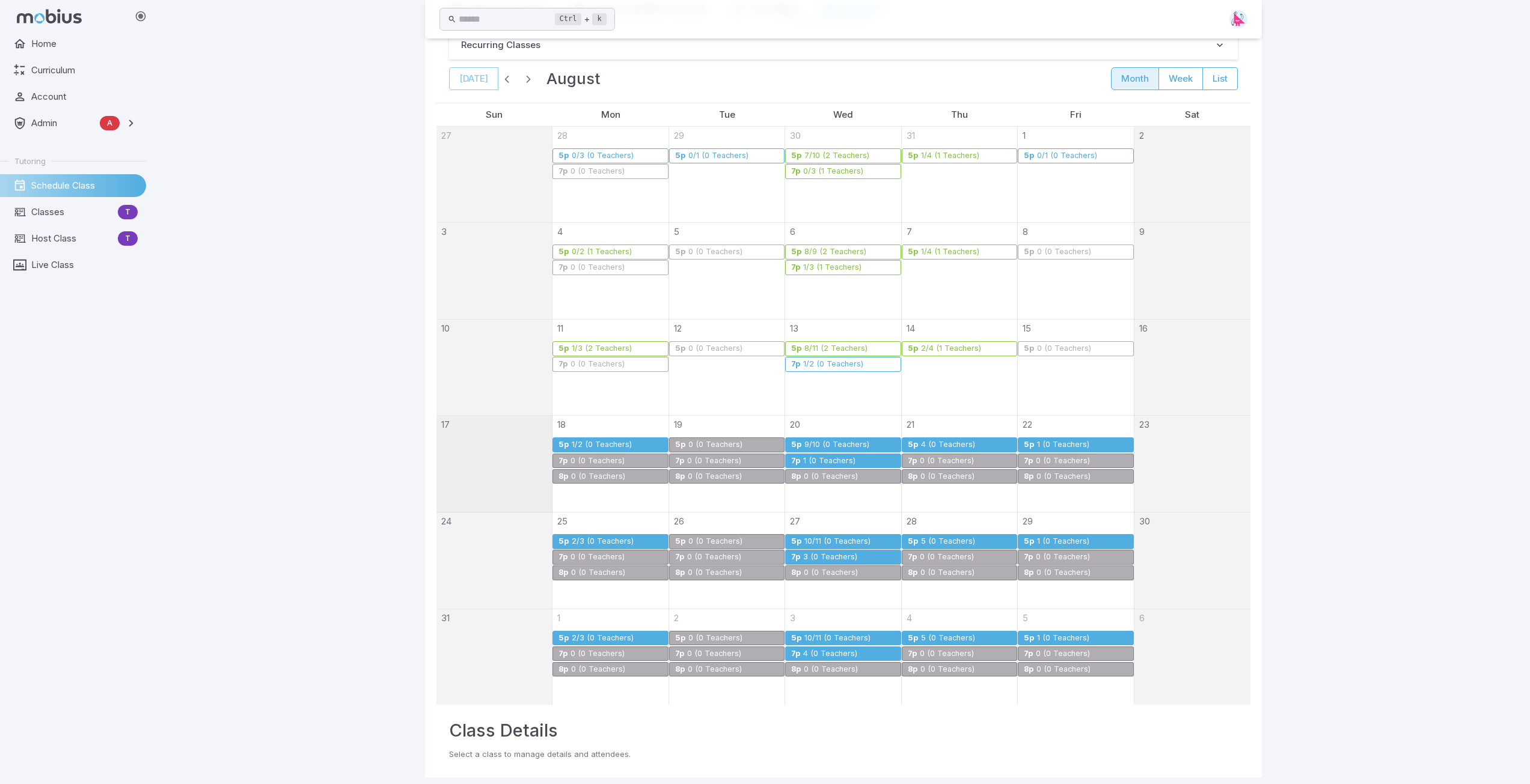
scroll to position [108, 0]
